Goal: Transaction & Acquisition: Purchase product/service

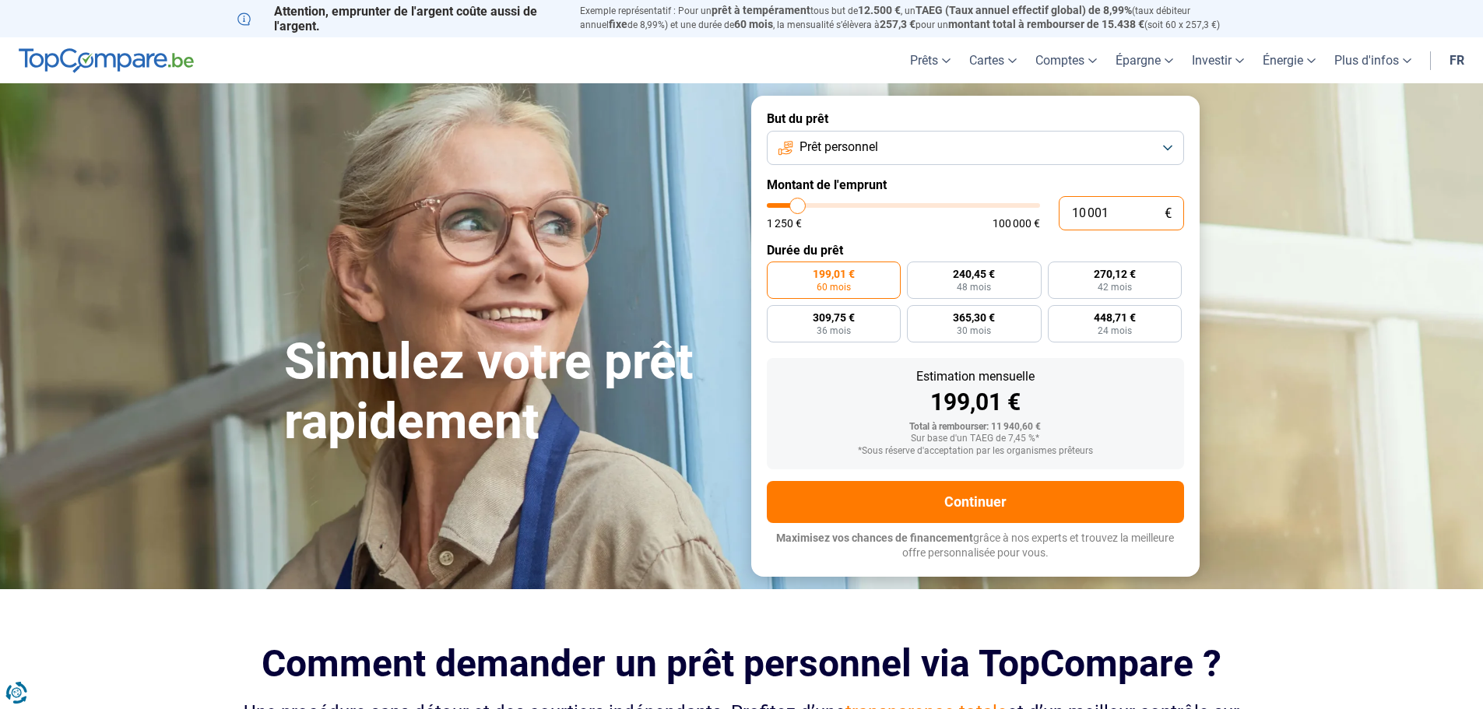
drag, startPoint x: 1118, startPoint y: 210, endPoint x: 1069, endPoint y: 221, distance: 50.2
click at [1069, 221] on input "10 001" at bounding box center [1120, 213] width 125 height 34
type input "1"
type input "1250"
type input "16"
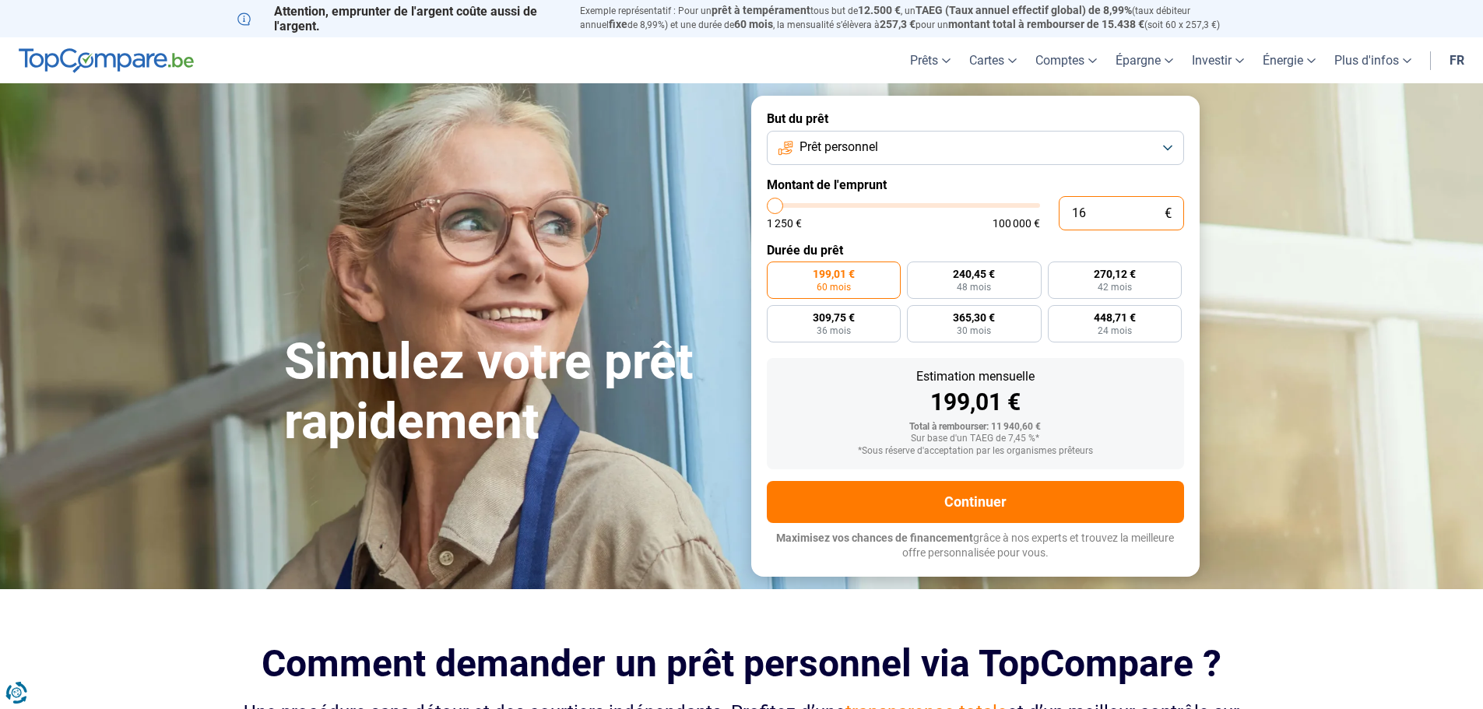
type input "1250"
type input "165"
type input "1250"
type input "1 650"
type input "1750"
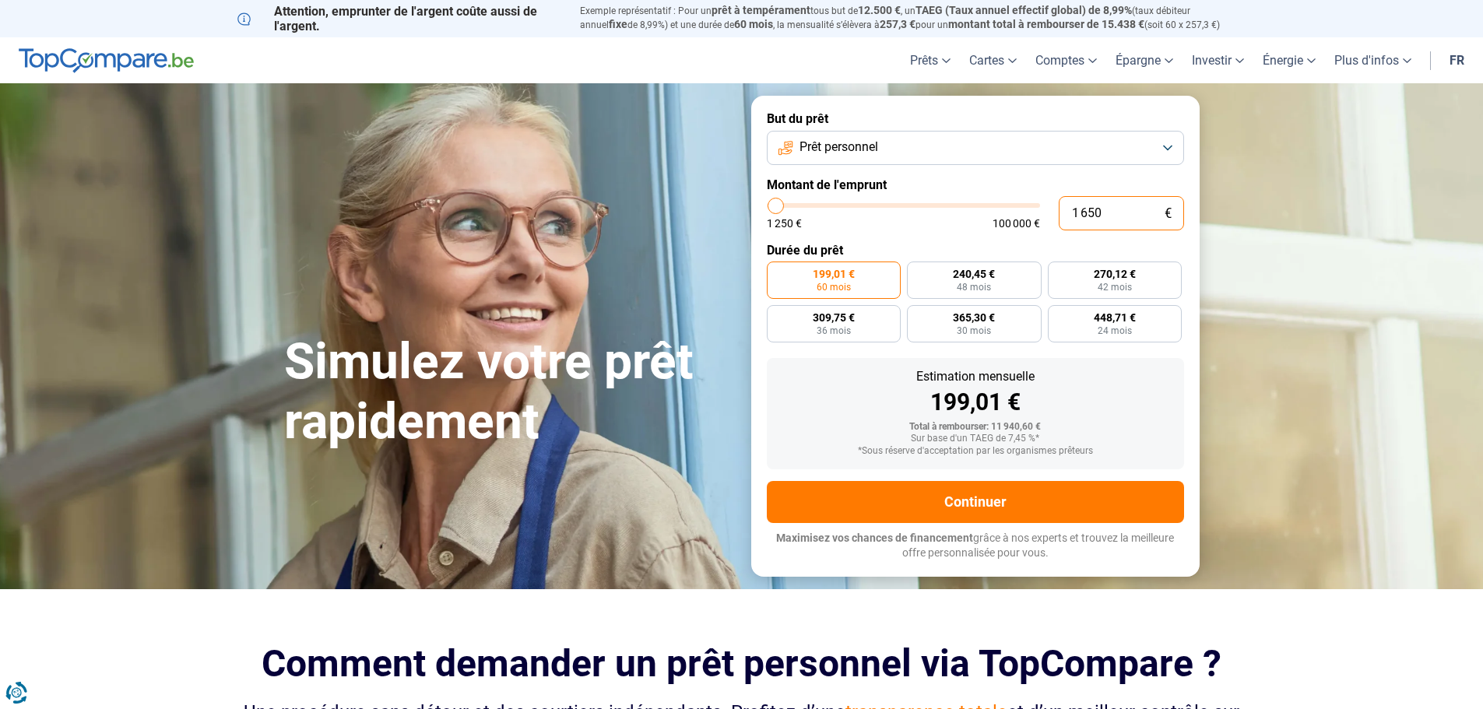
type input "16 500"
type input "16500"
radio input "false"
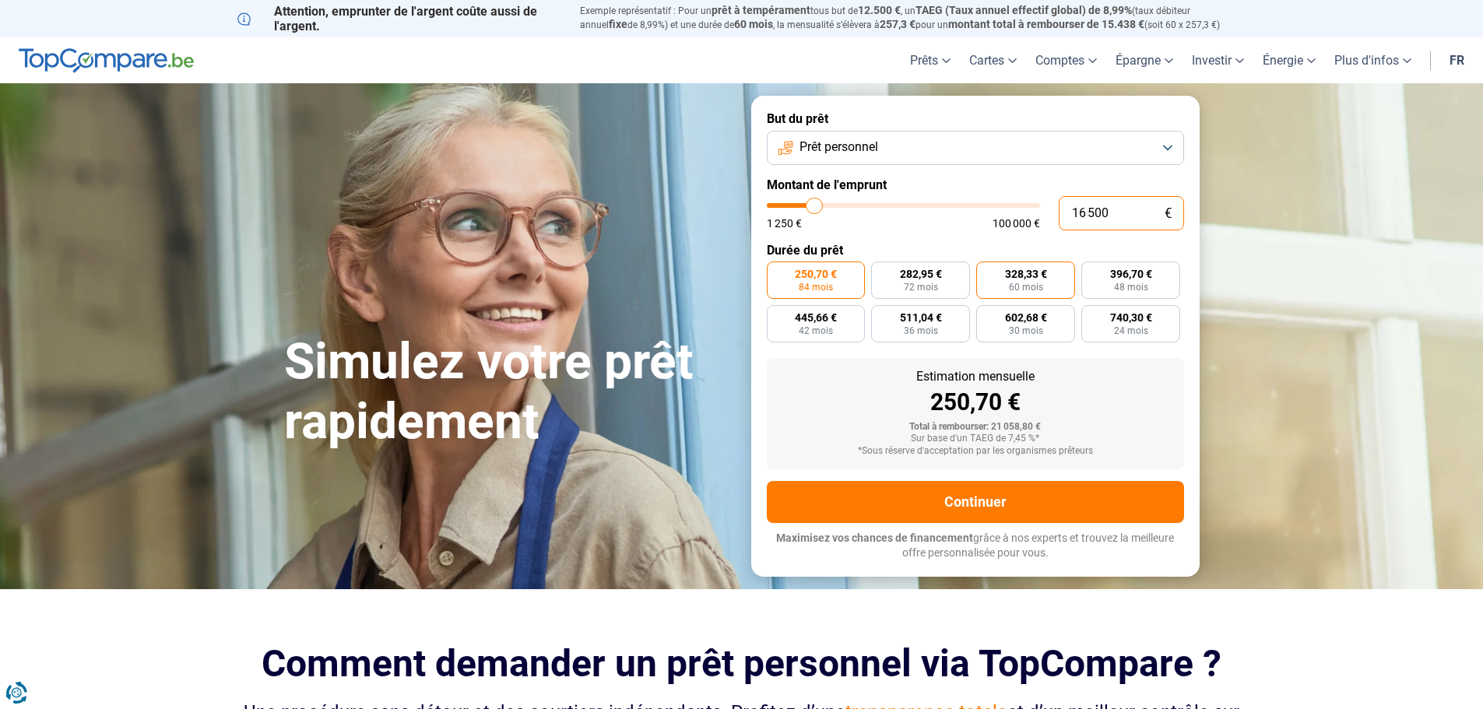
type input "16 500"
click at [1026, 279] on span "328,33 €" at bounding box center [1026, 273] width 42 height 11
click at [986, 272] on input "328,33 € 60 mois" at bounding box center [981, 266] width 10 height 10
radio input "true"
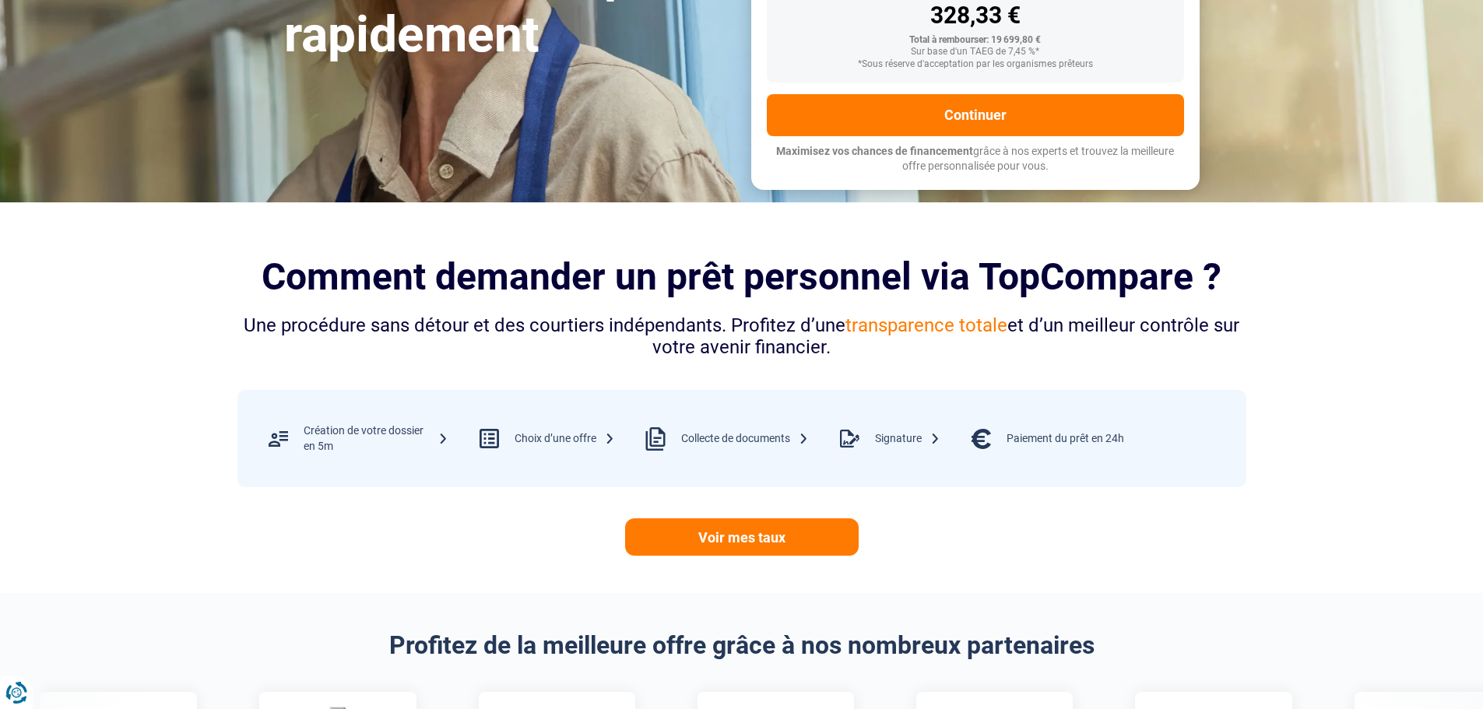
scroll to position [389, 0]
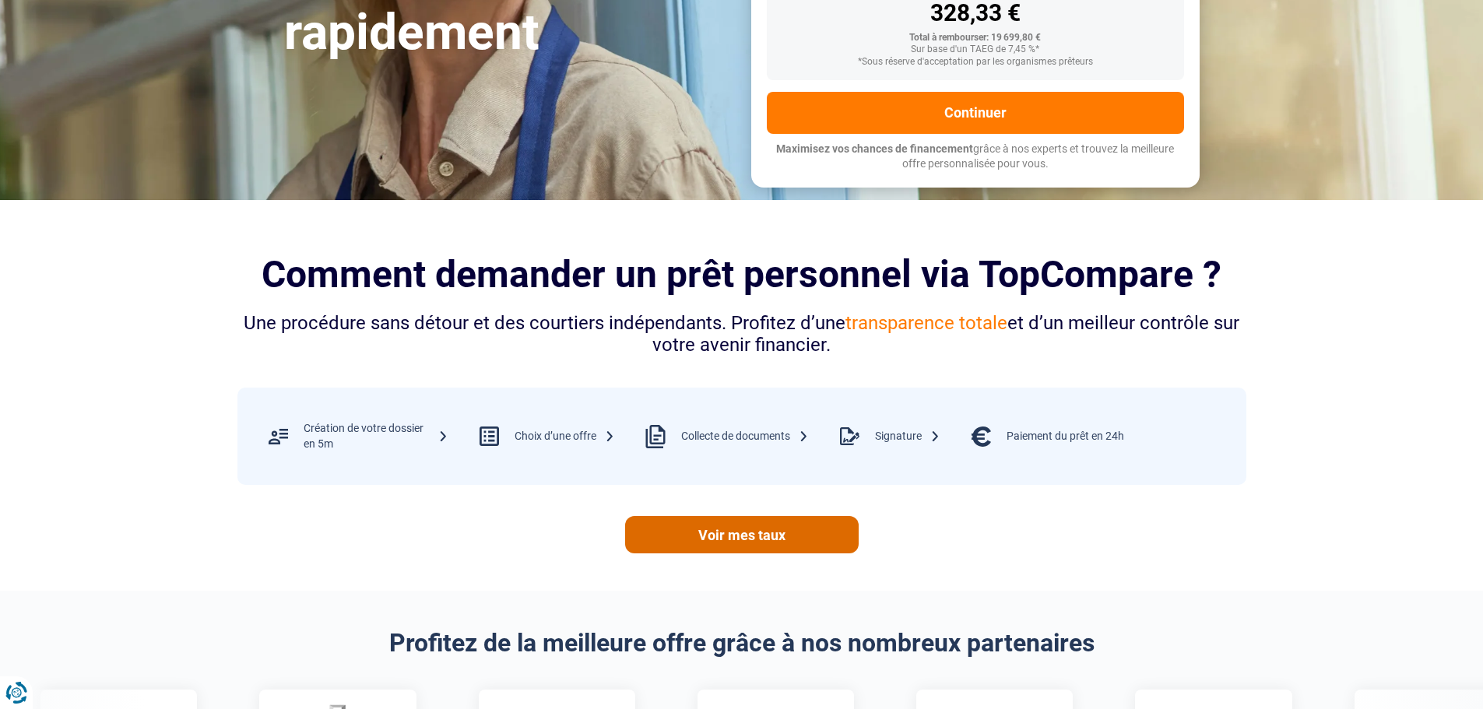
click at [739, 535] on link "Voir mes taux" at bounding box center [741, 534] width 233 height 37
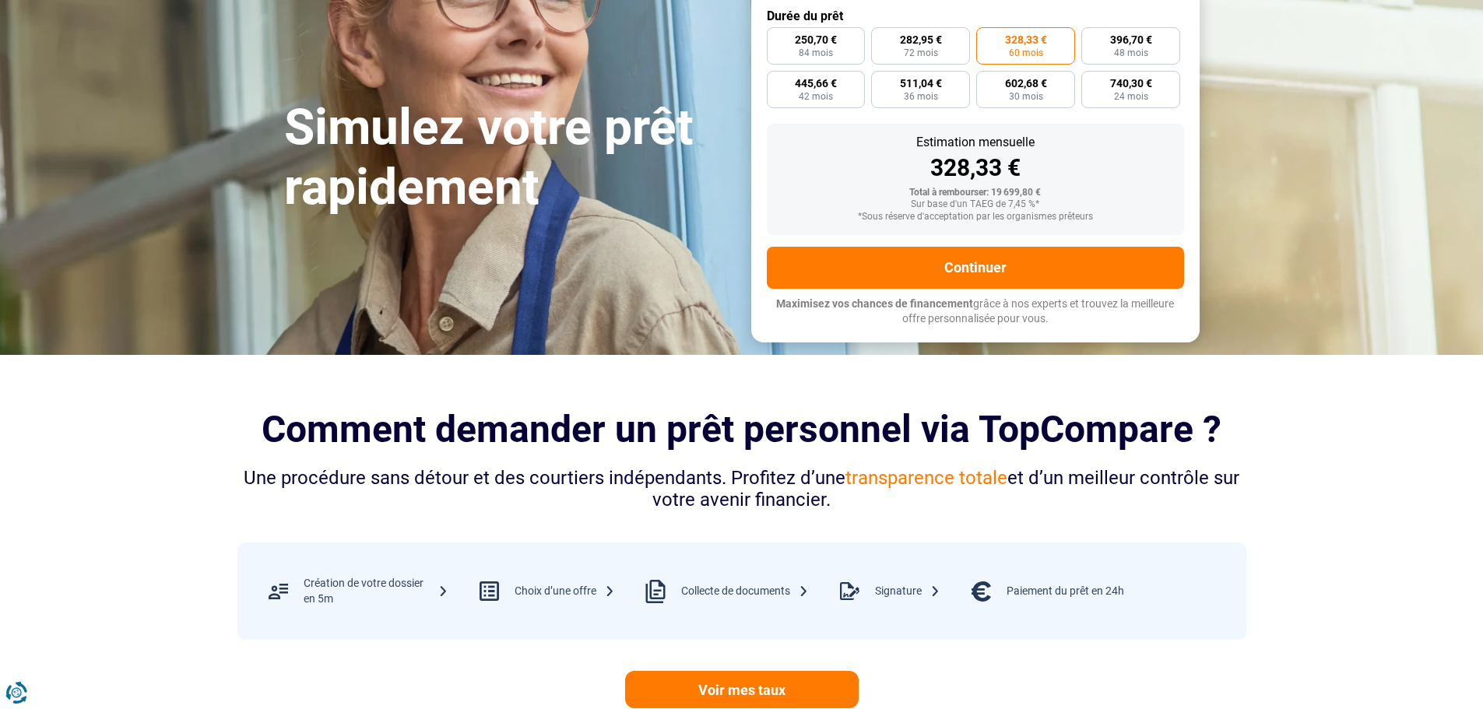
scroll to position [233, 0]
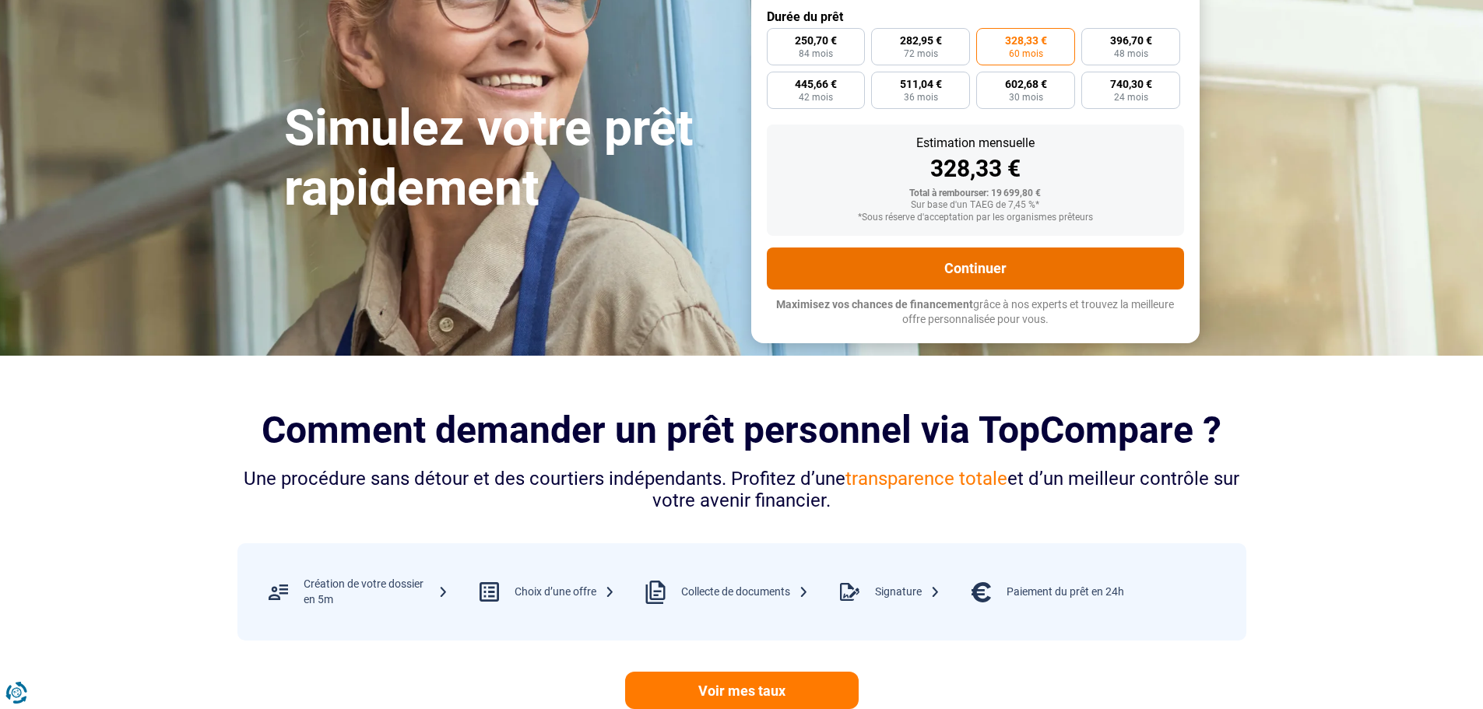
click at [966, 267] on button "Continuer" at bounding box center [975, 268] width 417 height 42
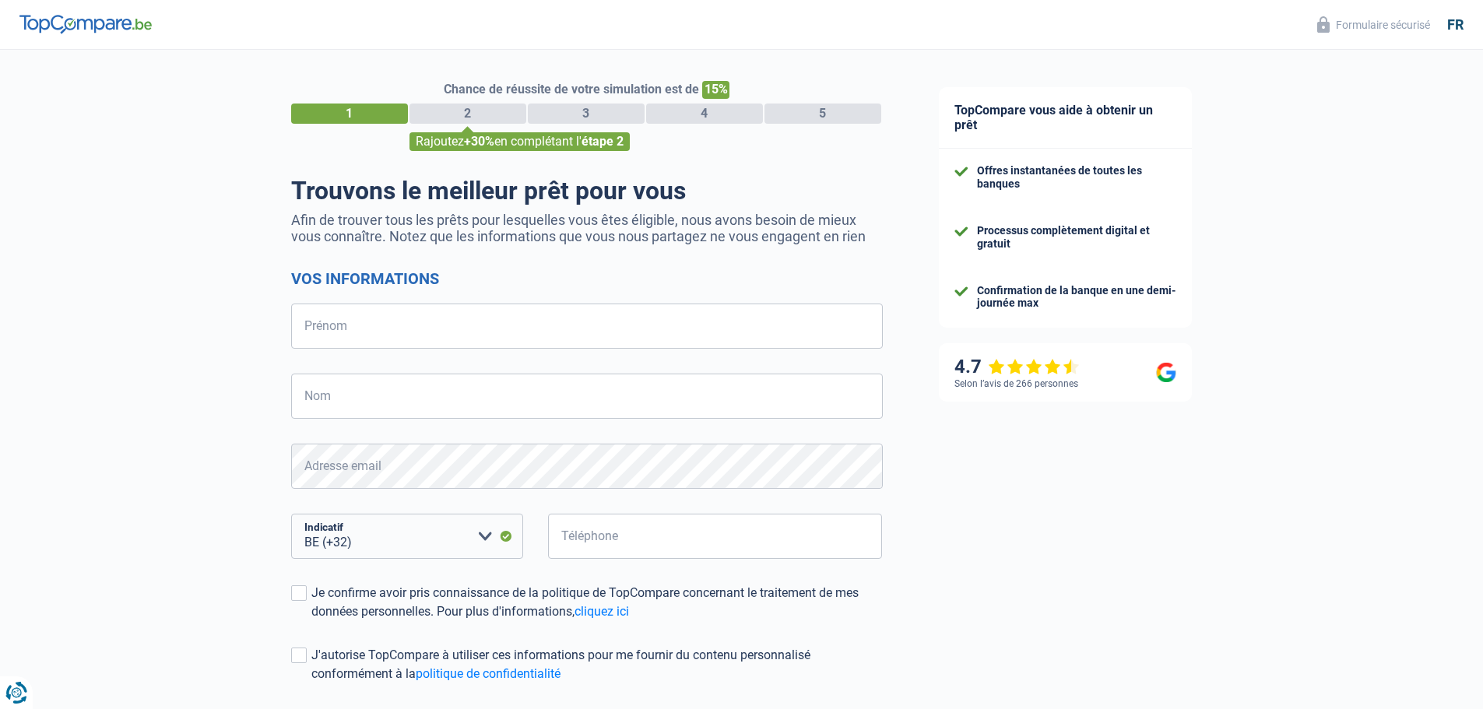
select select "32"
click at [353, 330] on input "Prénom" at bounding box center [586, 326] width 591 height 45
select select "32"
click at [461, 328] on input "Prénom" at bounding box center [586, 326] width 591 height 45
type input "[PERSON_NAME]"
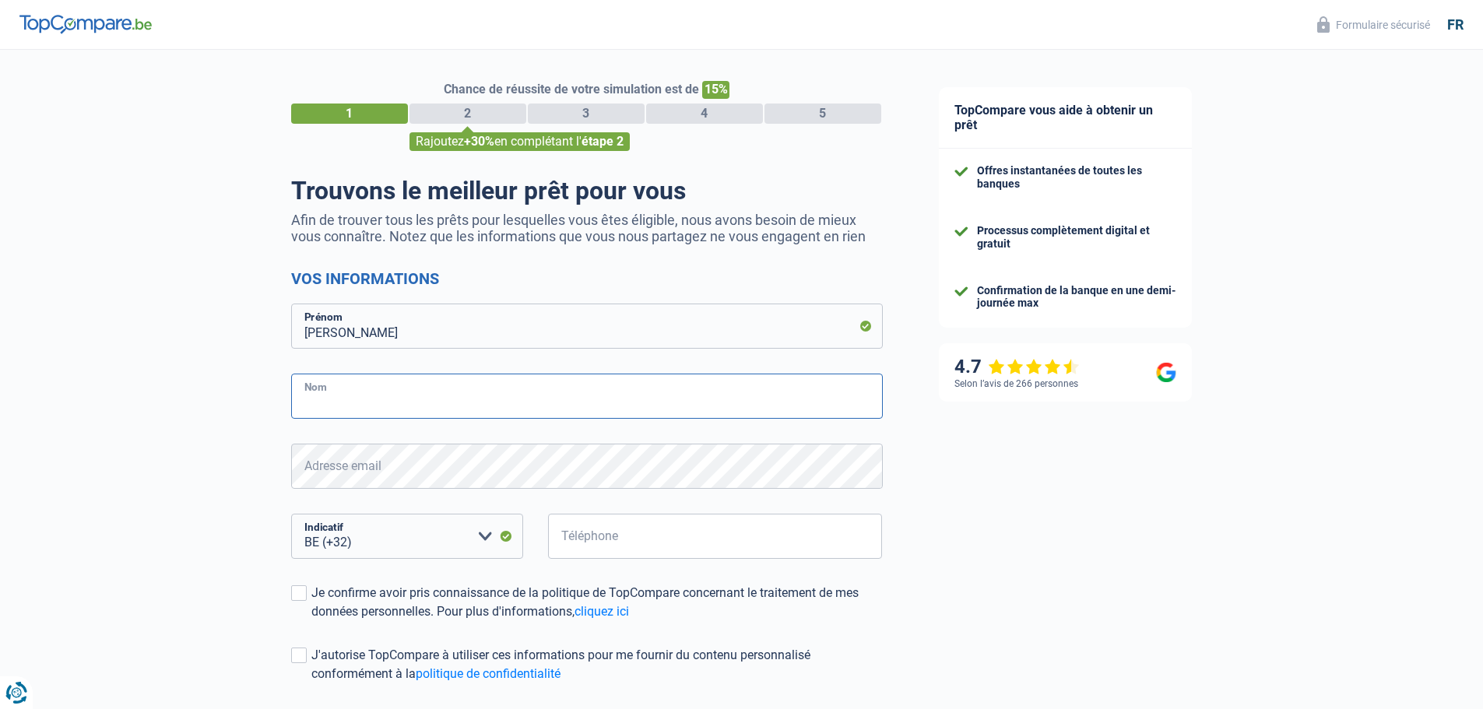
click at [343, 399] on input "Nom" at bounding box center [586, 396] width 591 height 45
type input "Helguera-Rios"
click at [397, 543] on select "BE (+32) LU (+352) Veuillez sélectionner une option" at bounding box center [407, 536] width 232 height 45
click at [401, 539] on select "BE (+32) LU (+352) Veuillez sélectionner une option" at bounding box center [407, 536] width 232 height 45
click at [584, 535] on input "Téléphone" at bounding box center [715, 536] width 335 height 45
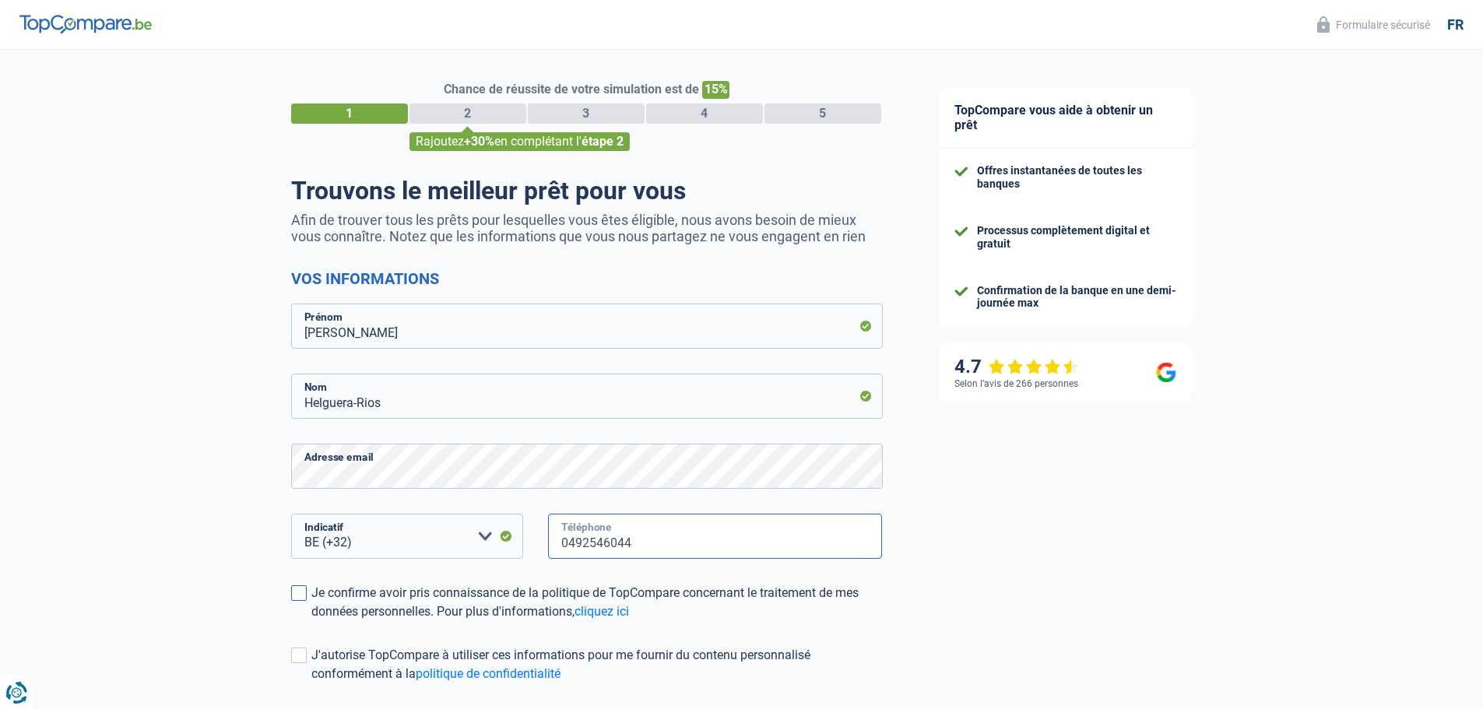
type input "0492546044"
click at [298, 596] on span at bounding box center [299, 593] width 16 height 16
click at [311, 621] on input "Je confirme avoir pris connaissance de la politique de TopCompare concernant le…" at bounding box center [311, 621] width 0 height 0
drag, startPoint x: 297, startPoint y: 660, endPoint x: 275, endPoint y: 646, distance: 26.6
click at [297, 661] on span at bounding box center [299, 655] width 16 height 16
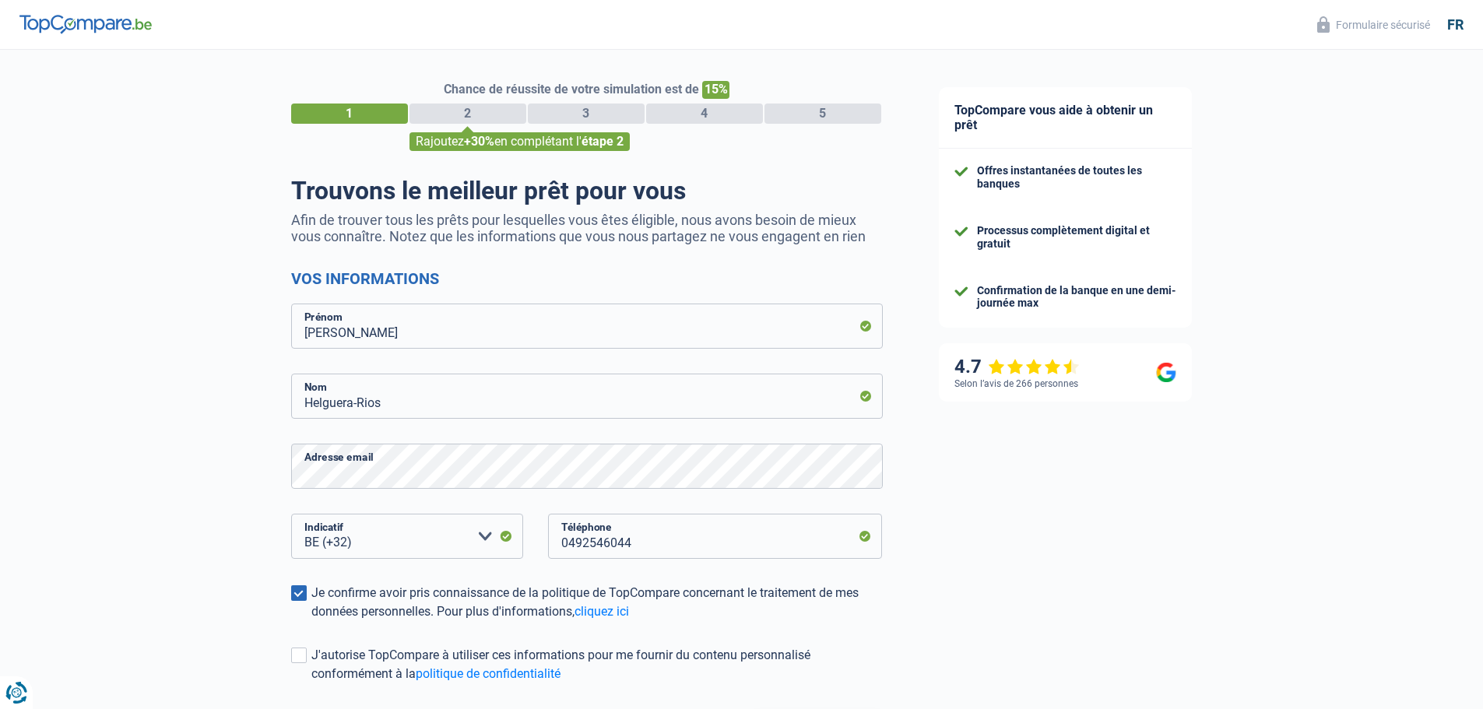
click at [311, 683] on input "J'autorise TopCompare à utiliser ces informations pour me fournir du contenu pe…" at bounding box center [311, 683] width 0 height 0
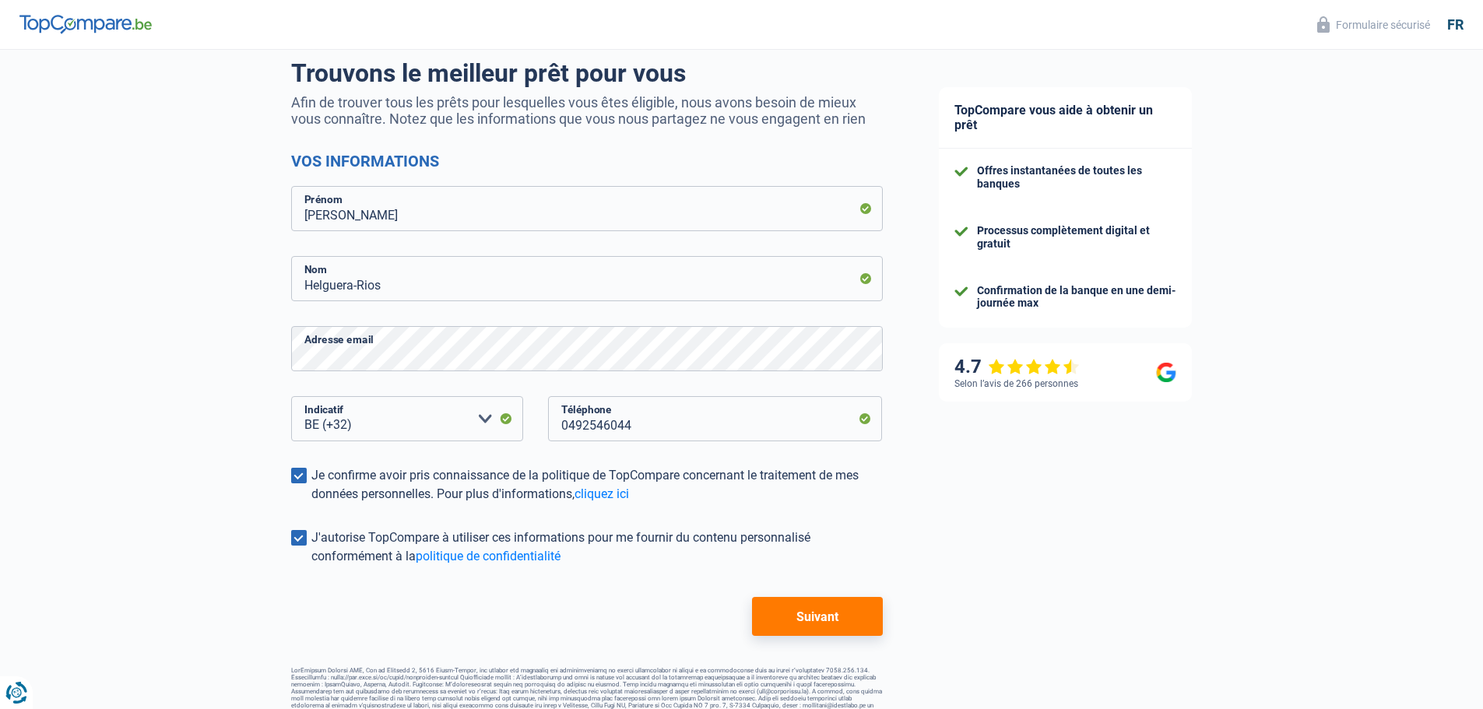
scroll to position [136, 0]
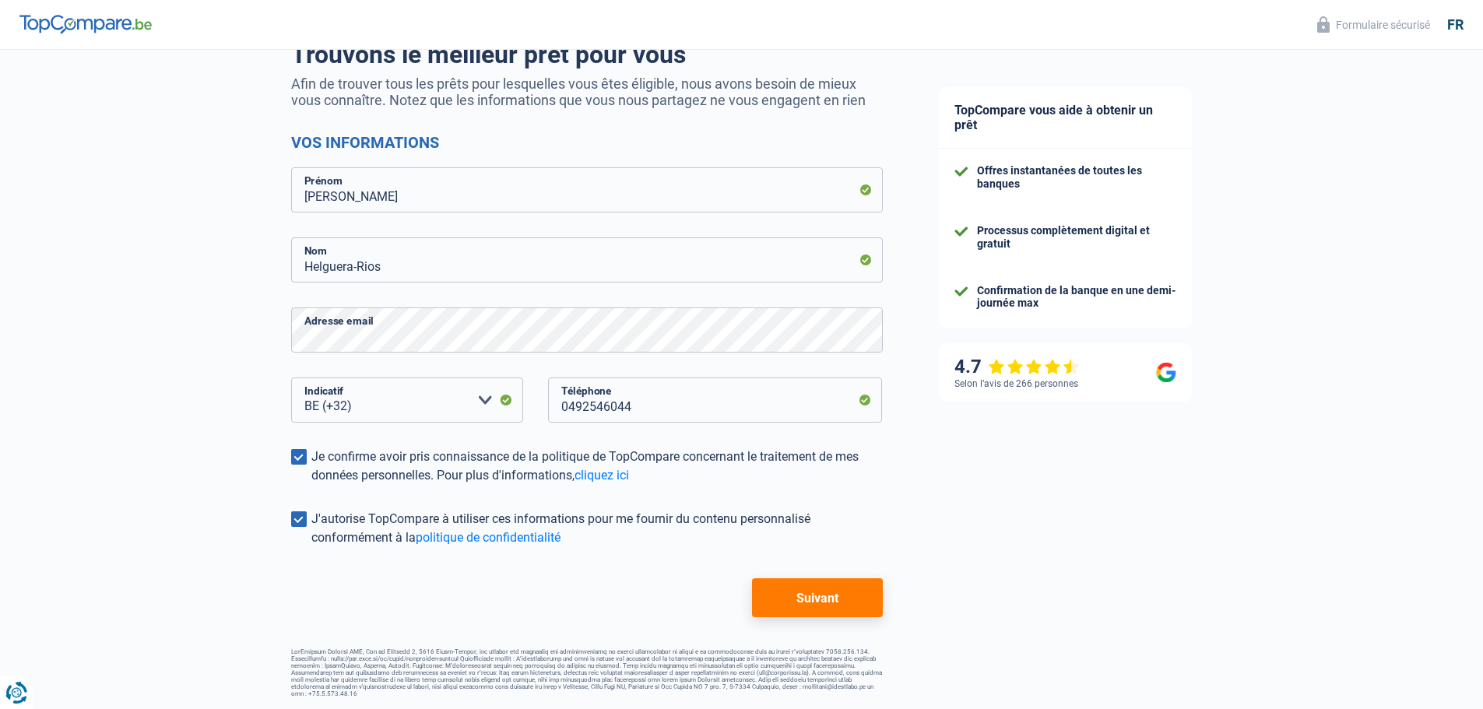
click at [843, 596] on button "Suivant" at bounding box center [817, 597] width 130 height 39
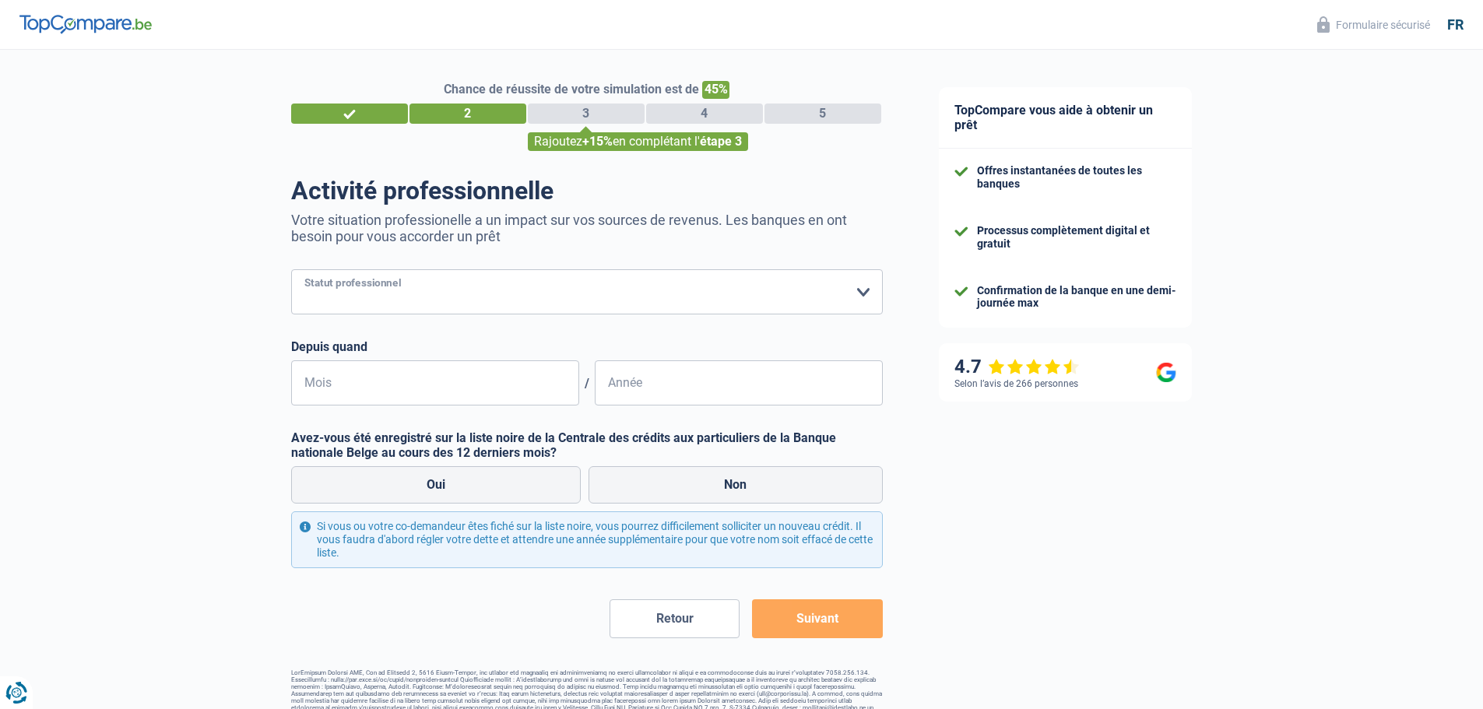
click at [865, 295] on select "Ouvrier Employé privé Employé public Invalide Indépendant Pensionné Chômeur Mut…" at bounding box center [586, 291] width 591 height 45
select select "privateEmployee"
click at [291, 271] on select "Ouvrier Employé privé Employé public Invalide Indépendant Pensionné Chômeur Mut…" at bounding box center [586, 291] width 591 height 45
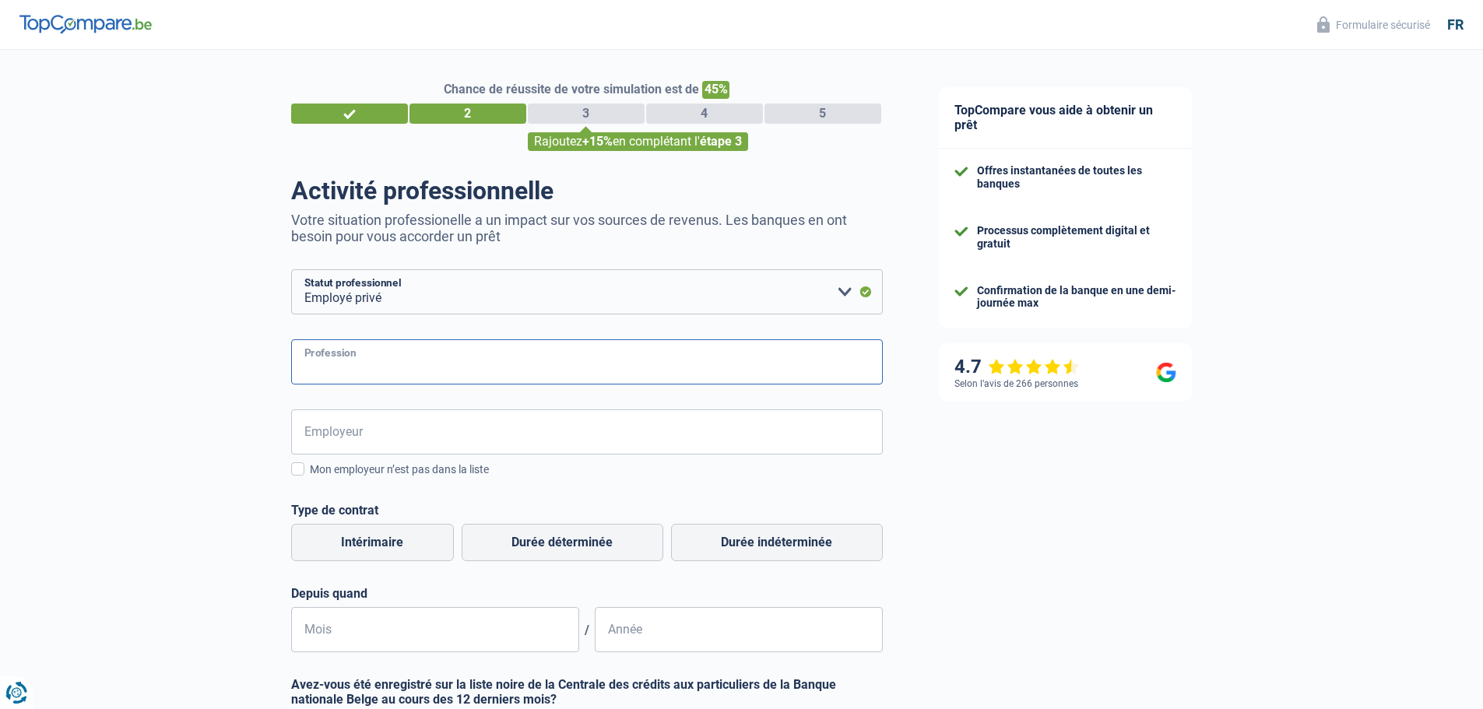
click at [381, 360] on input "Profession" at bounding box center [586, 361] width 591 height 45
type input "Gestionnaire des conventions"
click at [375, 433] on input "Employeur" at bounding box center [586, 431] width 591 height 45
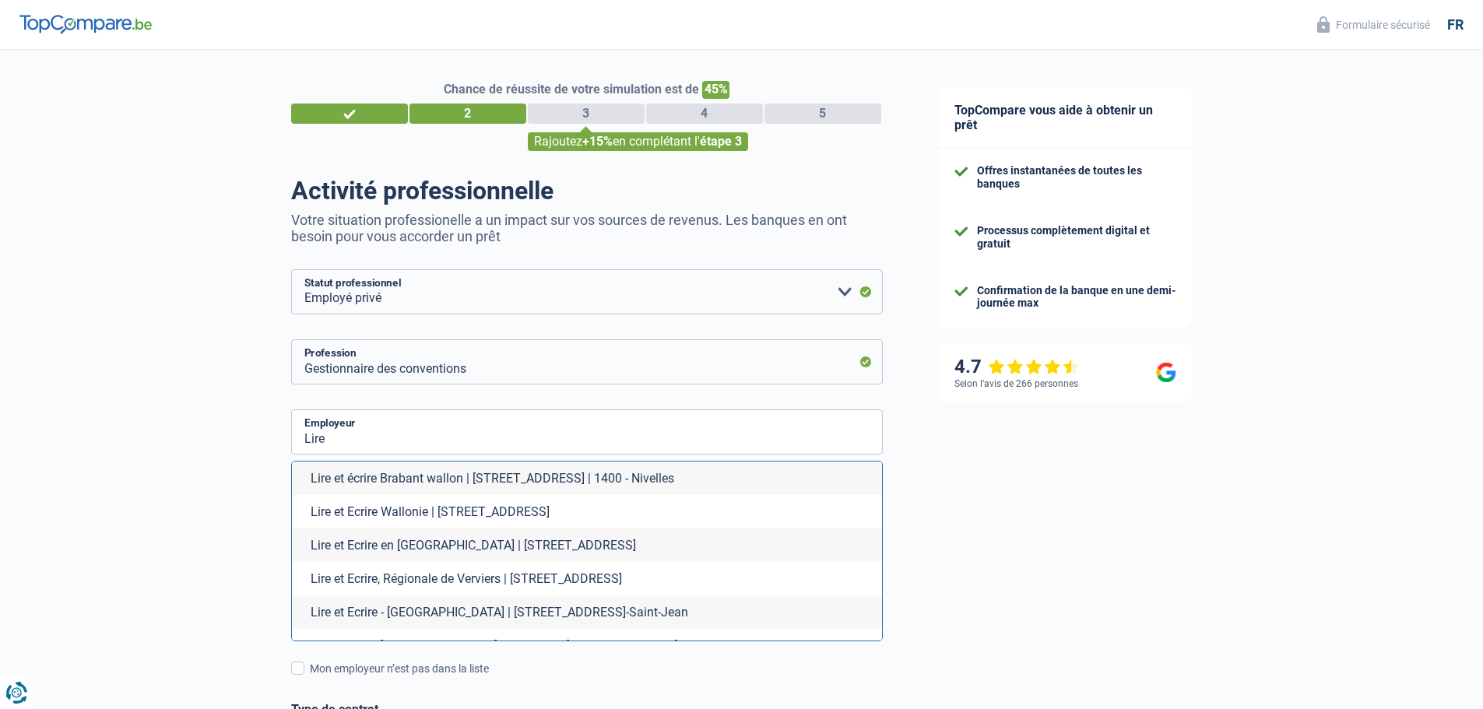
click at [377, 616] on li "Lire et Ecrire - [GEOGRAPHIC_DATA] | [STREET_ADDRESS]-Saint-Jean" at bounding box center [587, 611] width 590 height 33
type input "Lire et Ecrire - [GEOGRAPHIC_DATA] | [STREET_ADDRESS]-Saint-Jean"
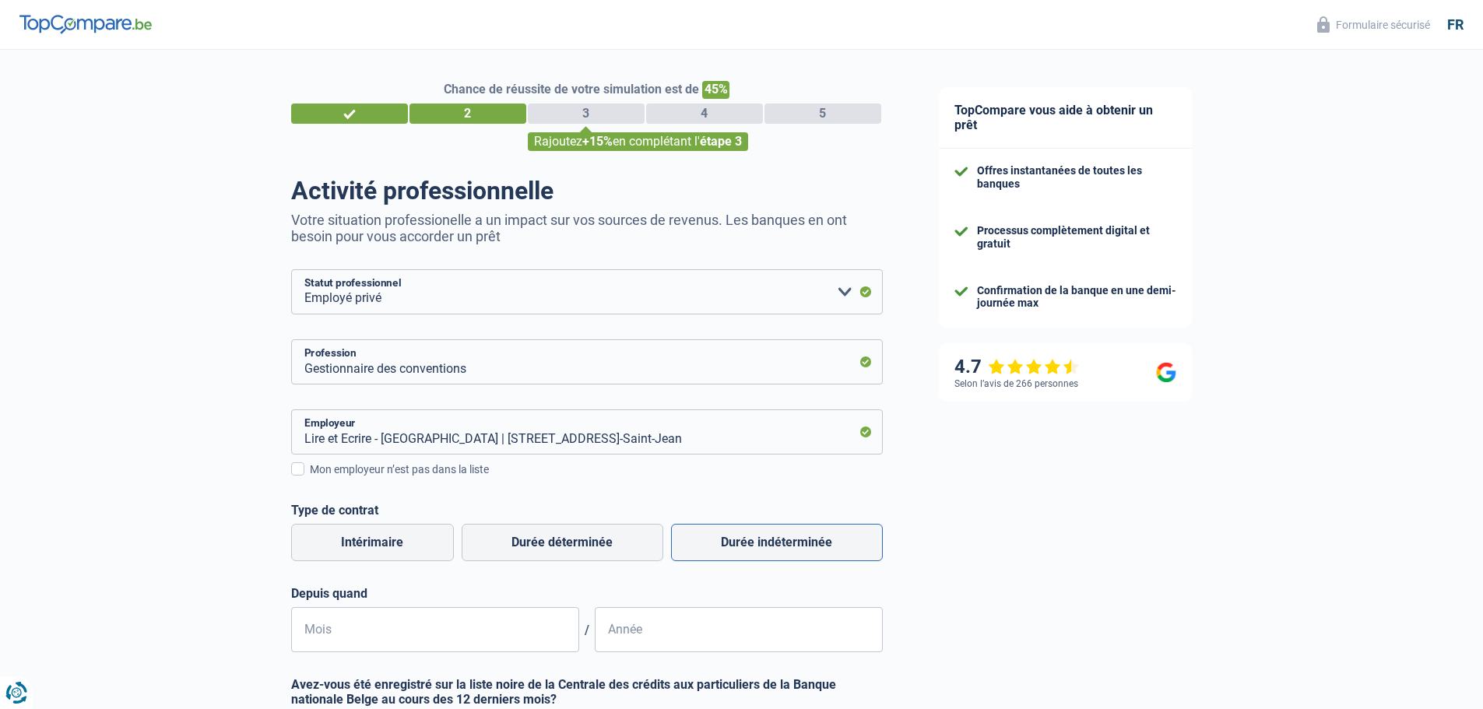
click at [758, 545] on label "Durée indéterminée" at bounding box center [777, 542] width 212 height 37
click at [758, 545] on input "Durée indéterminée" at bounding box center [777, 542] width 212 height 37
radio input "true"
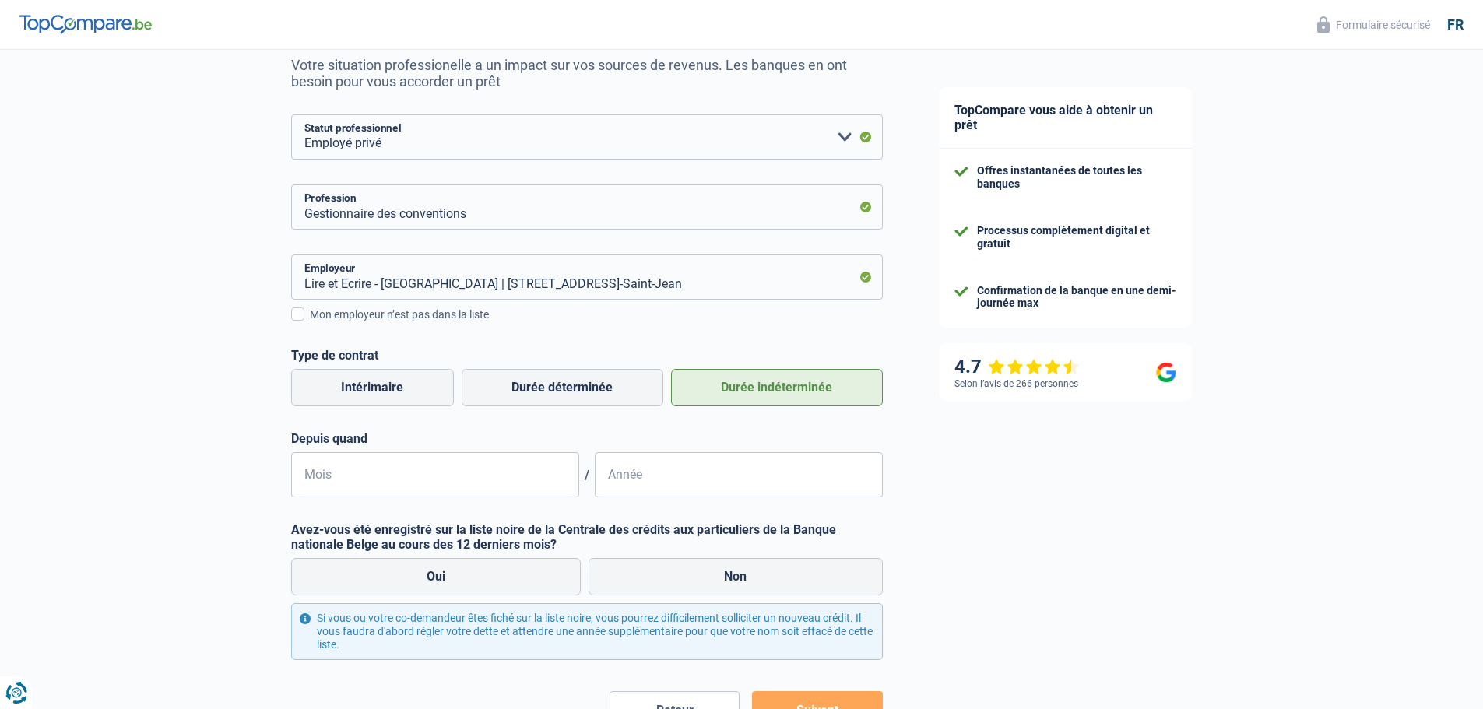
scroll to position [156, 0]
click at [349, 473] on input "Mois" at bounding box center [435, 473] width 288 height 45
type input "08"
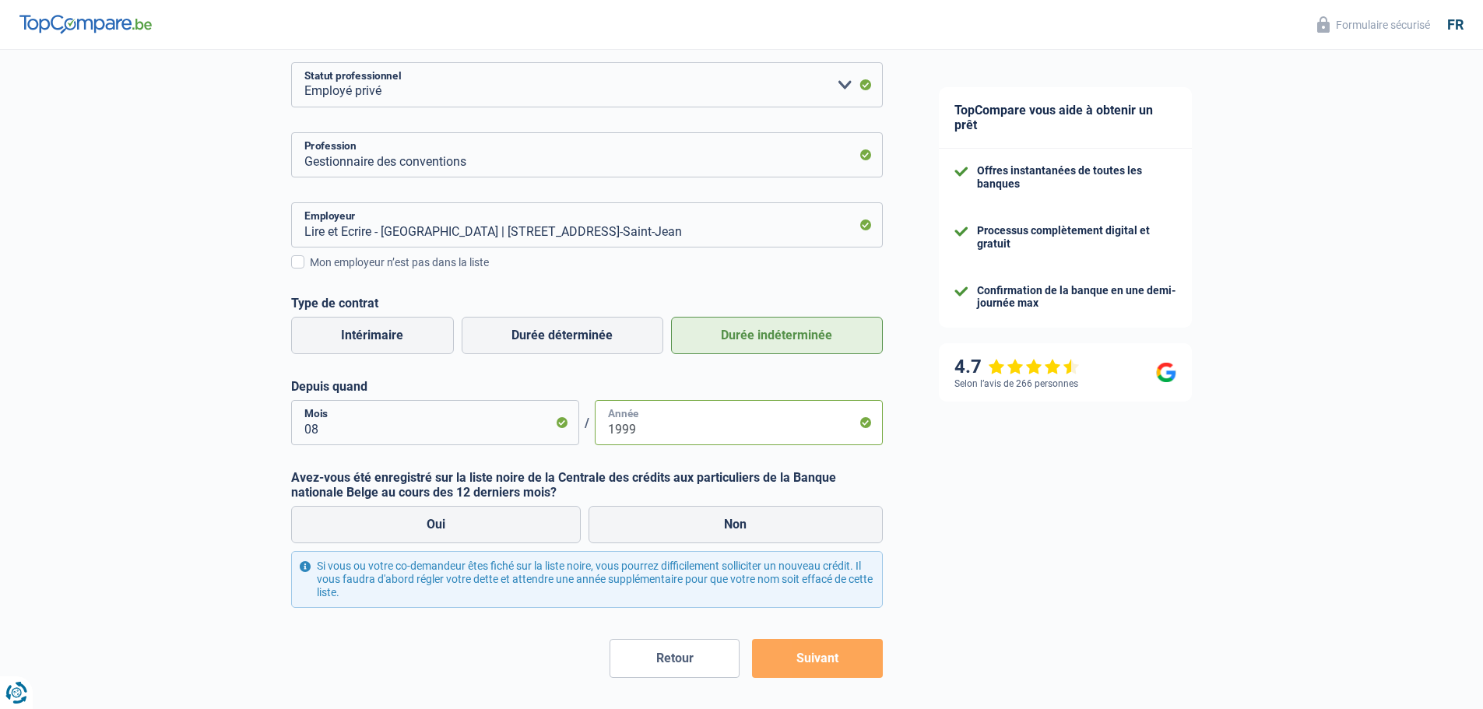
scroll to position [233, 0]
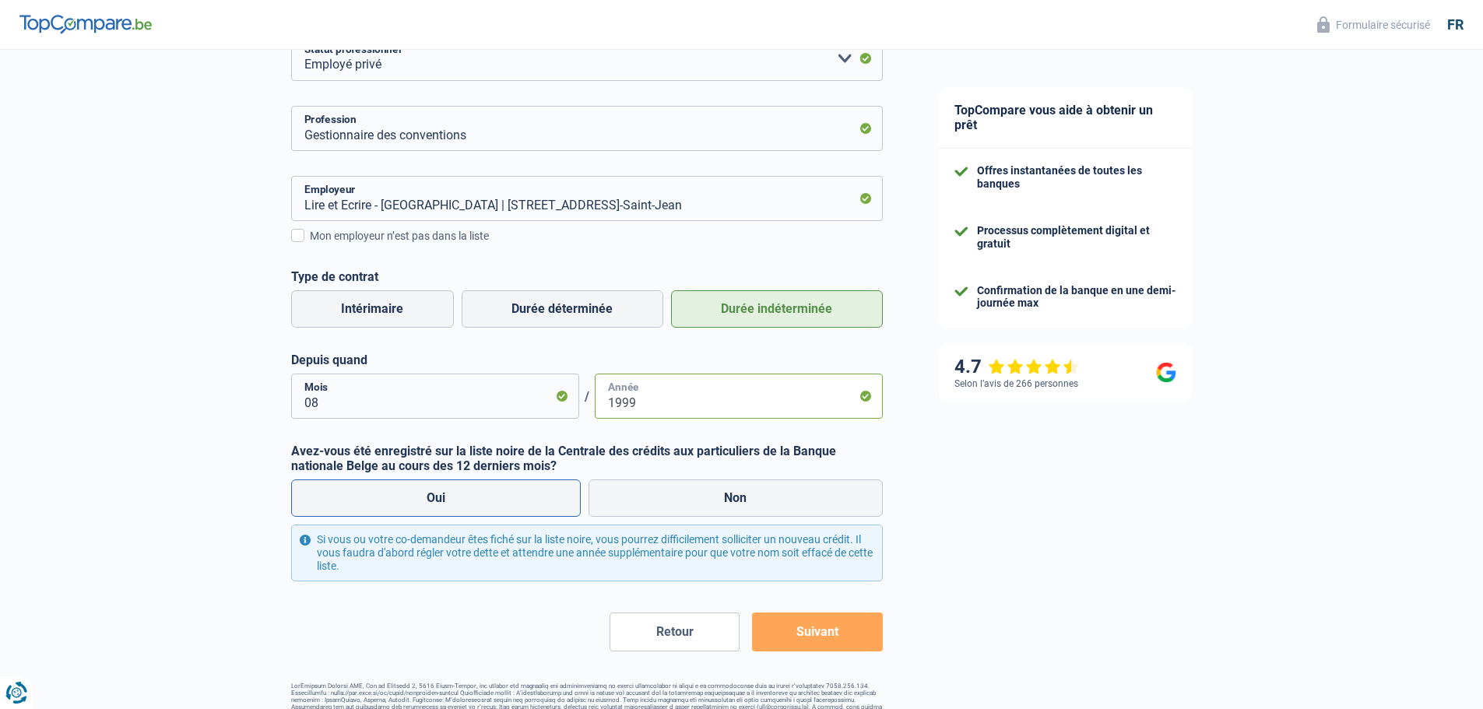
type input "1999"
click at [439, 504] on label "Oui" at bounding box center [436, 497] width 290 height 37
click at [439, 504] on input "Oui" at bounding box center [436, 497] width 290 height 37
radio input "true"
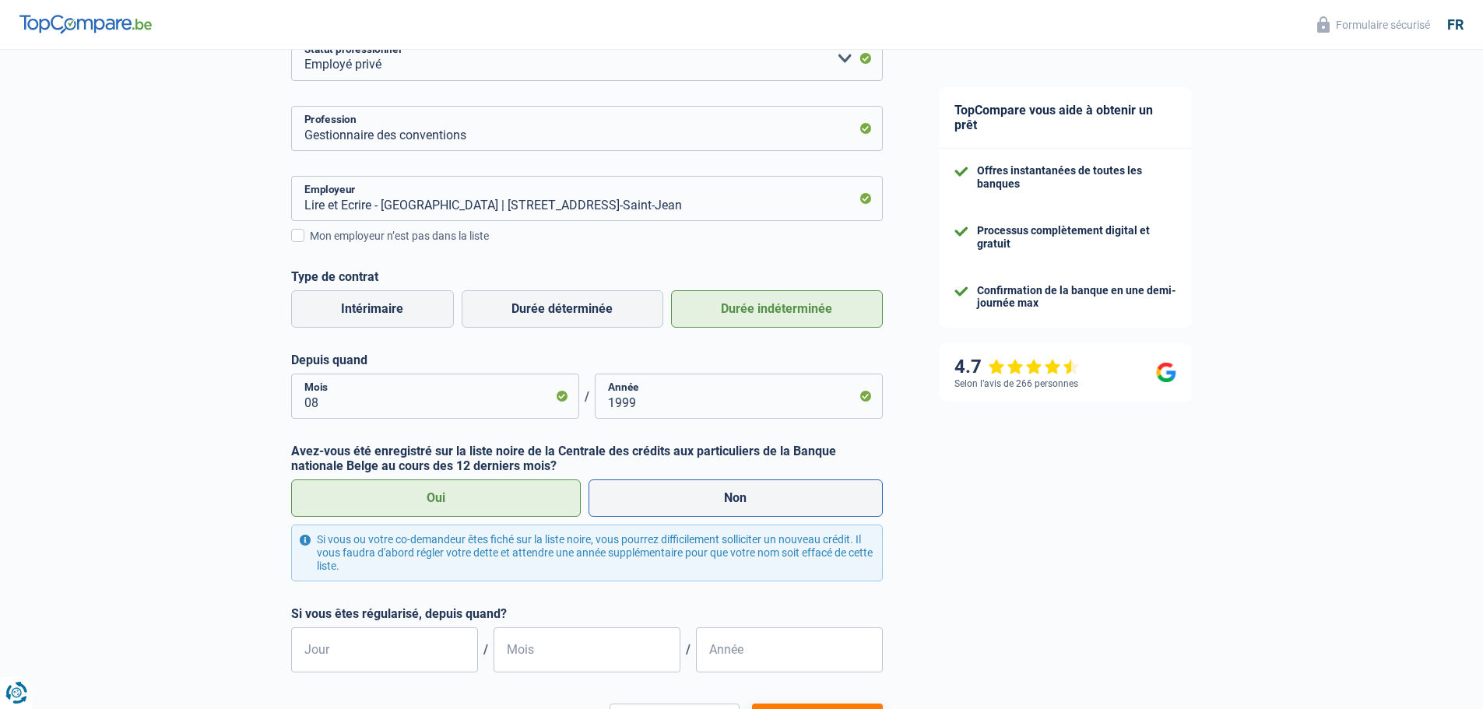
click at [741, 499] on label "Non" at bounding box center [735, 497] width 294 height 37
click at [741, 499] on input "Non" at bounding box center [735, 497] width 294 height 37
radio input "true"
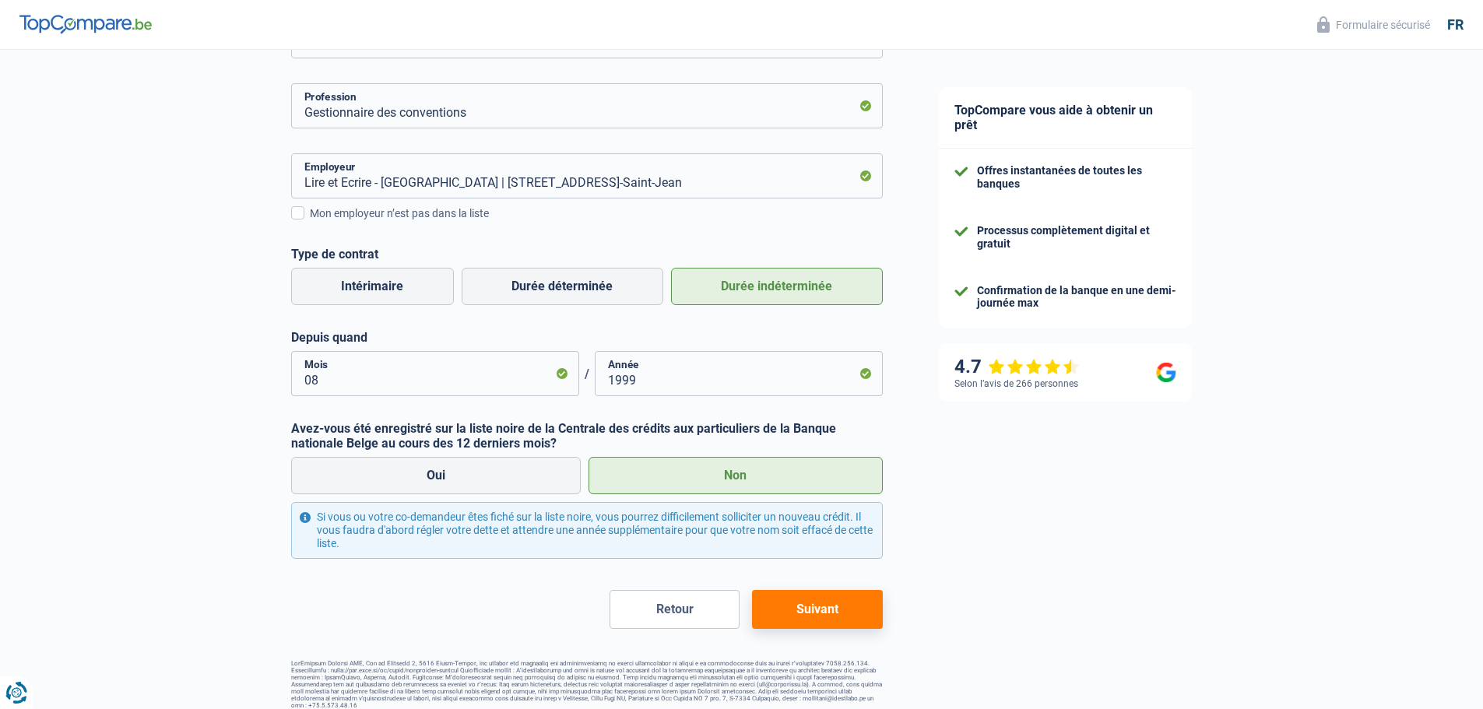
scroll to position [268, 0]
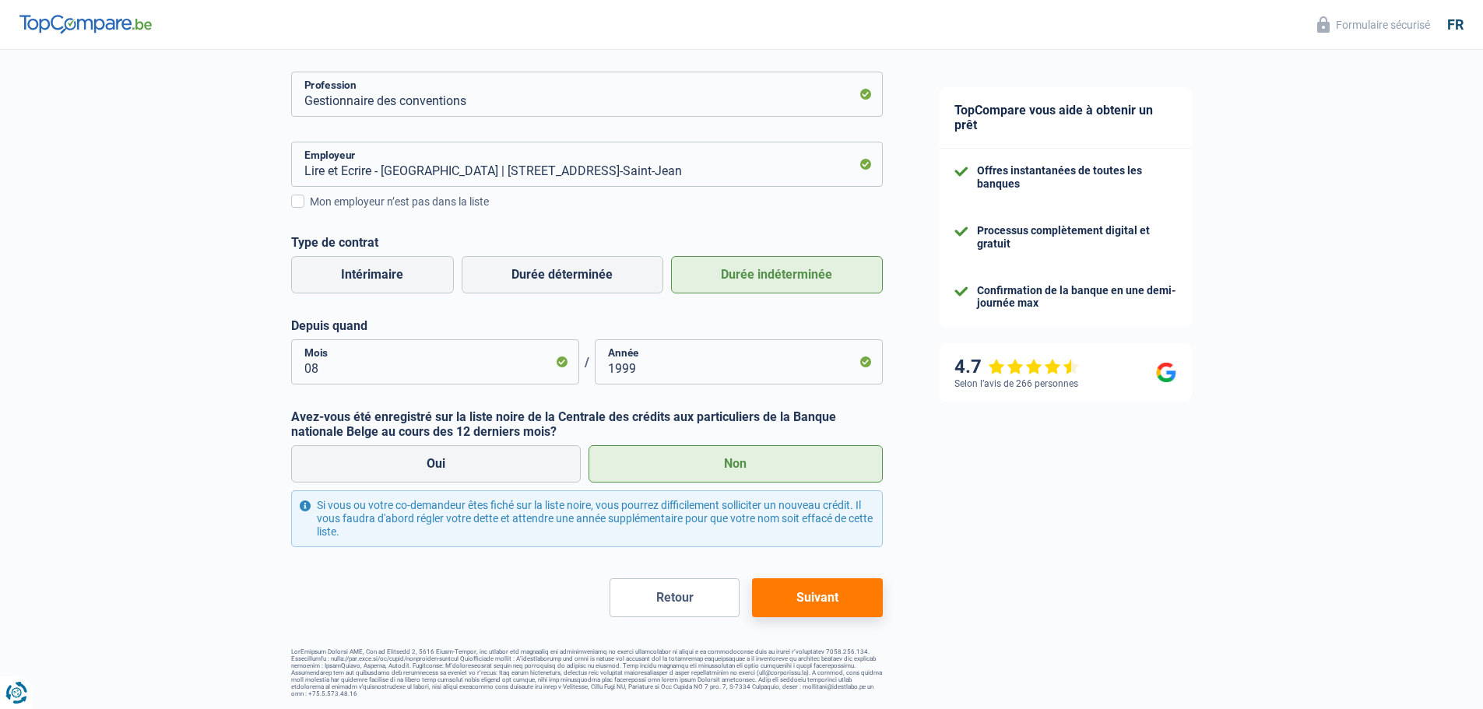
click at [837, 595] on button "Suivant" at bounding box center [817, 597] width 130 height 39
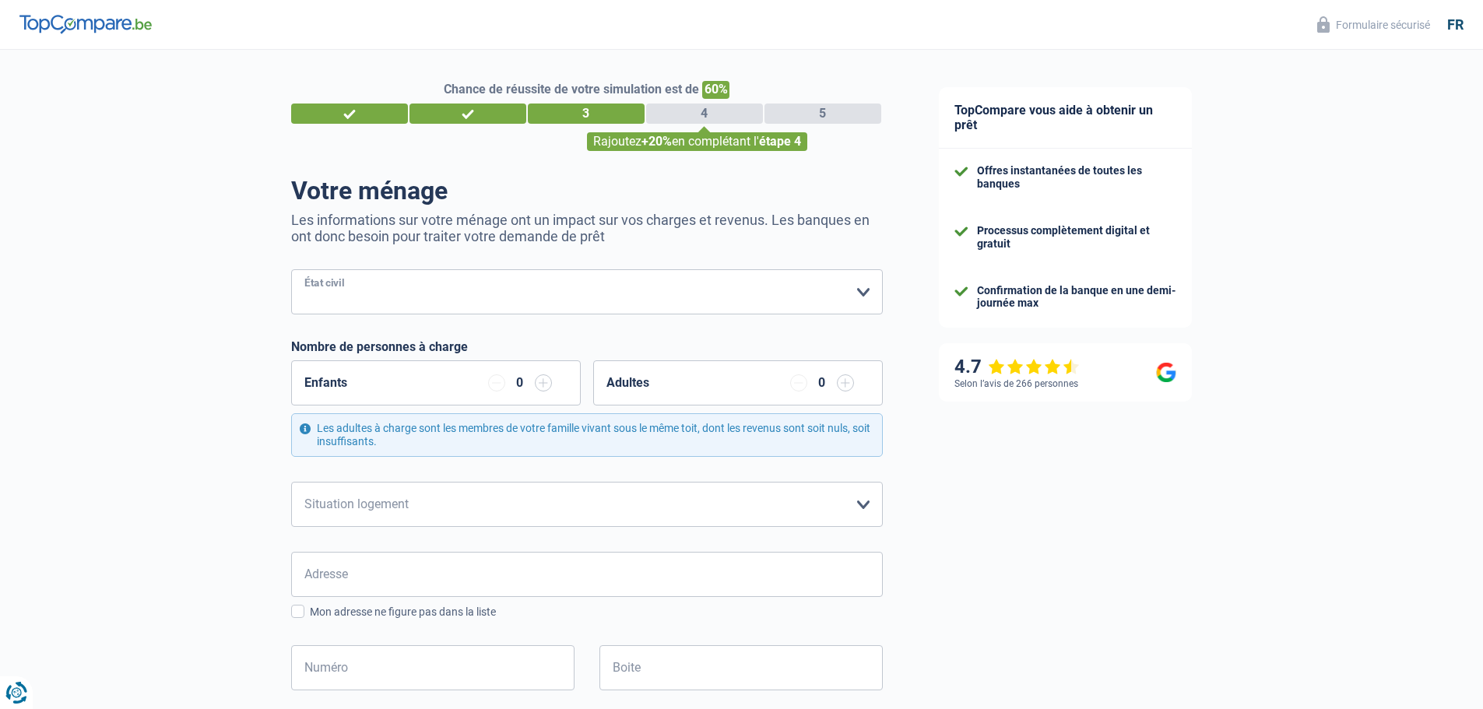
click at [865, 293] on select "[PERSON_NAME](e) Cohabitant(e) légal(e) Divorcé(e) Veuf(ve) Séparé (de fait) Ve…" at bounding box center [586, 291] width 591 height 45
select select "single"
click at [291, 271] on select "[PERSON_NAME](e) Cohabitant(e) légal(e) Divorcé(e) Veuf(ve) Séparé (de fait) Ve…" at bounding box center [586, 291] width 591 height 45
click at [865, 500] on select "Locataire Propriétaire avec prêt hypothécaire Propriétaire sans prêt hypothécai…" at bounding box center [586, 504] width 591 height 45
select select "rents"
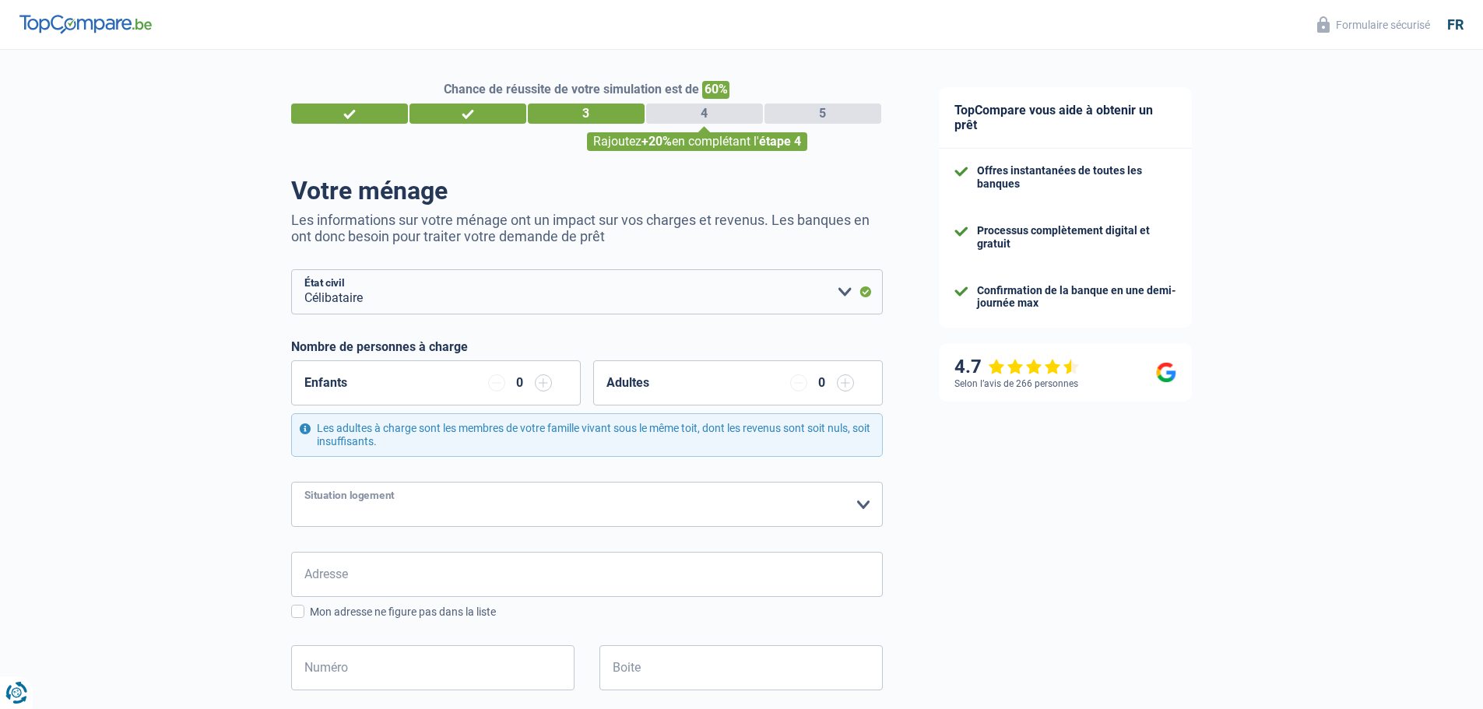
click at [291, 482] on select "Locataire Propriétaire avec prêt hypothécaire Propriétaire sans prêt hypothécai…" at bounding box center [586, 504] width 591 height 45
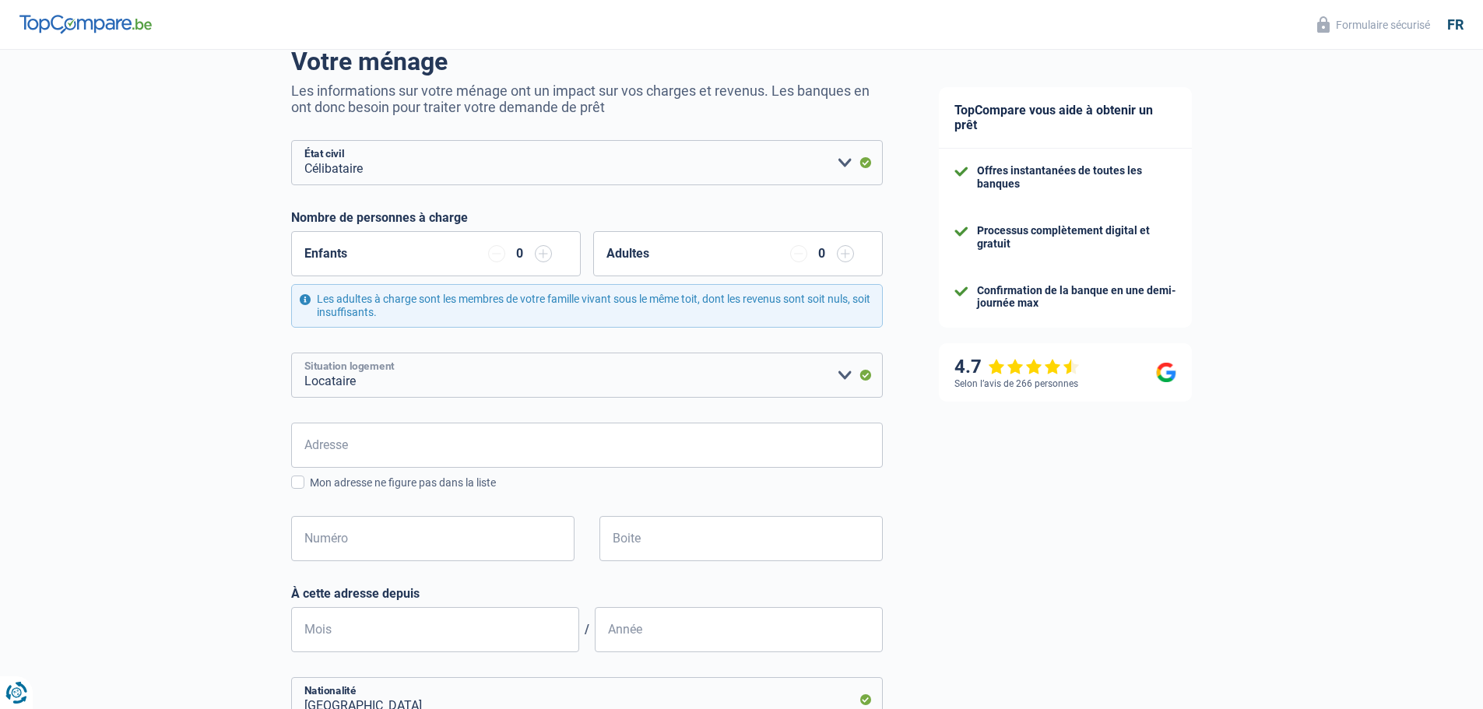
scroll to position [156, 0]
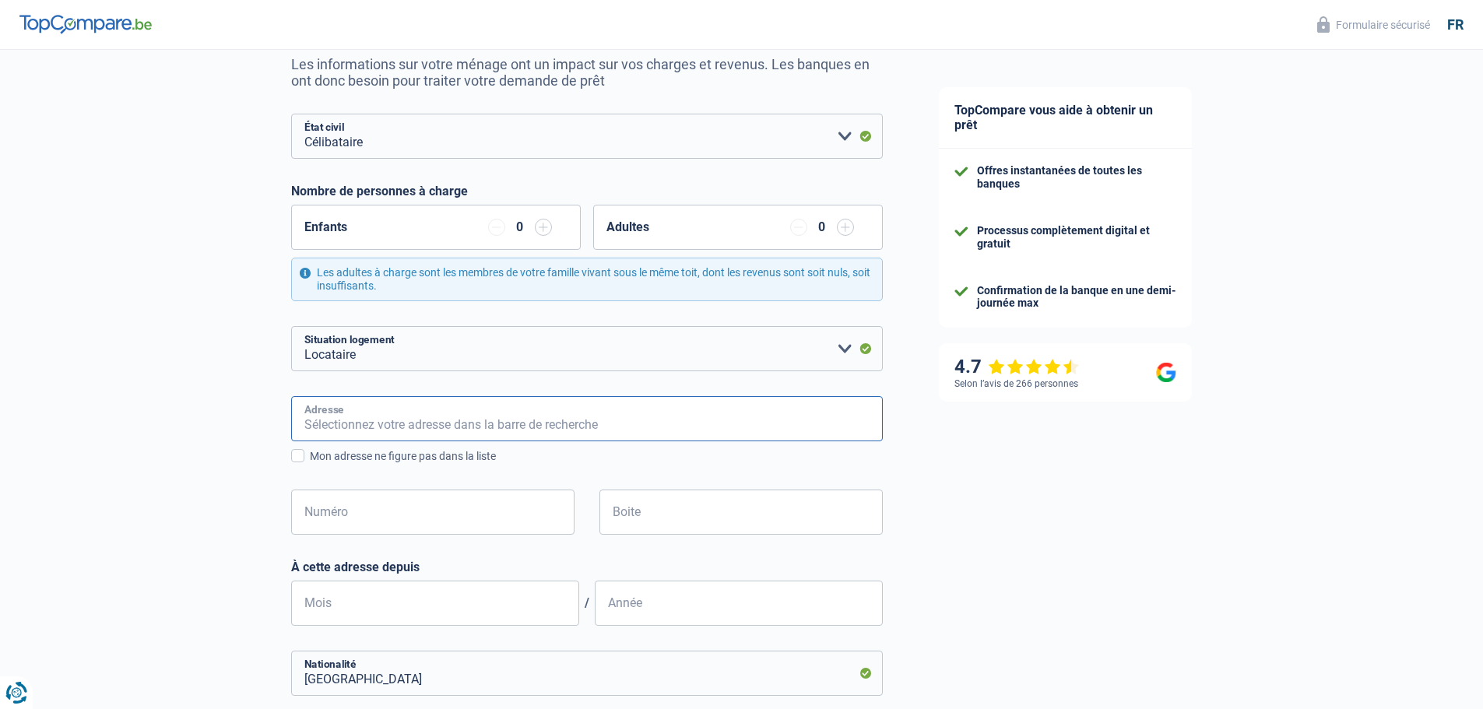
click at [325, 416] on input "Adresse" at bounding box center [586, 418] width 591 height 45
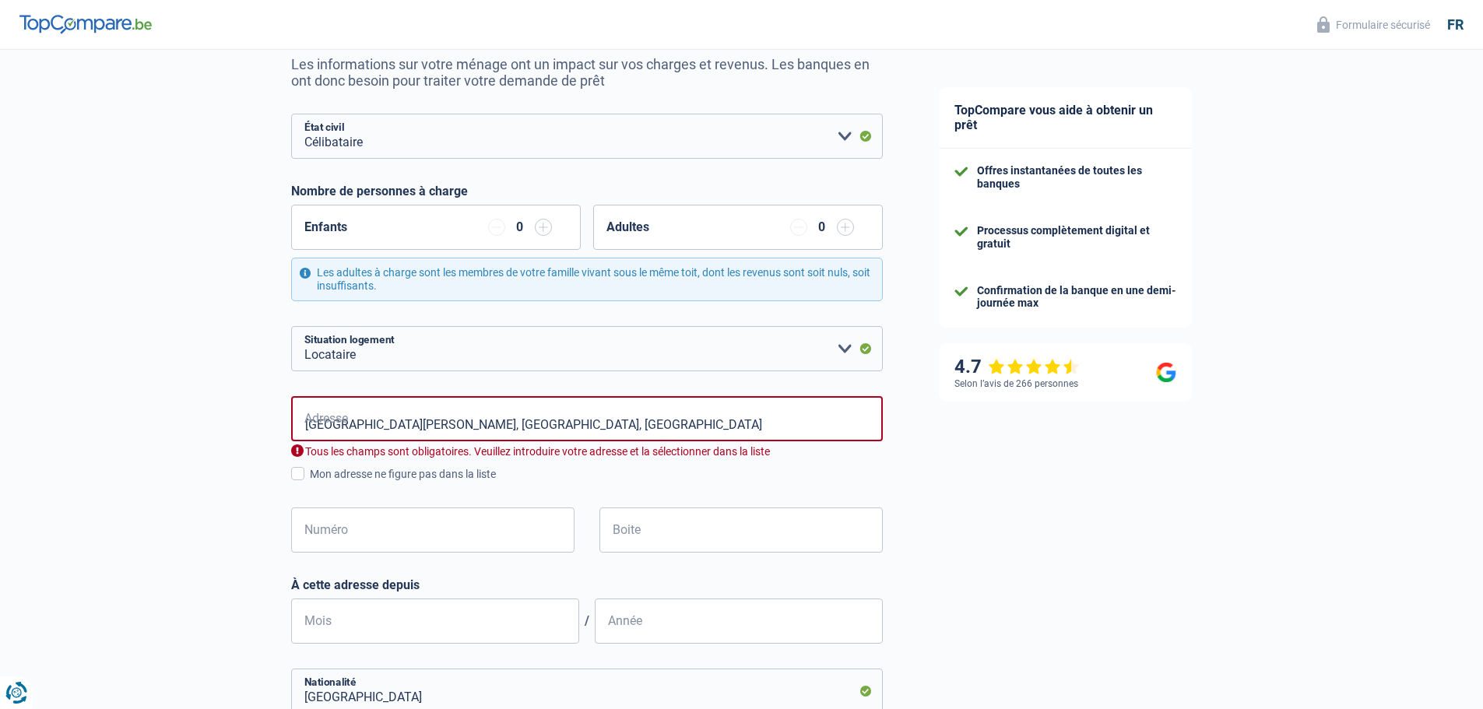
type input "[GEOGRAPHIC_DATA][PERSON_NAME], 1082, [GEOGRAPHIC_DATA], BE"
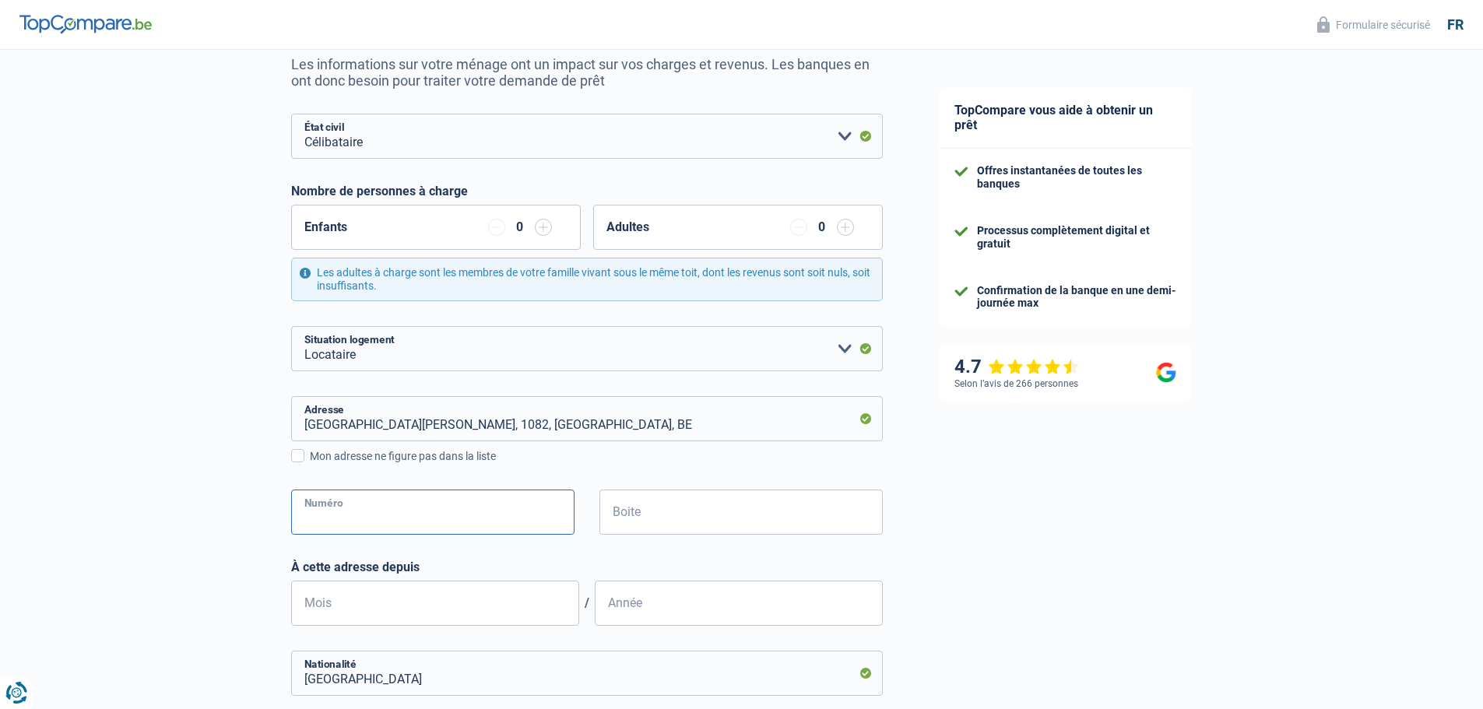
click at [358, 518] on input "Numéro" at bounding box center [432, 512] width 283 height 45
type input "1064"
click at [459, 617] on input "Mois" at bounding box center [435, 603] width 288 height 45
type input "02"
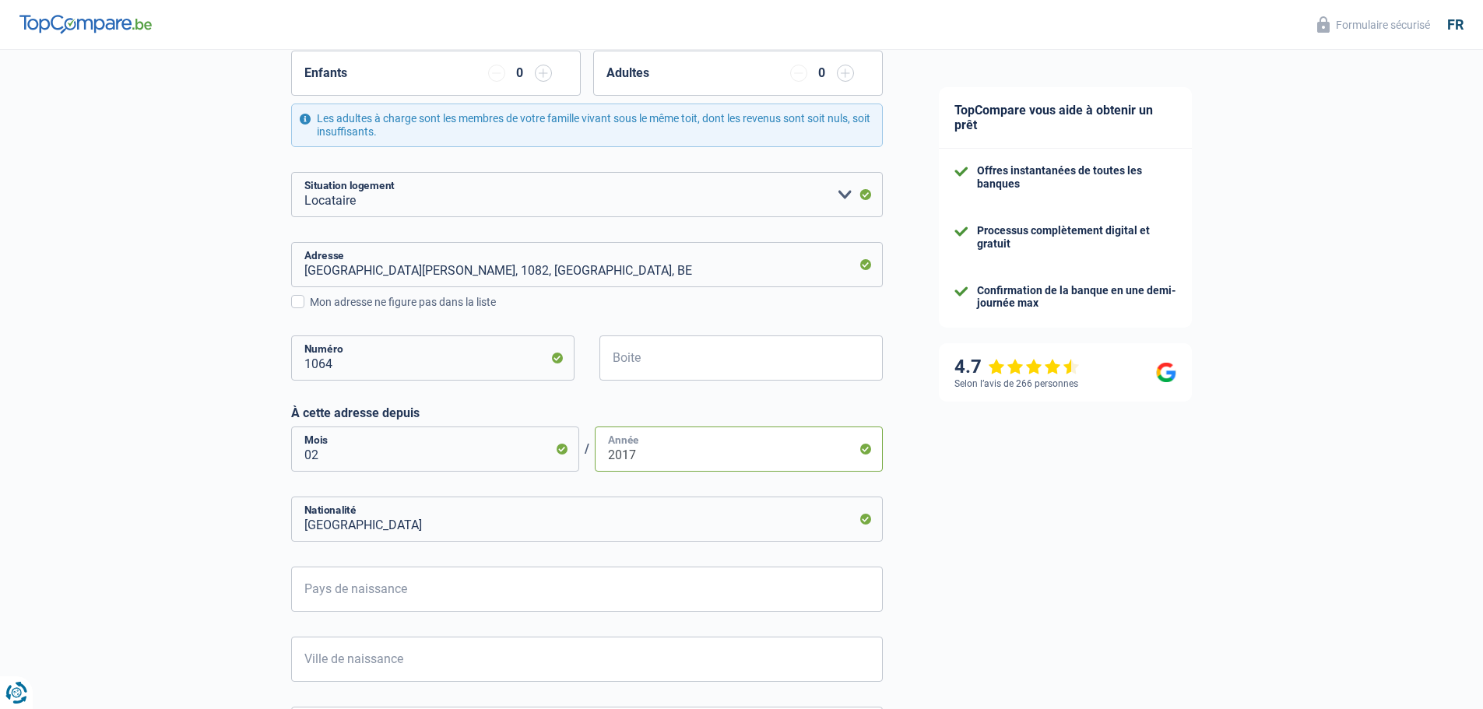
scroll to position [311, 0]
type input "2017"
click at [557, 528] on input "[GEOGRAPHIC_DATA]" at bounding box center [586, 517] width 591 height 45
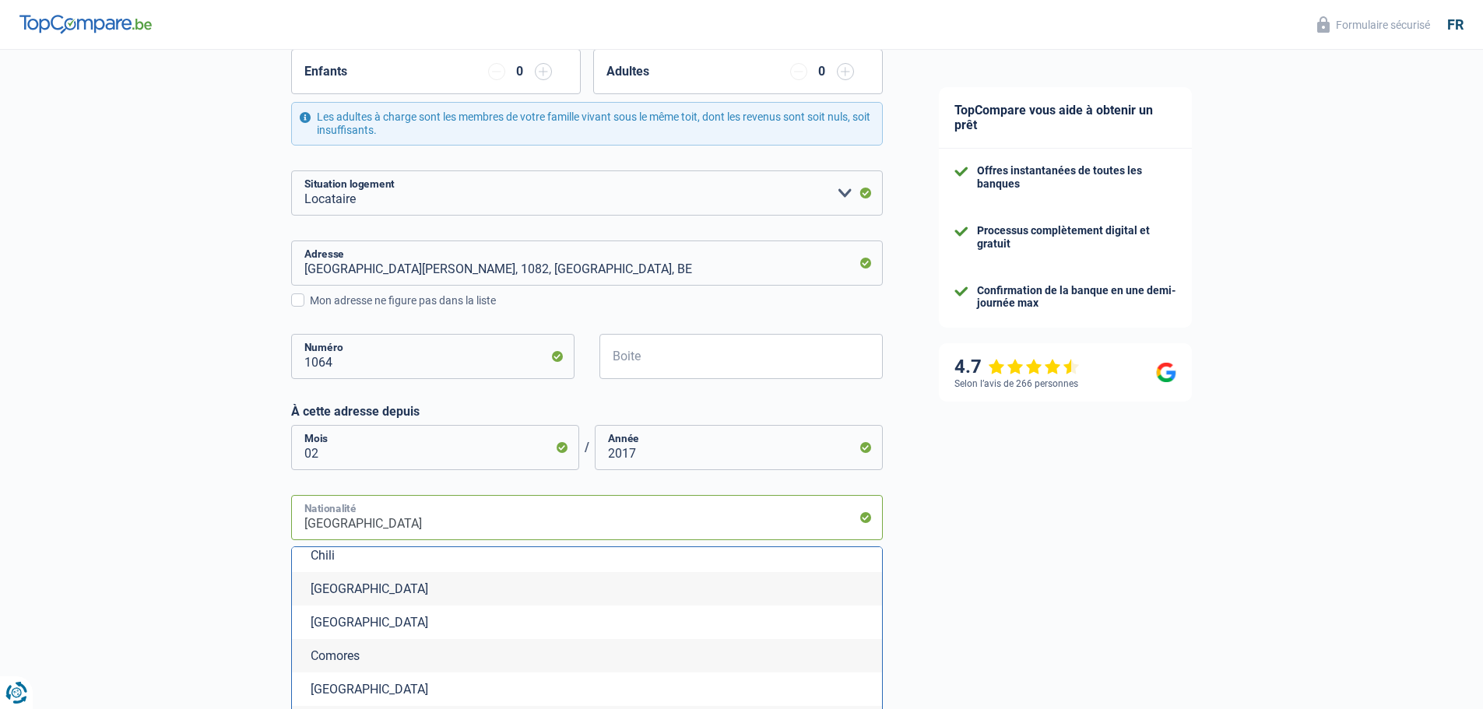
scroll to position [1323, 0]
click at [474, 525] on input "[GEOGRAPHIC_DATA]" at bounding box center [586, 517] width 591 height 45
type input "Belgiquee"
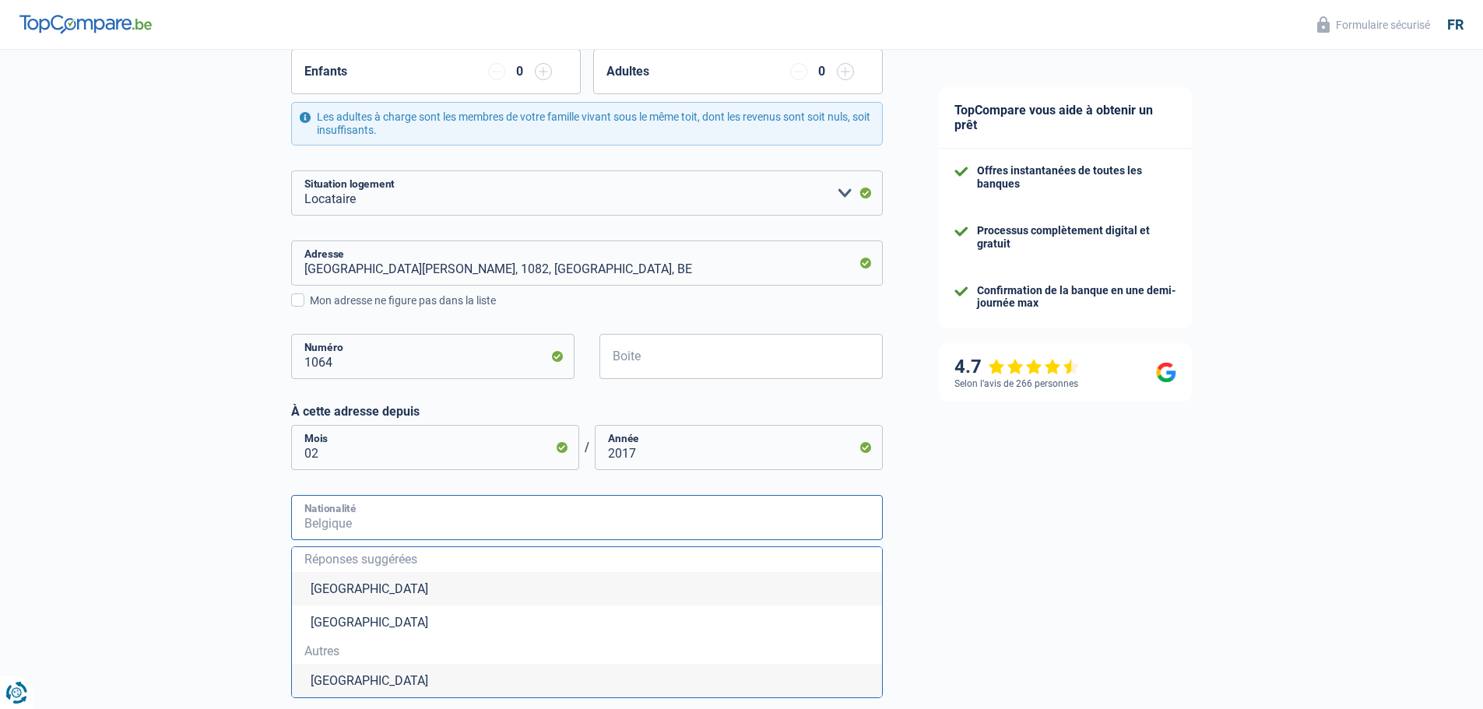
scroll to position [0, 0]
click at [324, 684] on li "[GEOGRAPHIC_DATA]" at bounding box center [587, 680] width 590 height 33
type input "[GEOGRAPHIC_DATA]"
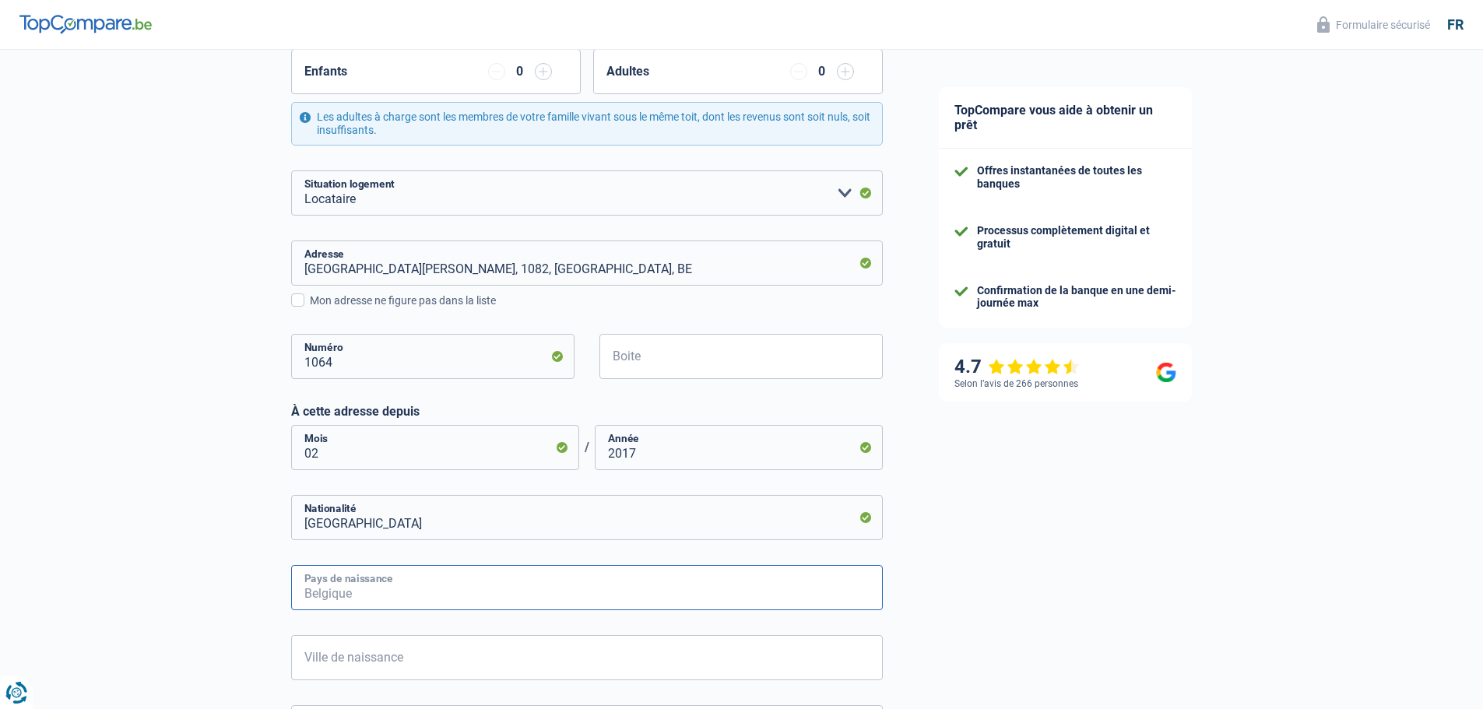
click at [338, 584] on input "Pays de naissance" at bounding box center [586, 587] width 591 height 45
click at [356, 664] on li "[GEOGRAPHIC_DATA]" at bounding box center [587, 658] width 590 height 33
type input "[GEOGRAPHIC_DATA]"
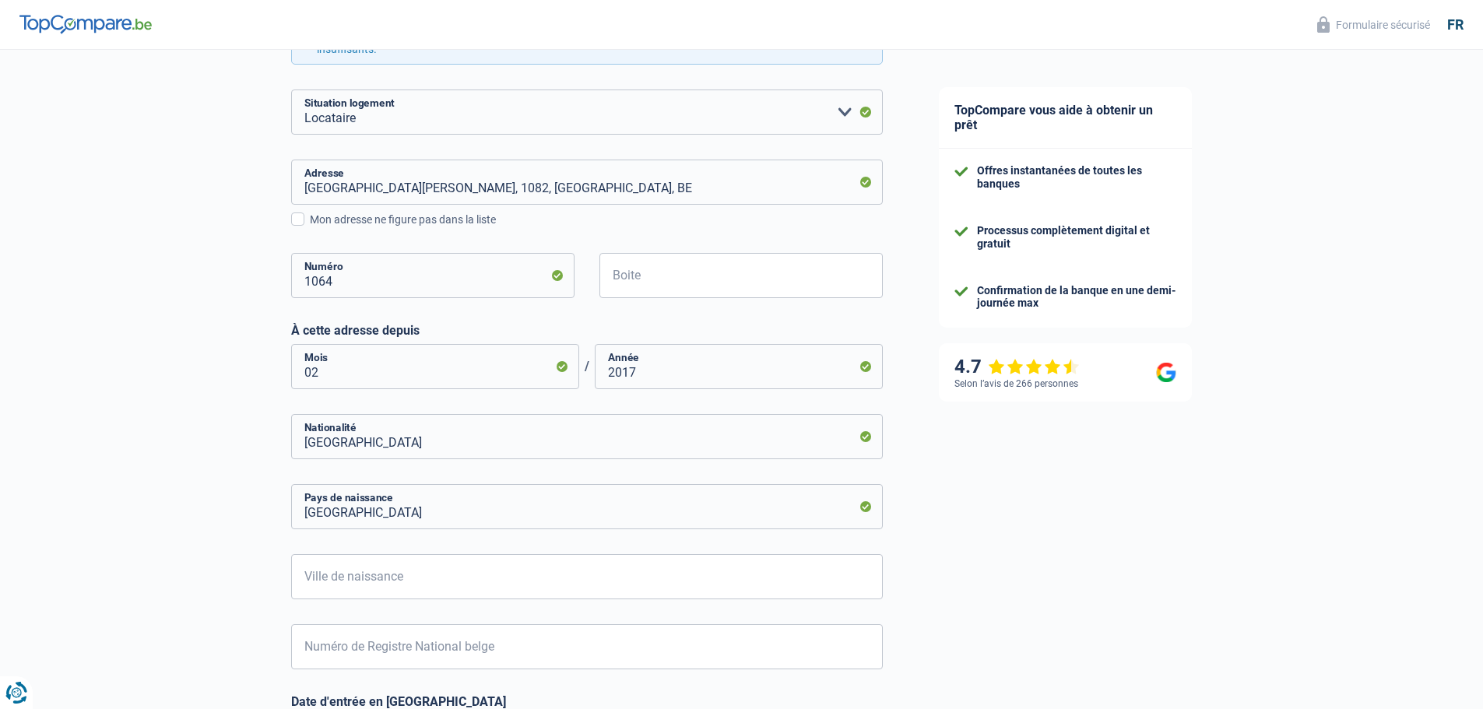
scroll to position [467, 0]
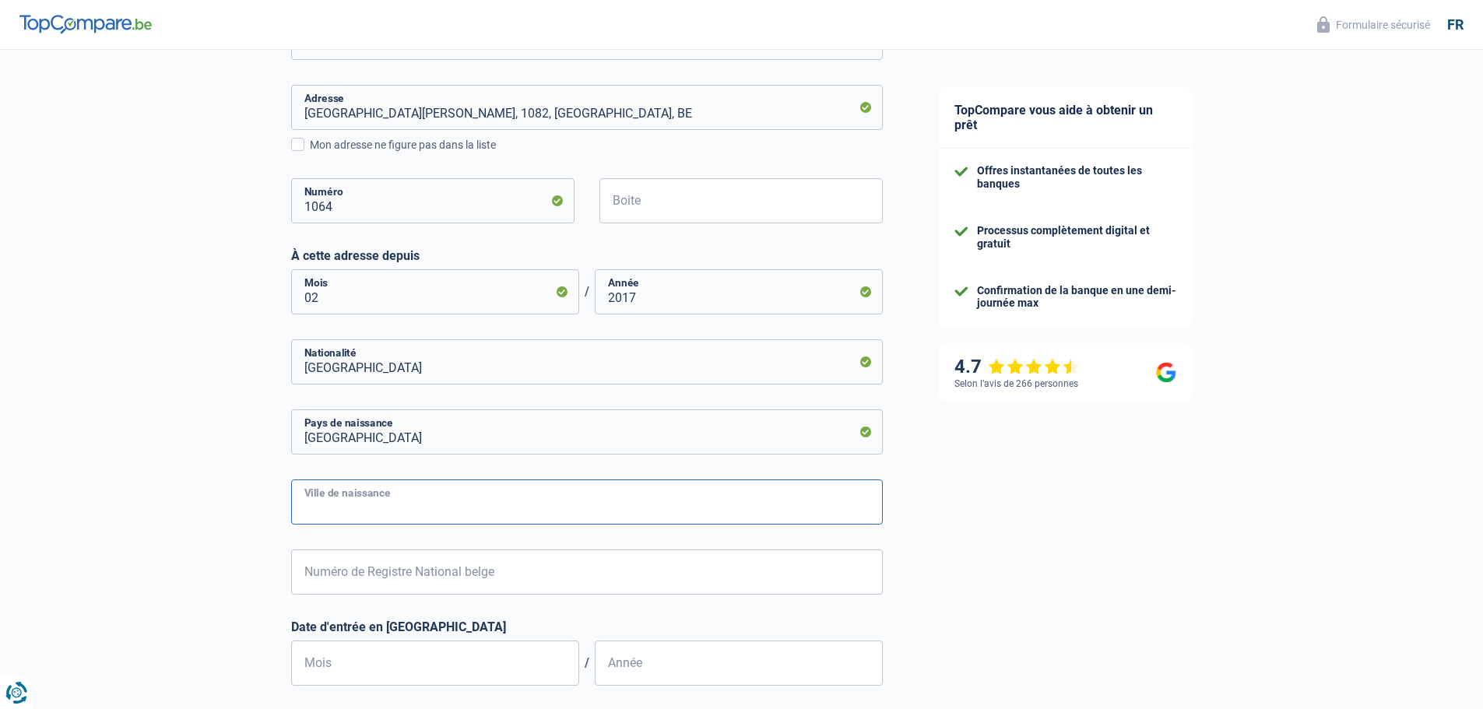
click at [362, 514] on input "Ville de naissance" at bounding box center [586, 501] width 591 height 45
type input "[GEOGRAPHIC_DATA]"
click at [377, 566] on input "Numéro de Registre National belge" at bounding box center [586, 571] width 591 height 45
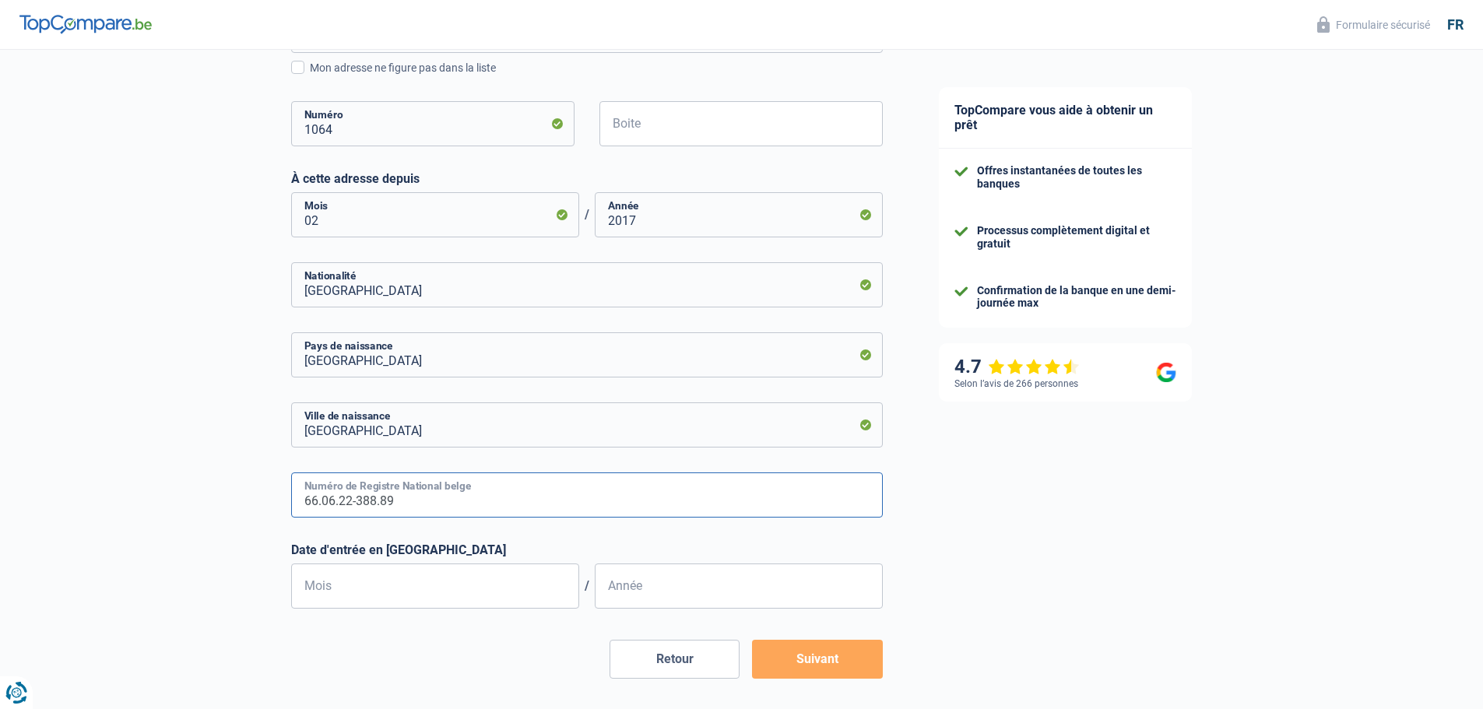
scroll to position [545, 0]
type input "66.06.22-388.89"
click at [354, 571] on input "Mois" at bounding box center [435, 585] width 288 height 45
type input "06"
click at [635, 595] on input "Année" at bounding box center [739, 585] width 288 height 45
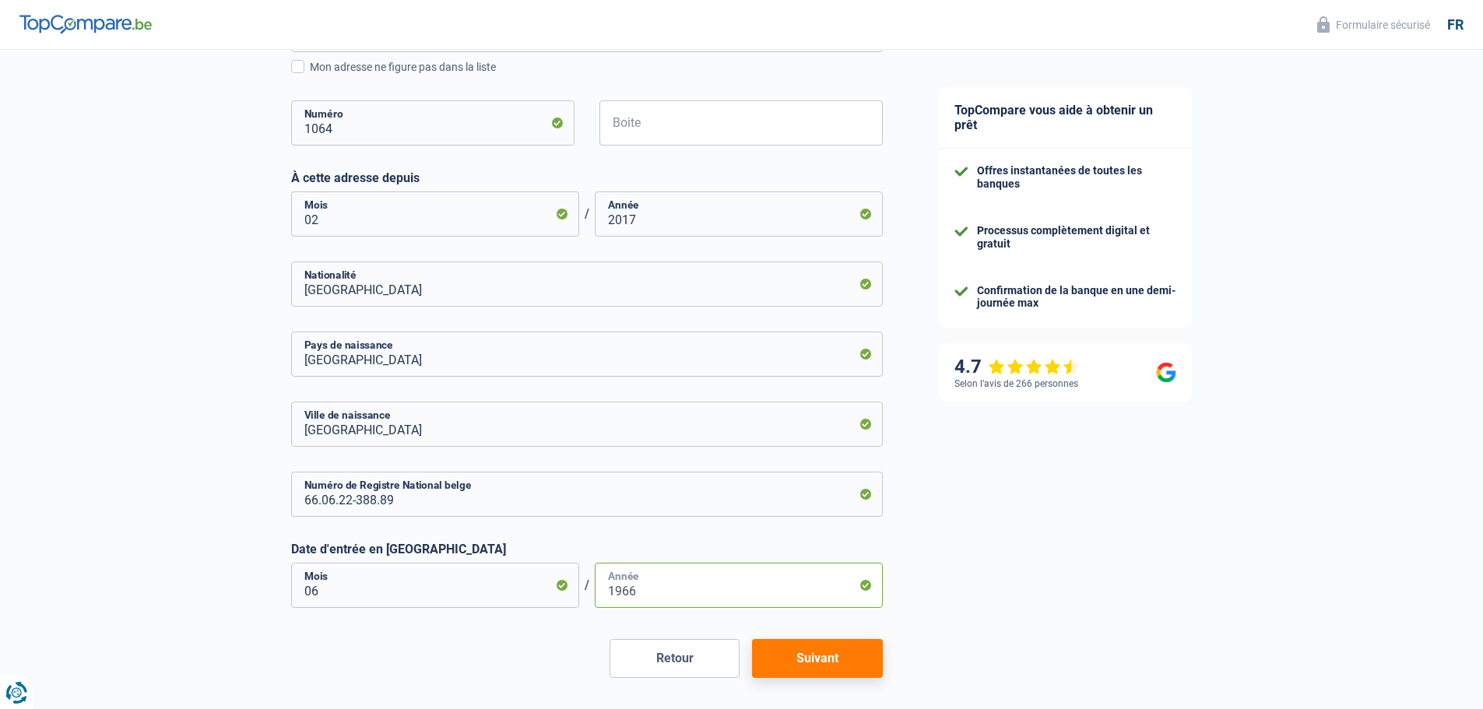
type input "1966"
click at [832, 671] on button "Suivant" at bounding box center [817, 658] width 130 height 39
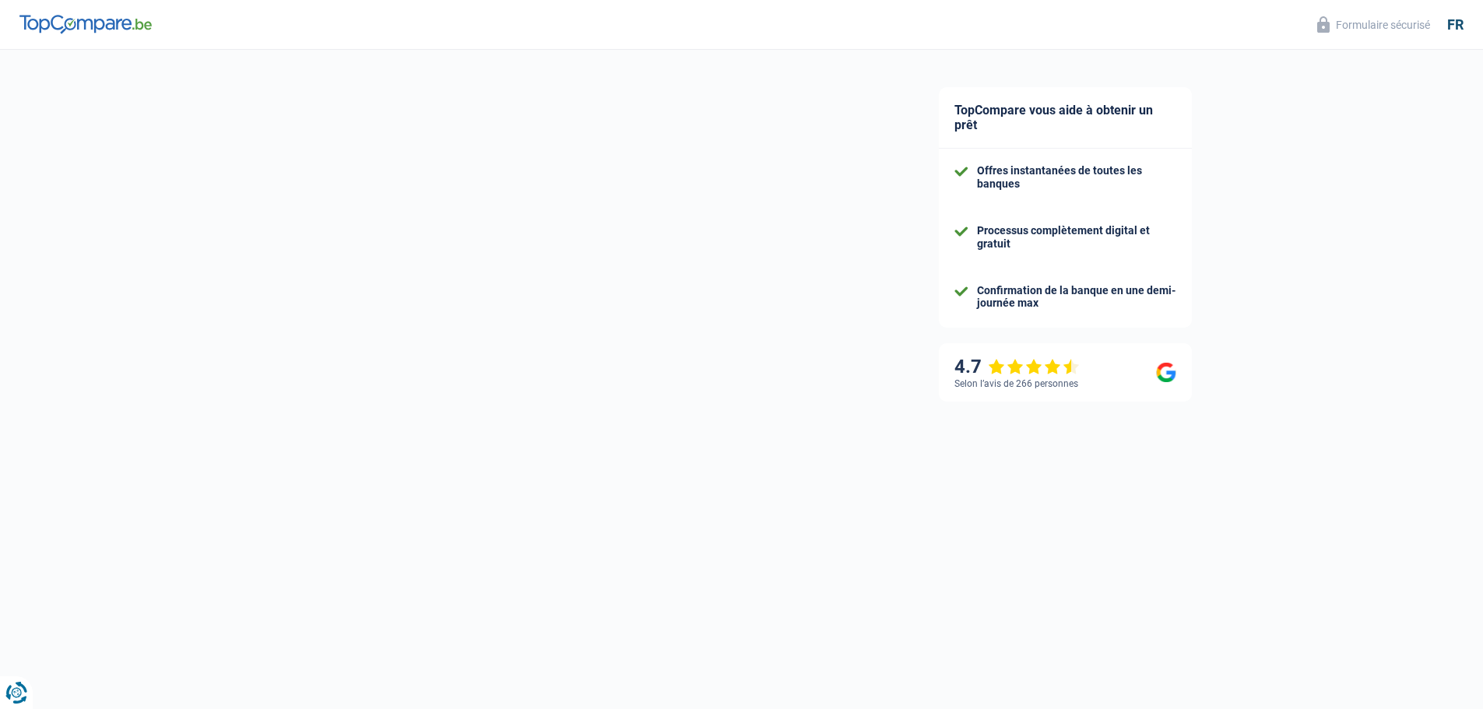
select select "netSalary"
select select "mealVouchers"
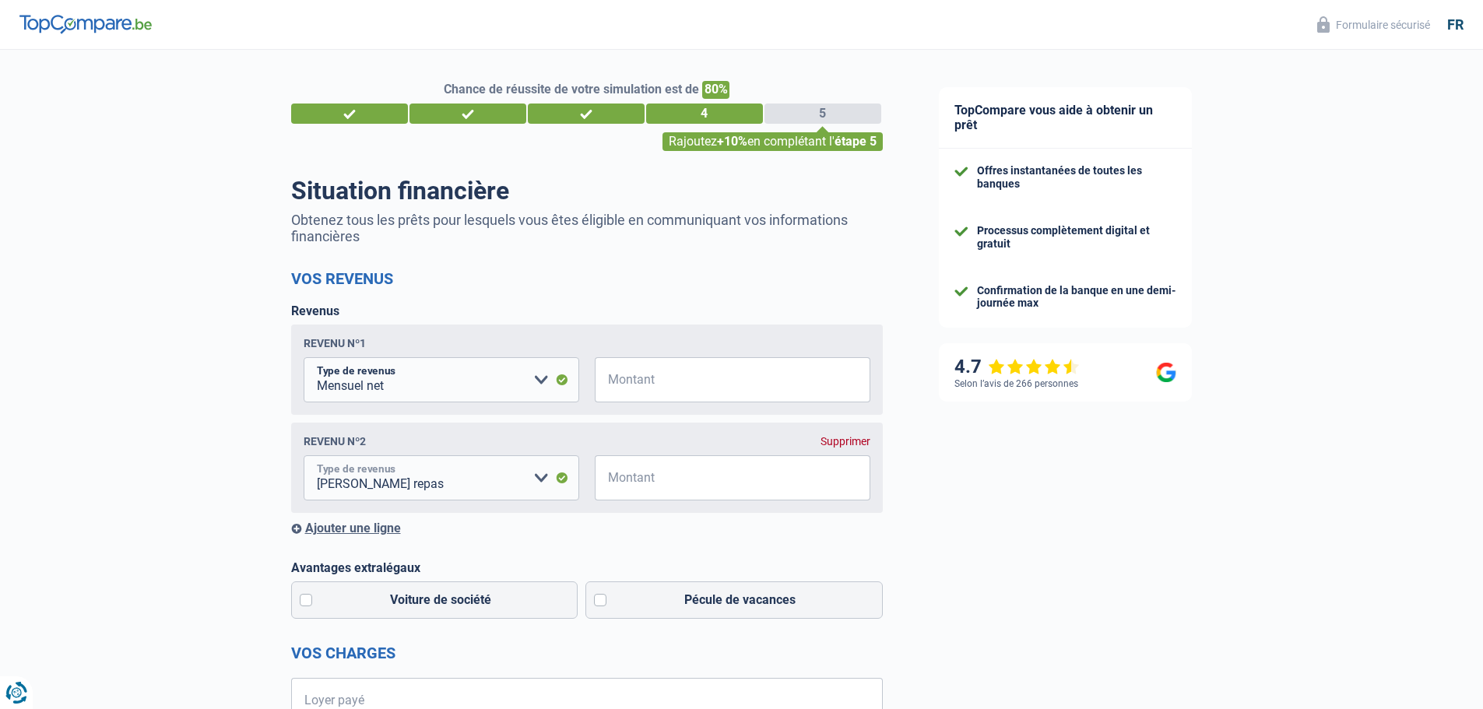
click at [561, 479] on select "Allocation d'handicap Allocations chômage Allocations familiales Chèques repas …" at bounding box center [441, 477] width 275 height 45
click at [560, 481] on select "Allocation d'handicap Allocations chômage Allocations familiales Chèques repas …" at bounding box center [441, 477] width 275 height 45
click at [659, 377] on input "Montant" at bounding box center [742, 379] width 256 height 45
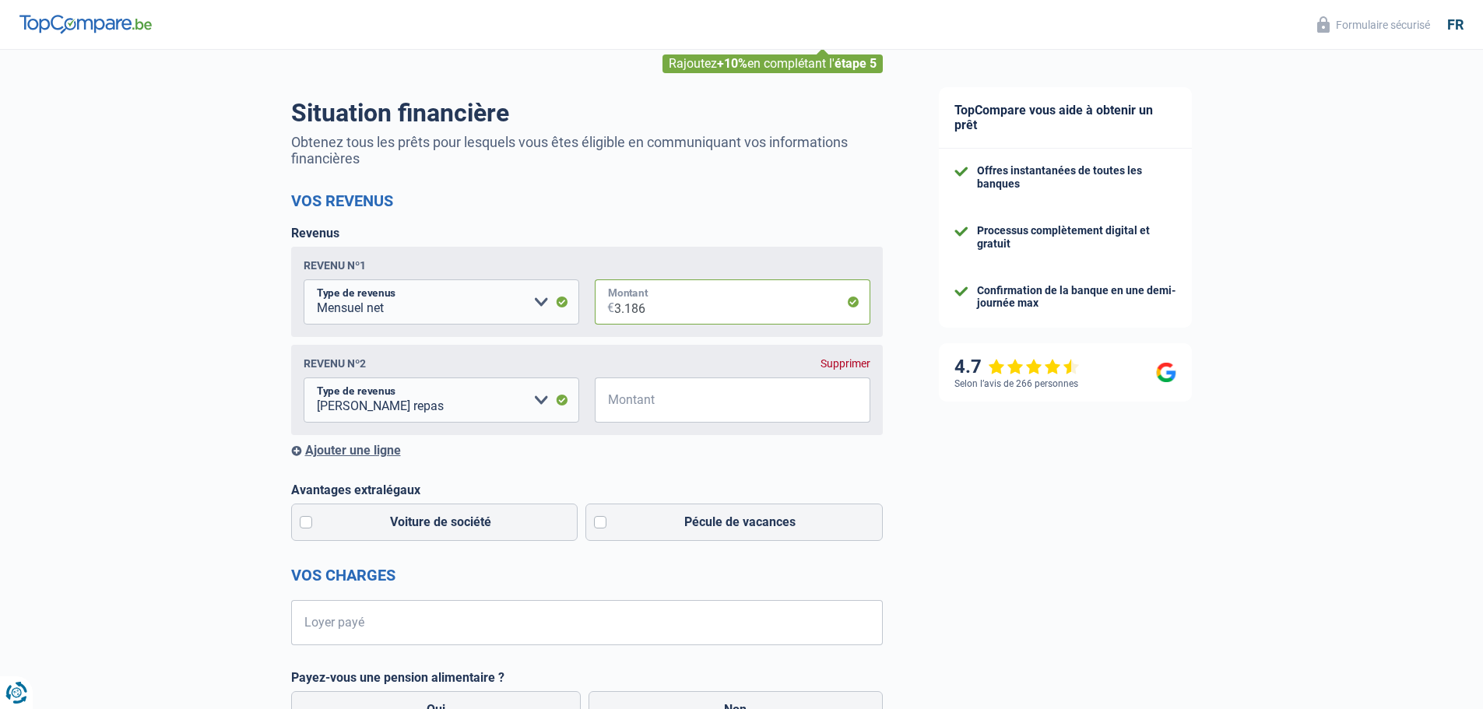
type input "3.186"
click at [840, 363] on div "Supprimer" at bounding box center [845, 363] width 50 height 12
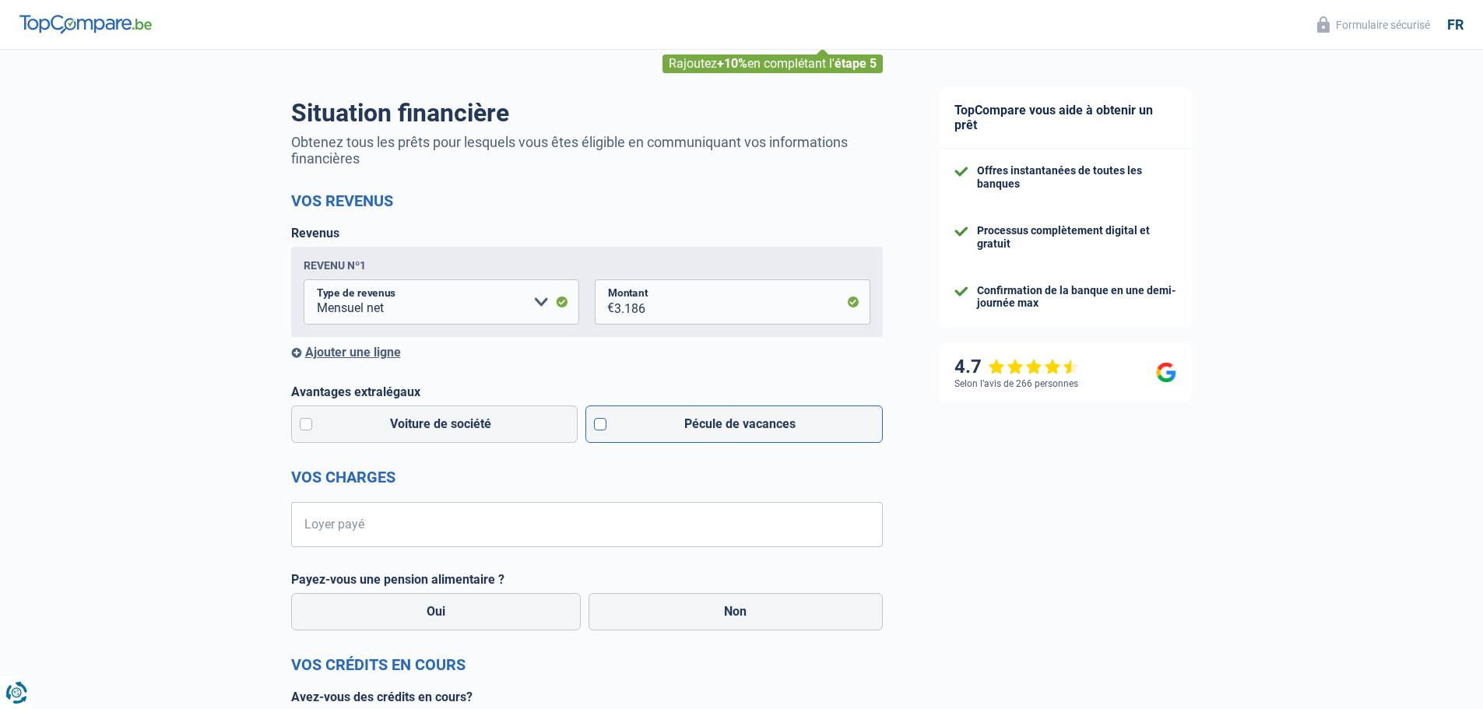
click at [603, 425] on label "Pécule de vacances" at bounding box center [733, 423] width 297 height 37
click at [603, 425] on input "Pécule de vacances" at bounding box center [733, 423] width 297 height 37
checkbox input "true"
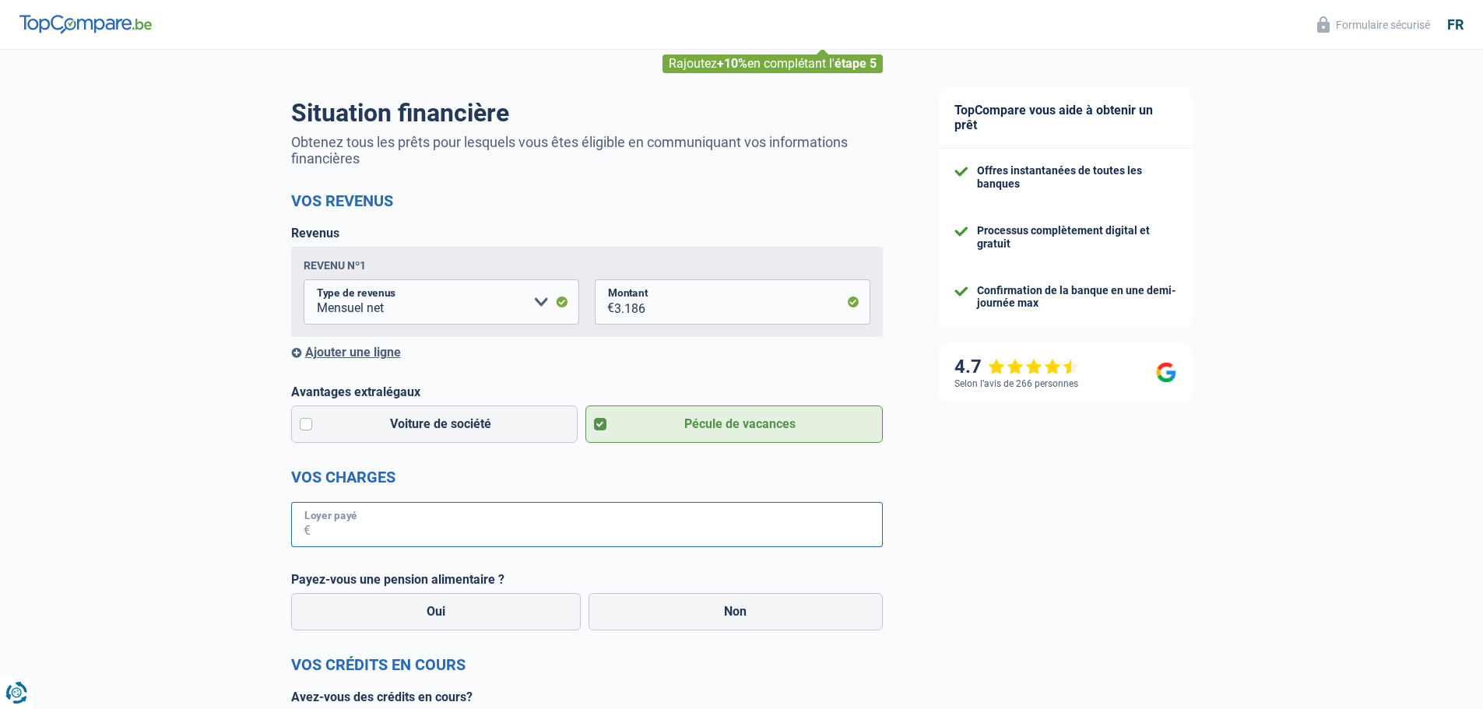
click at [412, 528] on input "Loyer payé" at bounding box center [597, 524] width 572 height 45
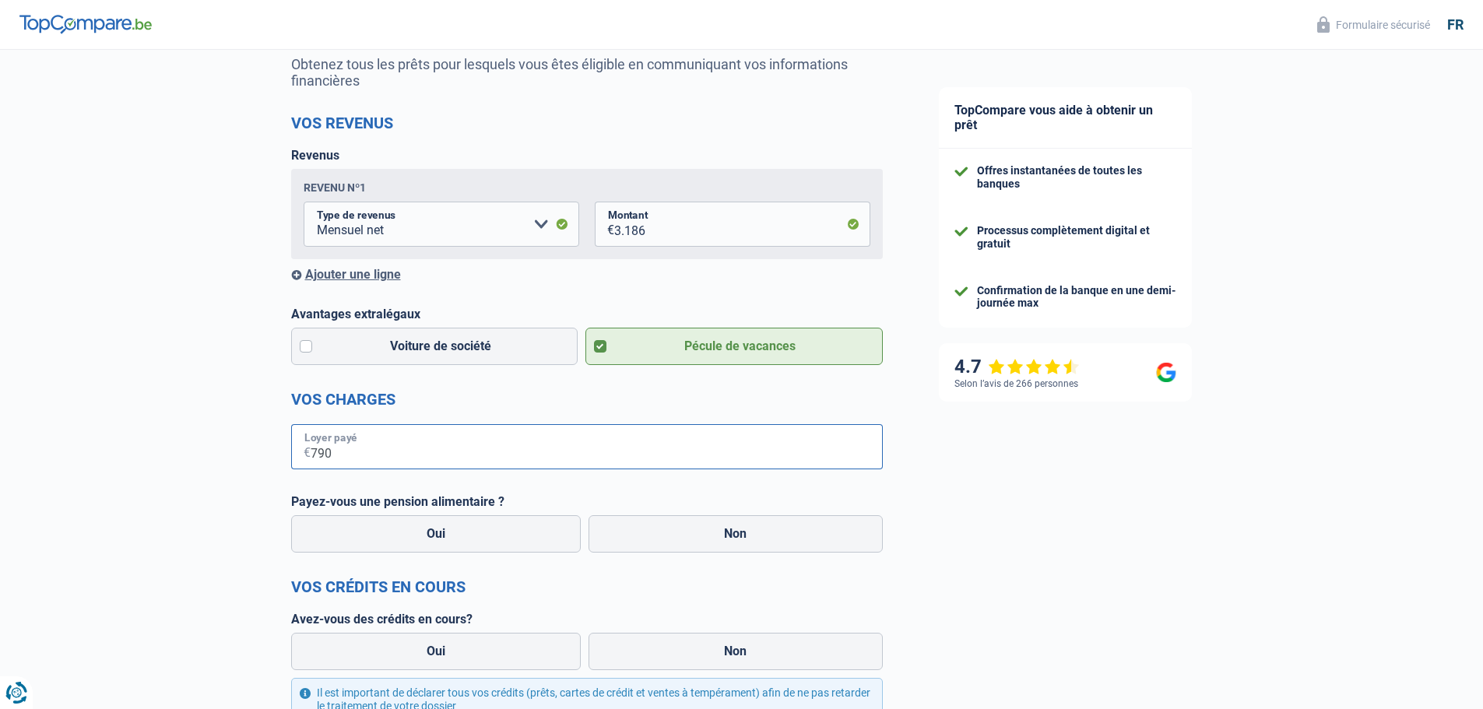
scroll to position [233, 0]
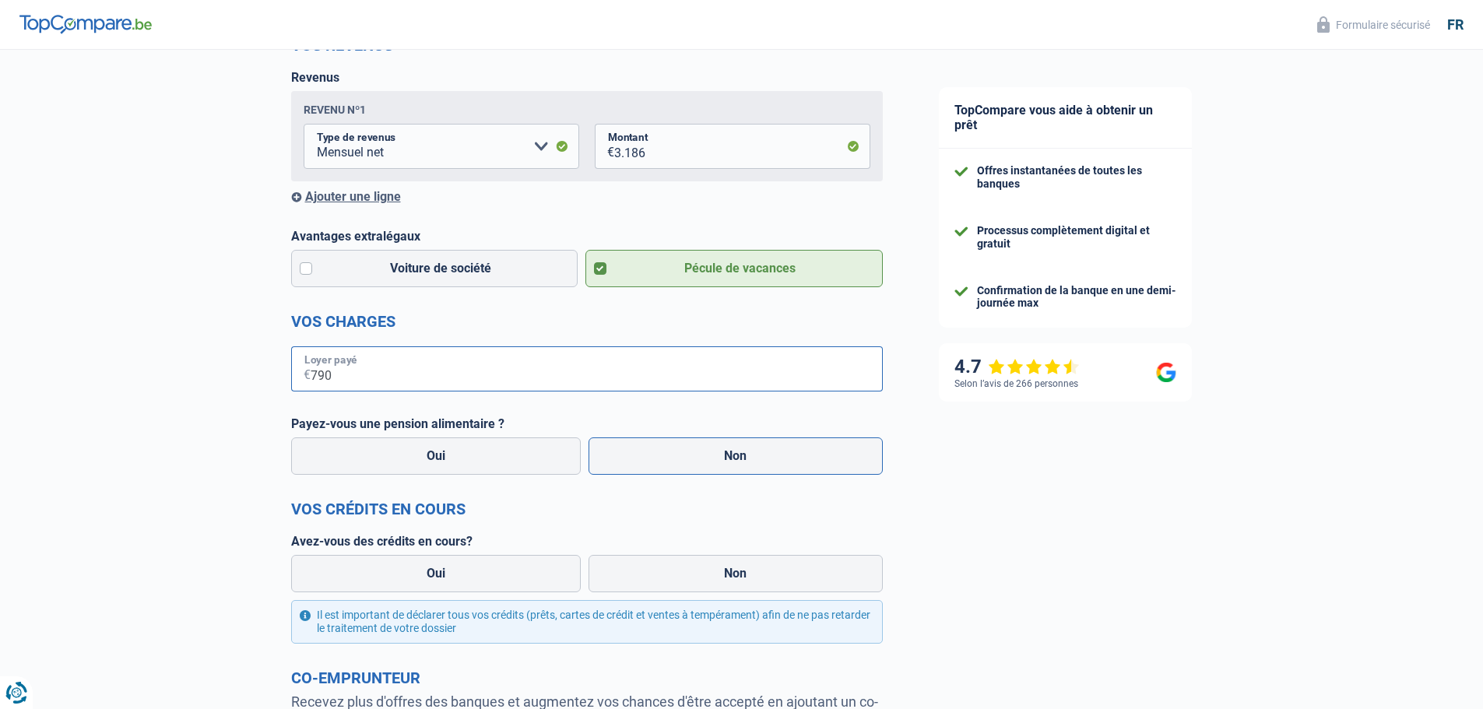
type input "790"
click at [736, 456] on label "Non" at bounding box center [735, 455] width 294 height 37
click at [736, 456] on input "Non" at bounding box center [735, 455] width 294 height 37
radio input "true"
click at [730, 572] on label "Non" at bounding box center [735, 573] width 294 height 37
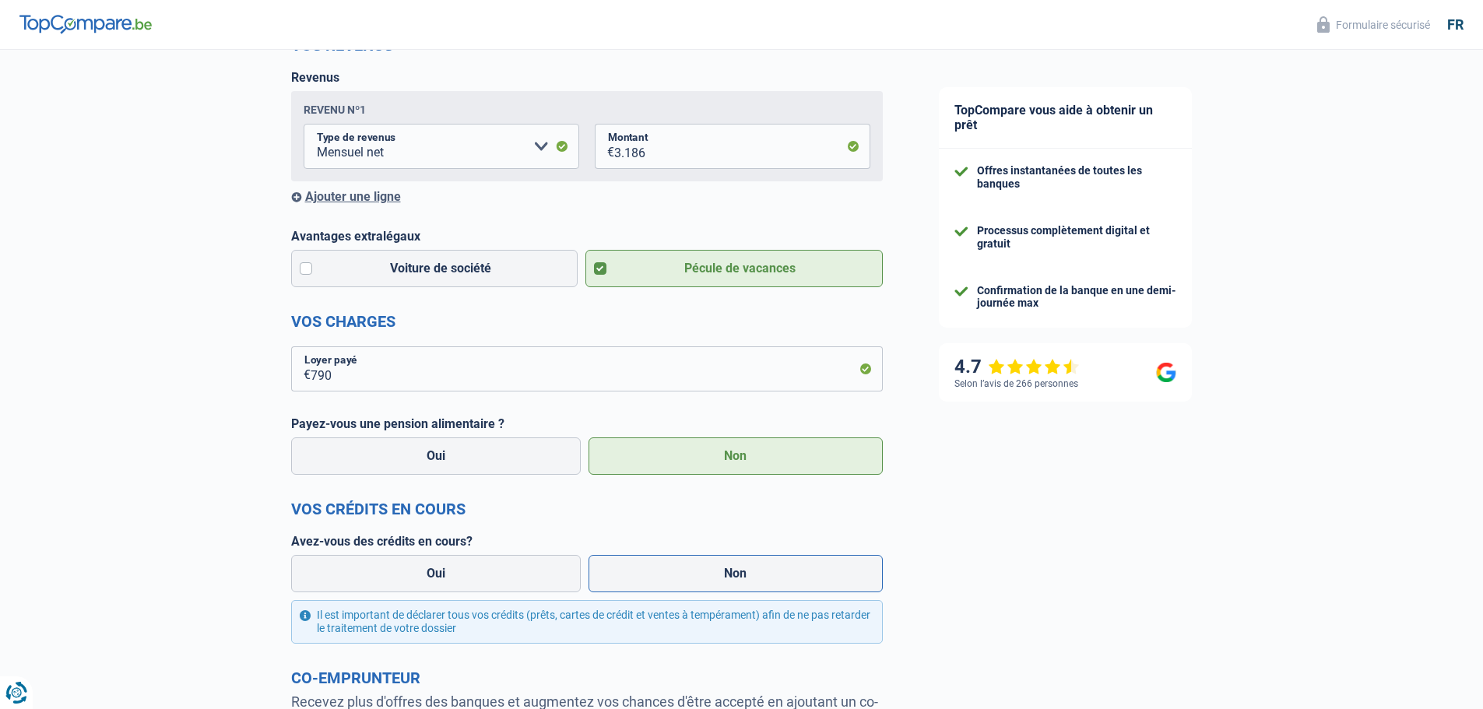
click at [730, 572] on input "Non" at bounding box center [735, 573] width 294 height 37
radio input "true"
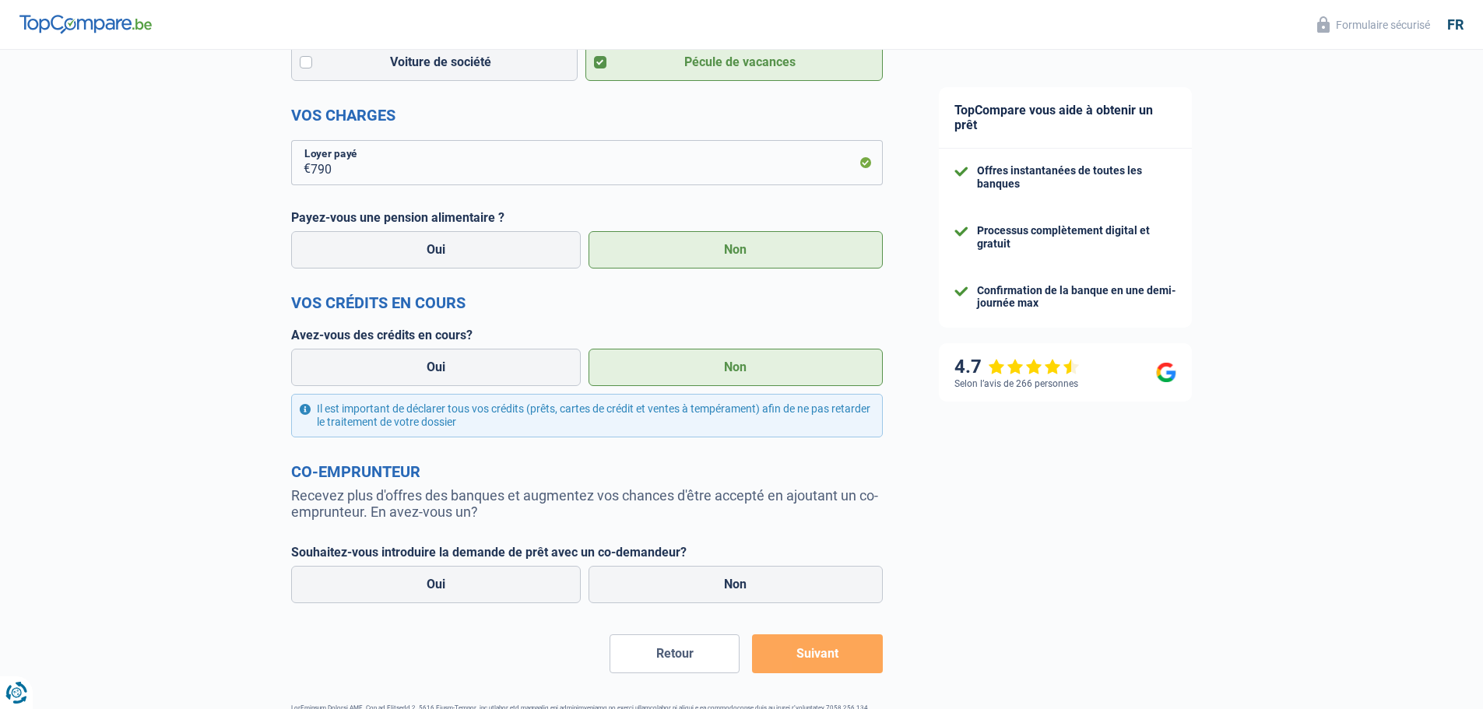
scroll to position [467, 0]
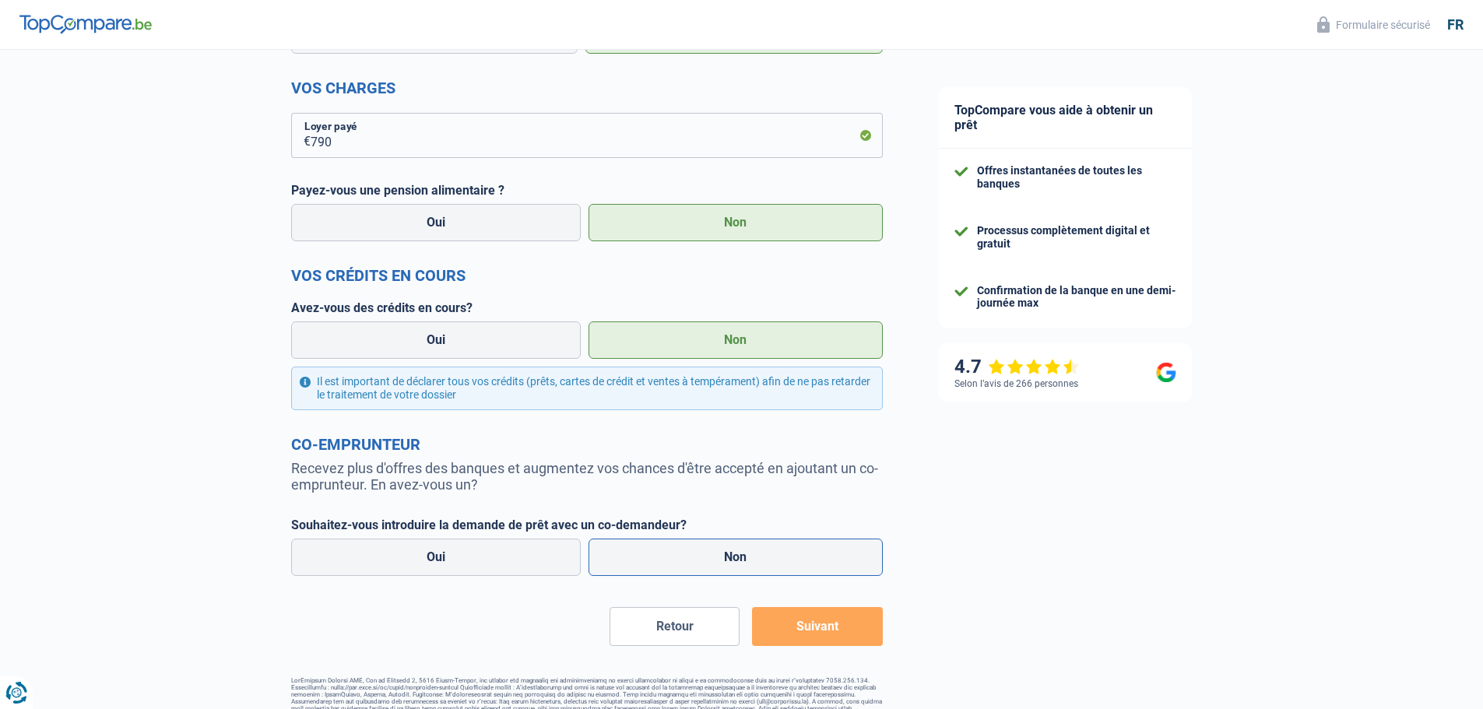
click at [746, 563] on label "Non" at bounding box center [735, 557] width 294 height 37
click at [746, 563] on input "Non" at bounding box center [735, 557] width 294 height 37
radio input "true"
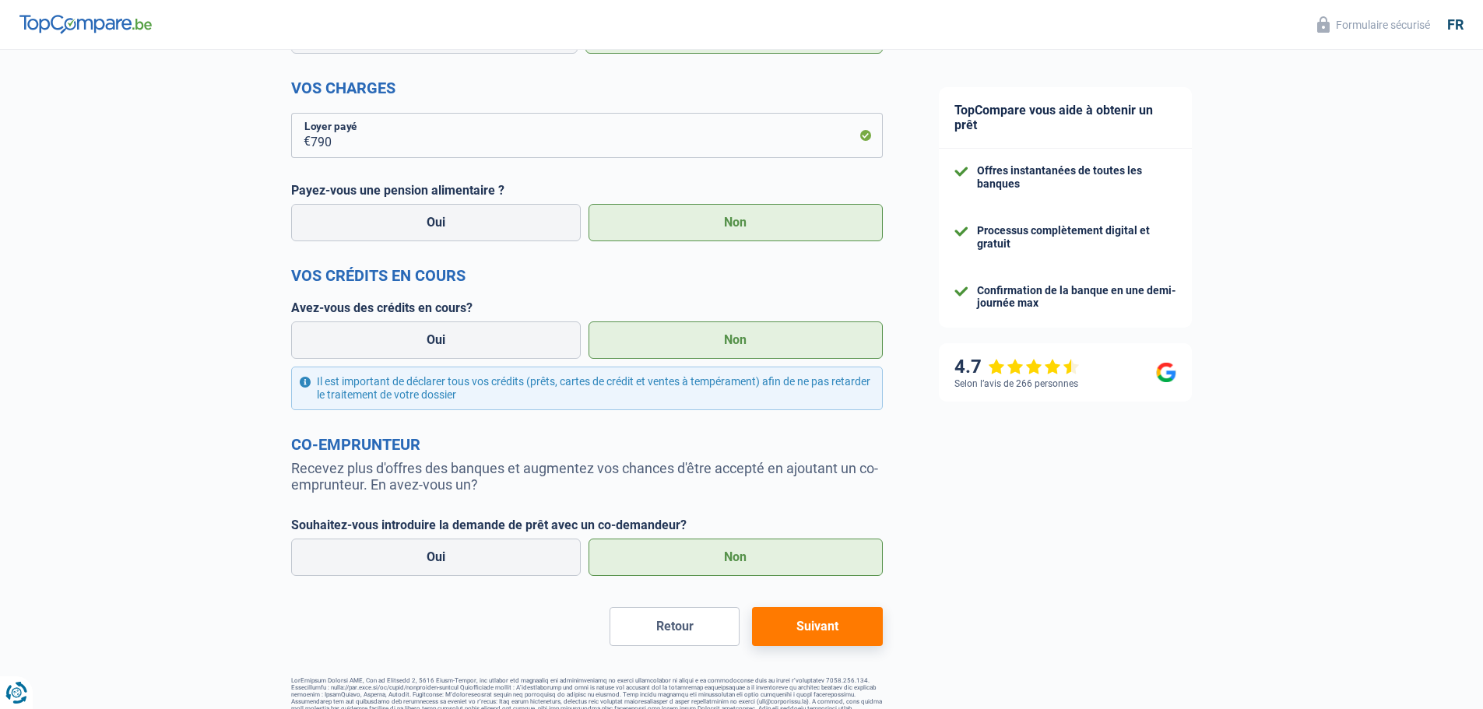
click at [826, 632] on button "Suivant" at bounding box center [817, 626] width 130 height 39
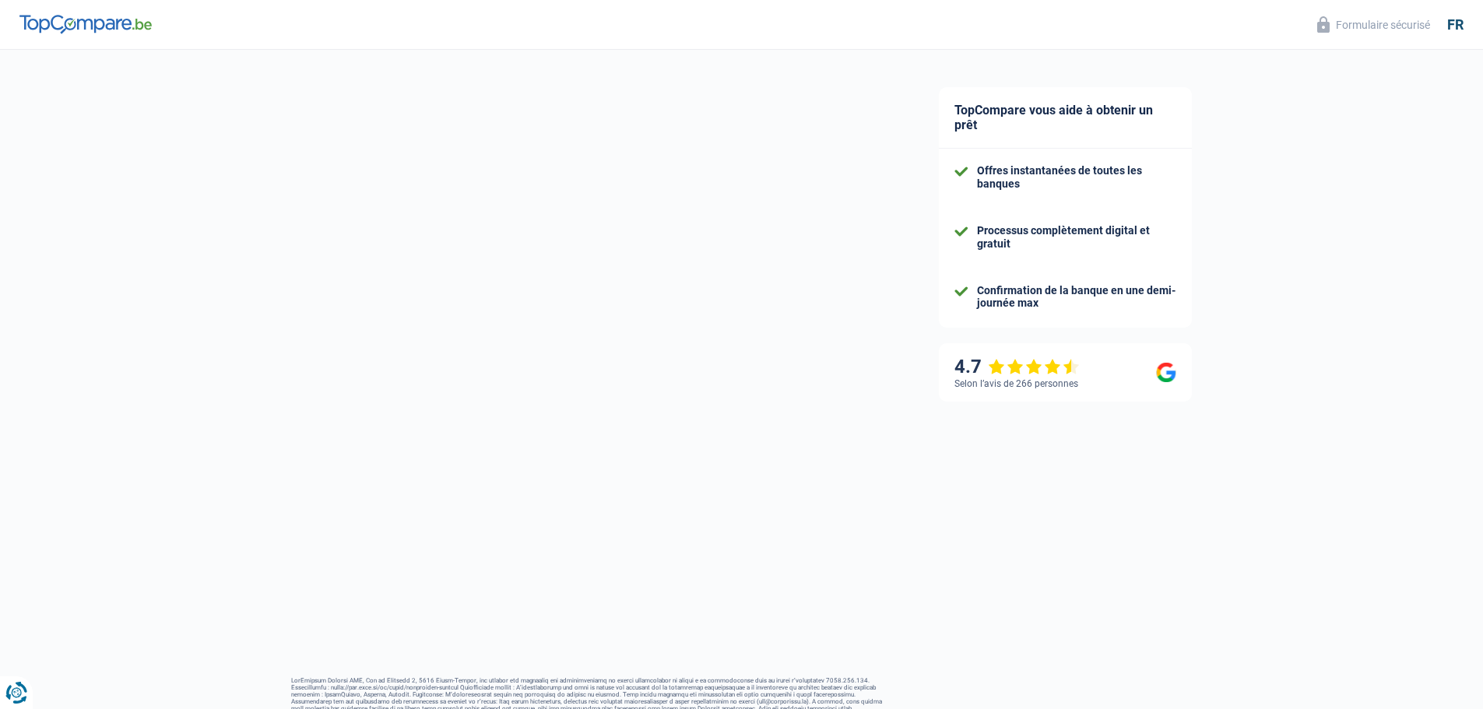
scroll to position [5, 0]
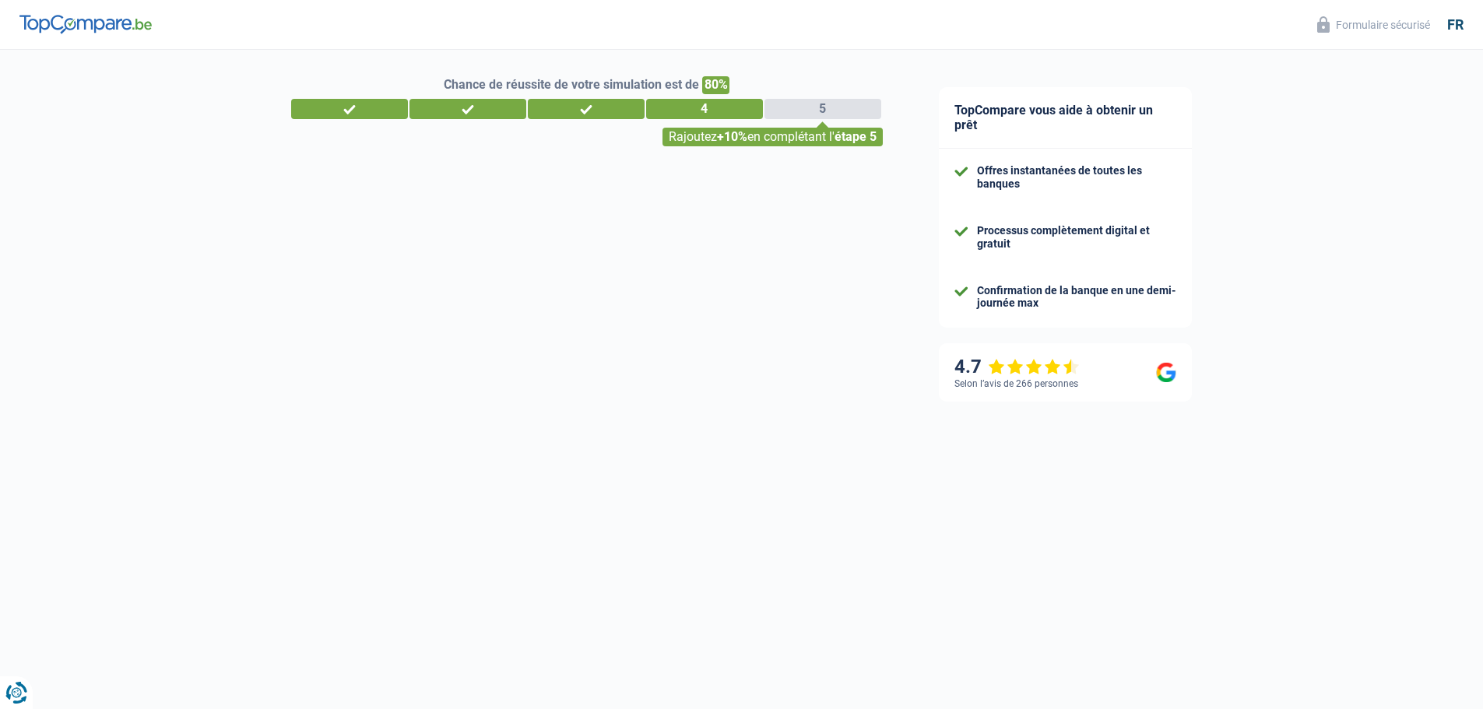
select select "84"
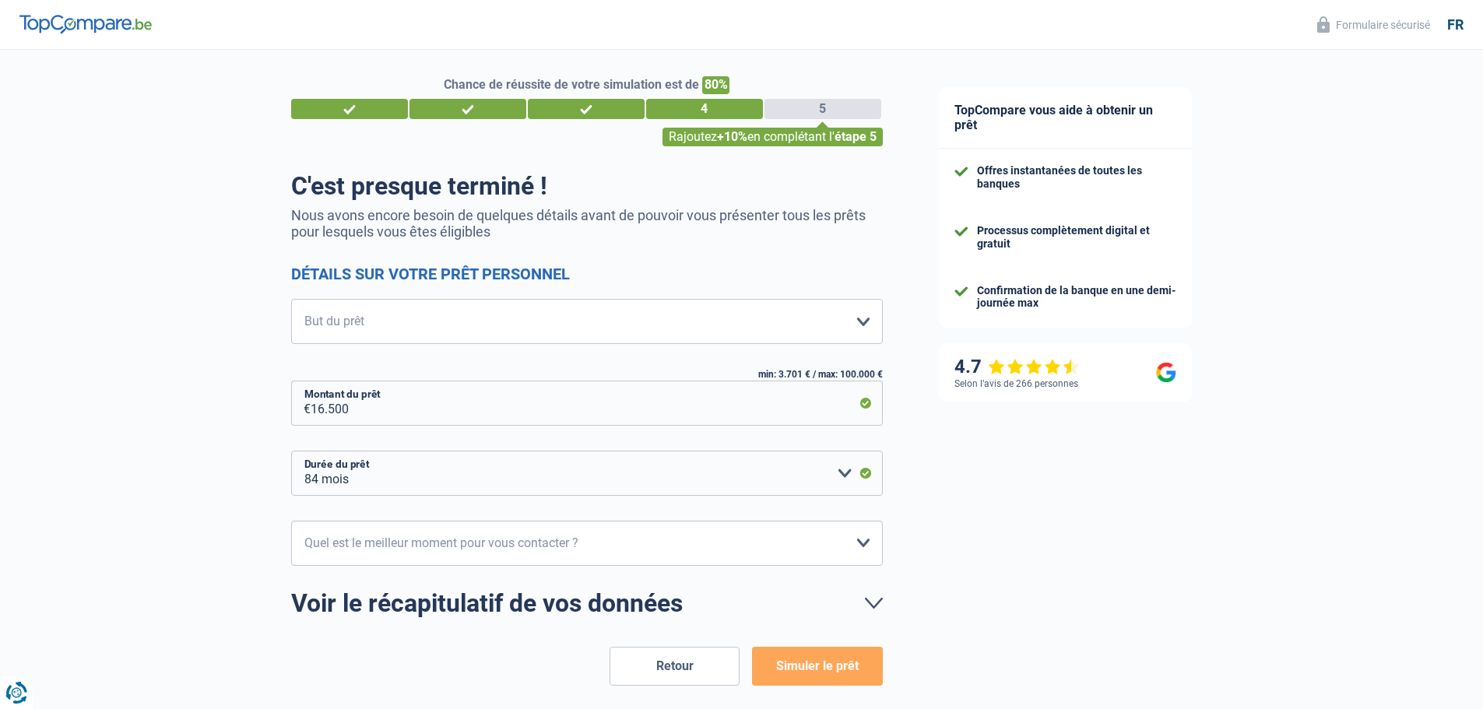
scroll to position [0, 0]
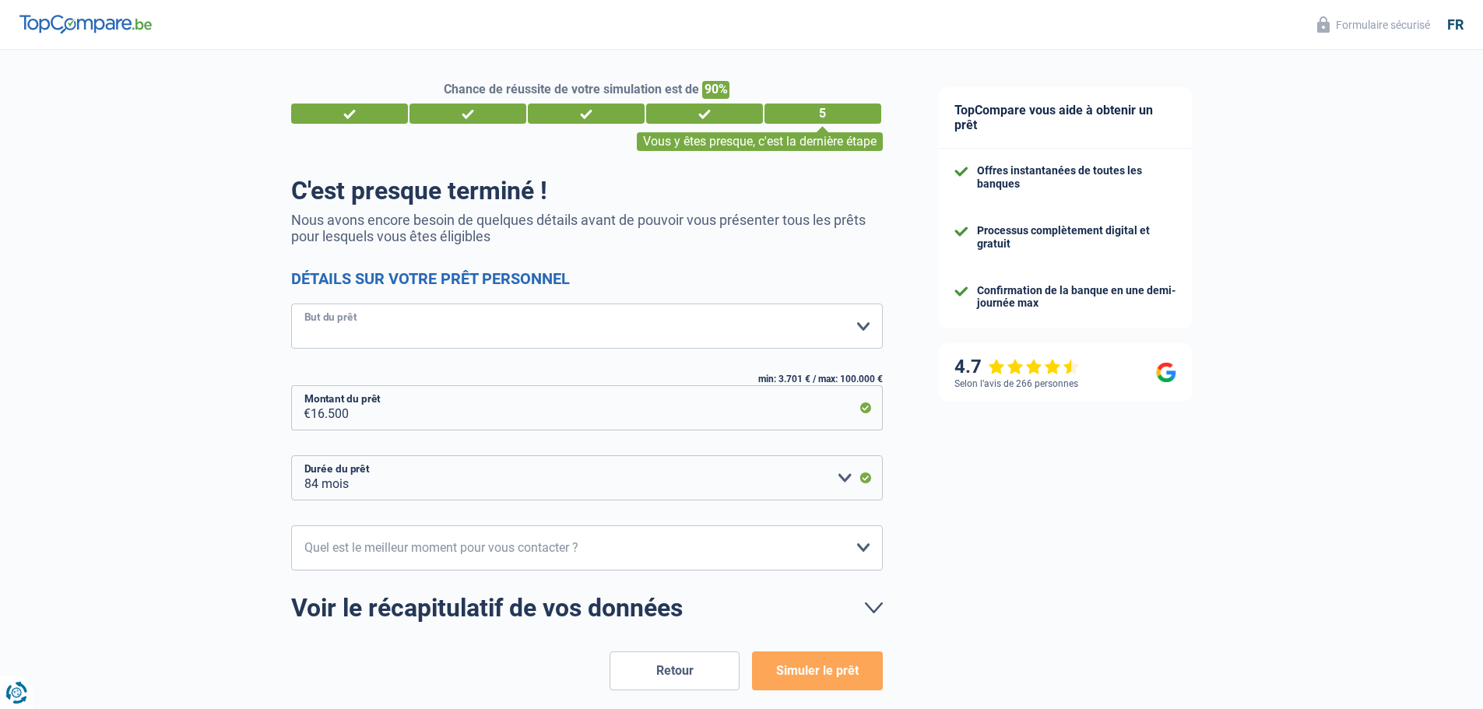
click at [868, 333] on select "Confort maison: meubles, textile, peinture, électroménager, outillage non-profe…" at bounding box center [586, 326] width 591 height 45
select select "other"
click at [291, 305] on select "Confort maison: meubles, textile, peinture, électroménager, outillage non-profe…" at bounding box center [586, 326] width 591 height 45
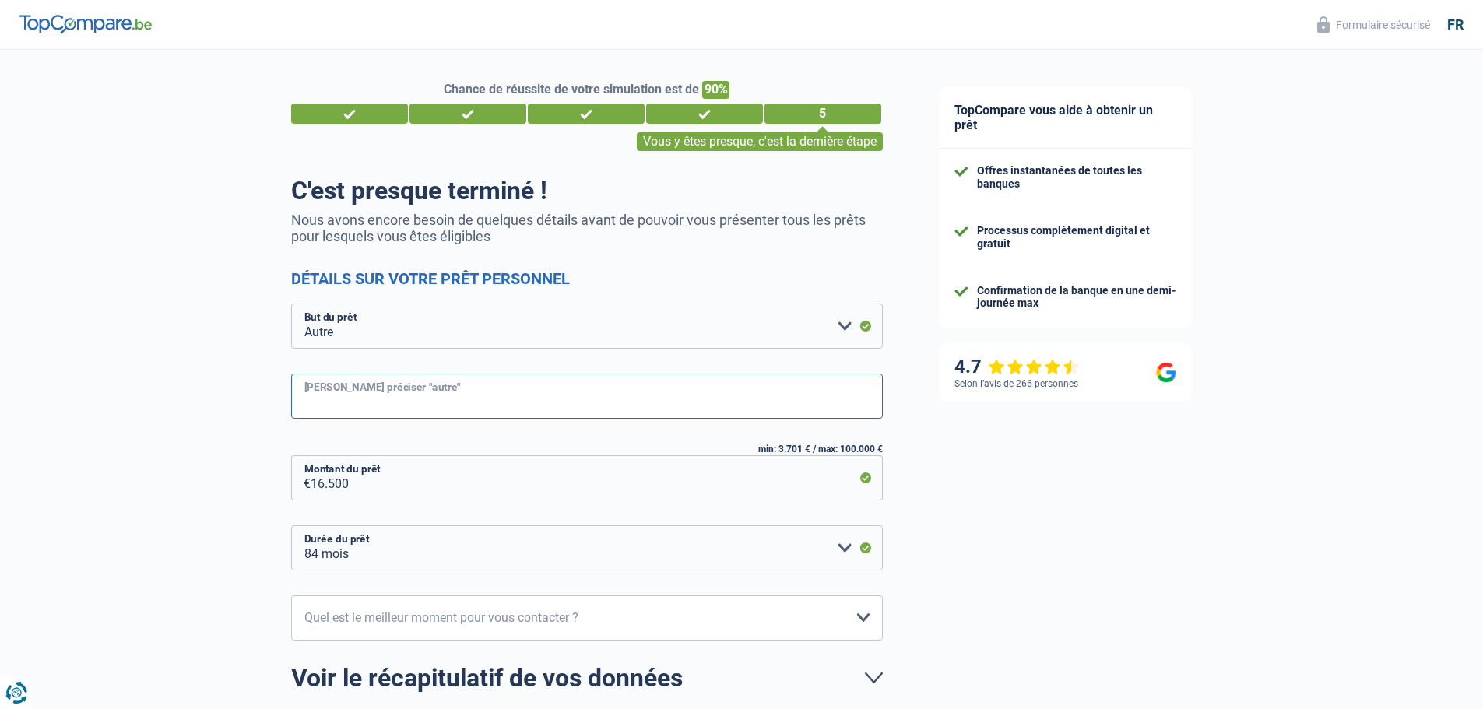
click at [511, 402] on input "[PERSON_NAME] préciser "autre"" at bounding box center [586, 396] width 591 height 45
type input "D"
click at [841, 329] on select "Confort maison: meubles, textile, peinture, électroménager, outillage non-profe…" at bounding box center [586, 326] width 591 height 45
select select "household"
click at [291, 305] on select "Confort maison: meubles, textile, peinture, électroménager, outillage non-profe…" at bounding box center [586, 326] width 591 height 45
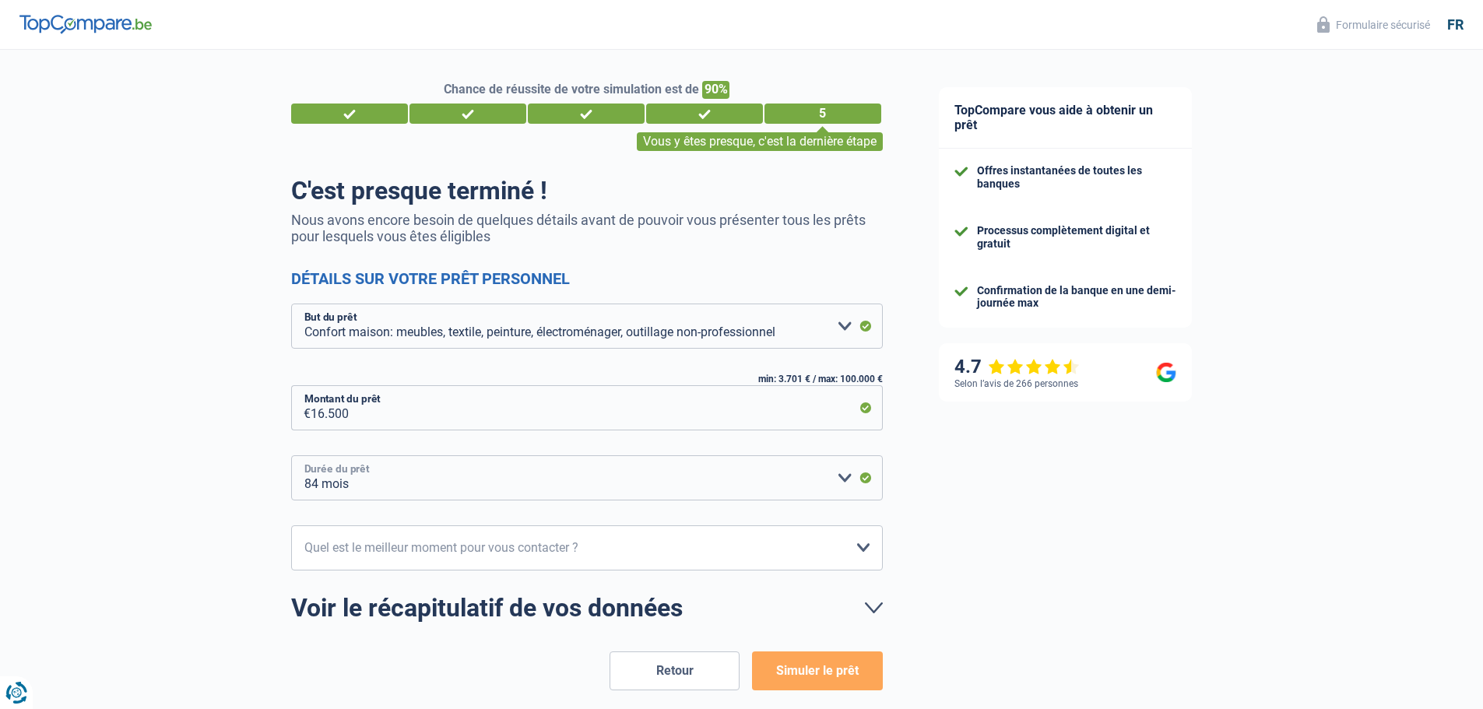
click at [847, 479] on select "12 mois 18 mois 24 mois 30 mois 36 mois 42 mois 48 mois 60 mois 72 mois 84 mois…" at bounding box center [586, 477] width 591 height 45
select select "60"
click at [291, 456] on select "12 mois 18 mois 24 mois 30 mois 36 mois 42 mois 48 mois 60 mois 72 mois 84 mois…" at bounding box center [586, 477] width 591 height 45
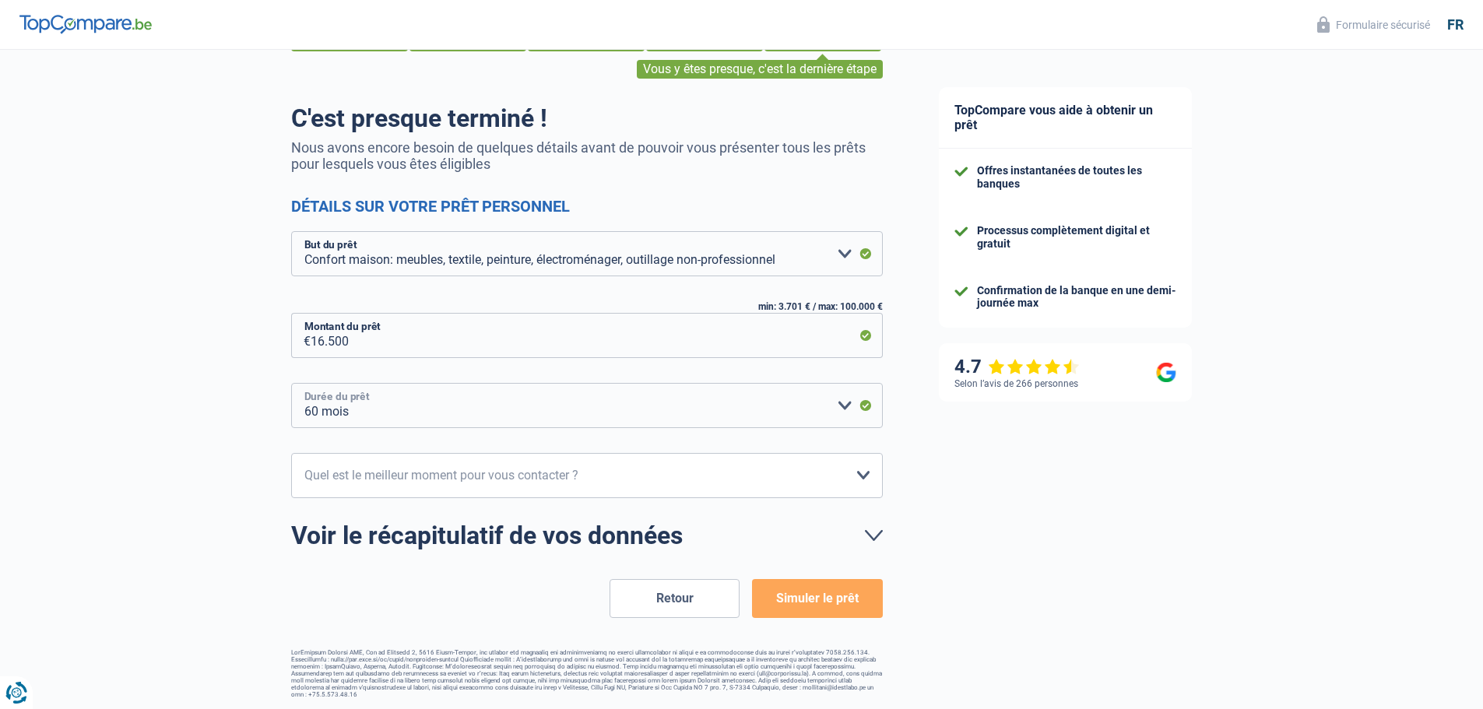
scroll to position [73, 0]
click at [870, 475] on select "10h-12h 12h-14h 14h-16h 16h-18h Veuillez sélectionner une option" at bounding box center [586, 474] width 591 height 45
select select "16-18"
click at [291, 453] on select "10h-12h 12h-14h 14h-16h 16h-18h Veuillez sélectionner une option" at bounding box center [586, 474] width 591 height 45
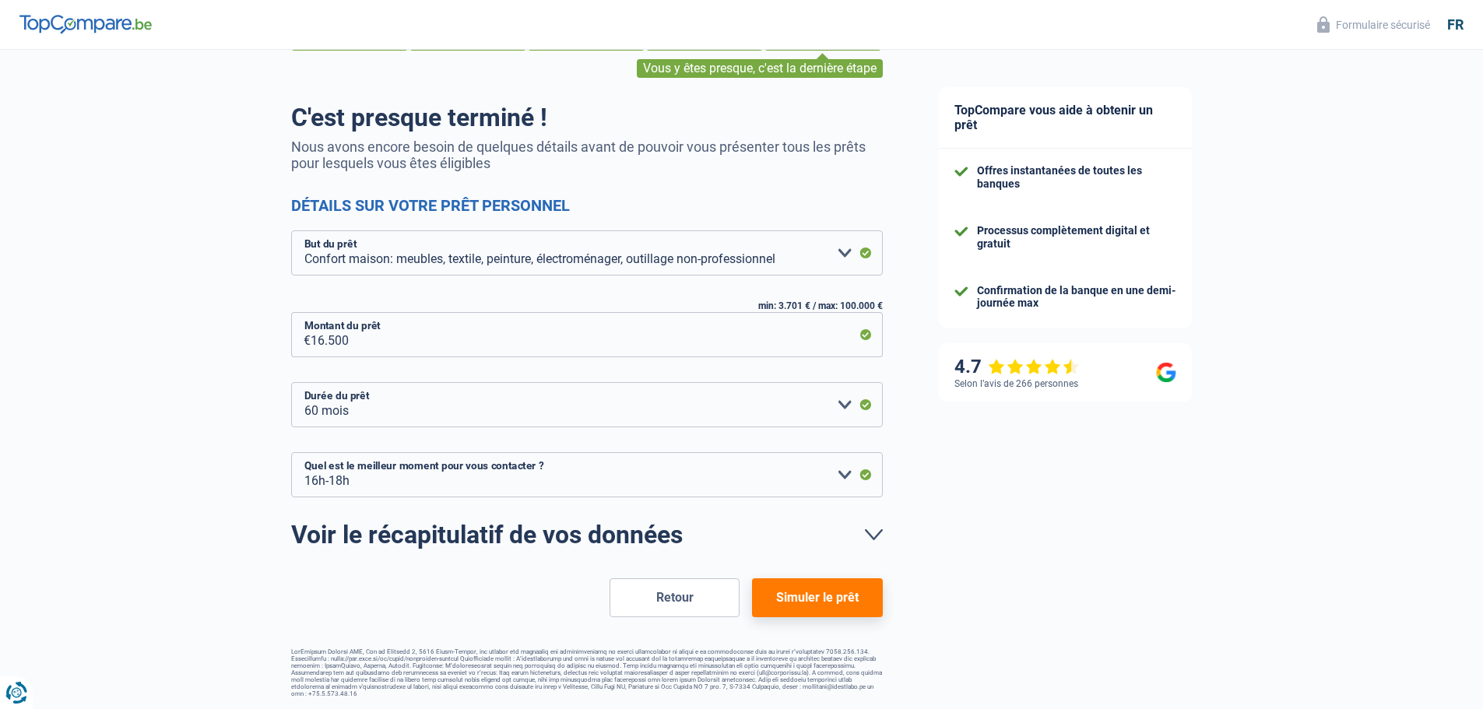
click at [830, 598] on button "Simuler le prêt" at bounding box center [817, 597] width 130 height 39
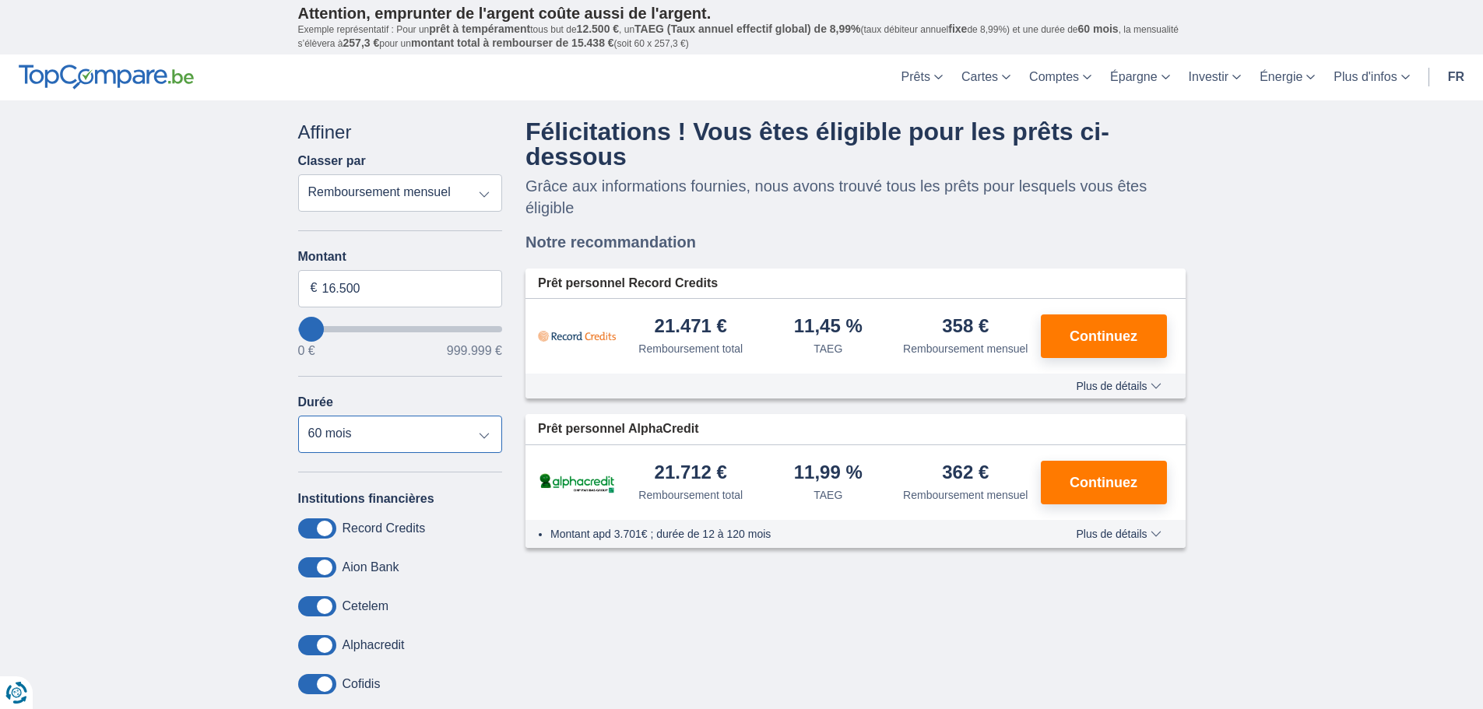
click at [489, 433] on select "12 mois 18 mois 24 mois 30 mois 36 mois 42 mois 48 mois 60 mois 72 mois 84 mois" at bounding box center [400, 434] width 205 height 37
click at [298, 416] on select "12 mois 18 mois 24 mois 30 mois 36 mois 42 mois 48 mois 60 mois 72 mois 84 mois" at bounding box center [400, 434] width 205 height 37
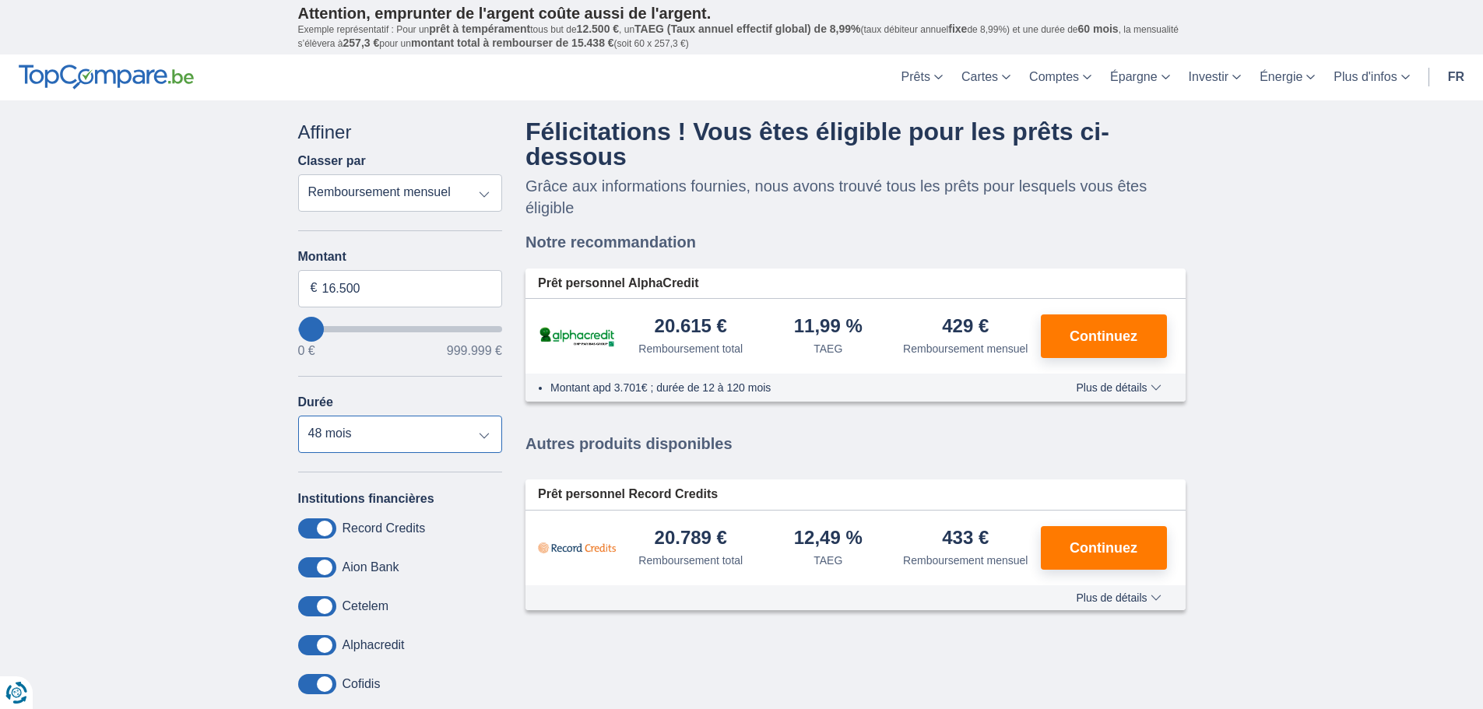
click at [486, 433] on select "12 mois 18 mois 24 mois 30 mois 36 mois 42 mois 48 mois 60 mois 72 mois 84 mois" at bounding box center [400, 434] width 205 height 37
select select "60"
click at [298, 416] on select "12 mois 18 mois 24 mois 30 mois 36 mois 42 mois 48 mois 60 mois 72 mois 84 mois" at bounding box center [400, 434] width 205 height 37
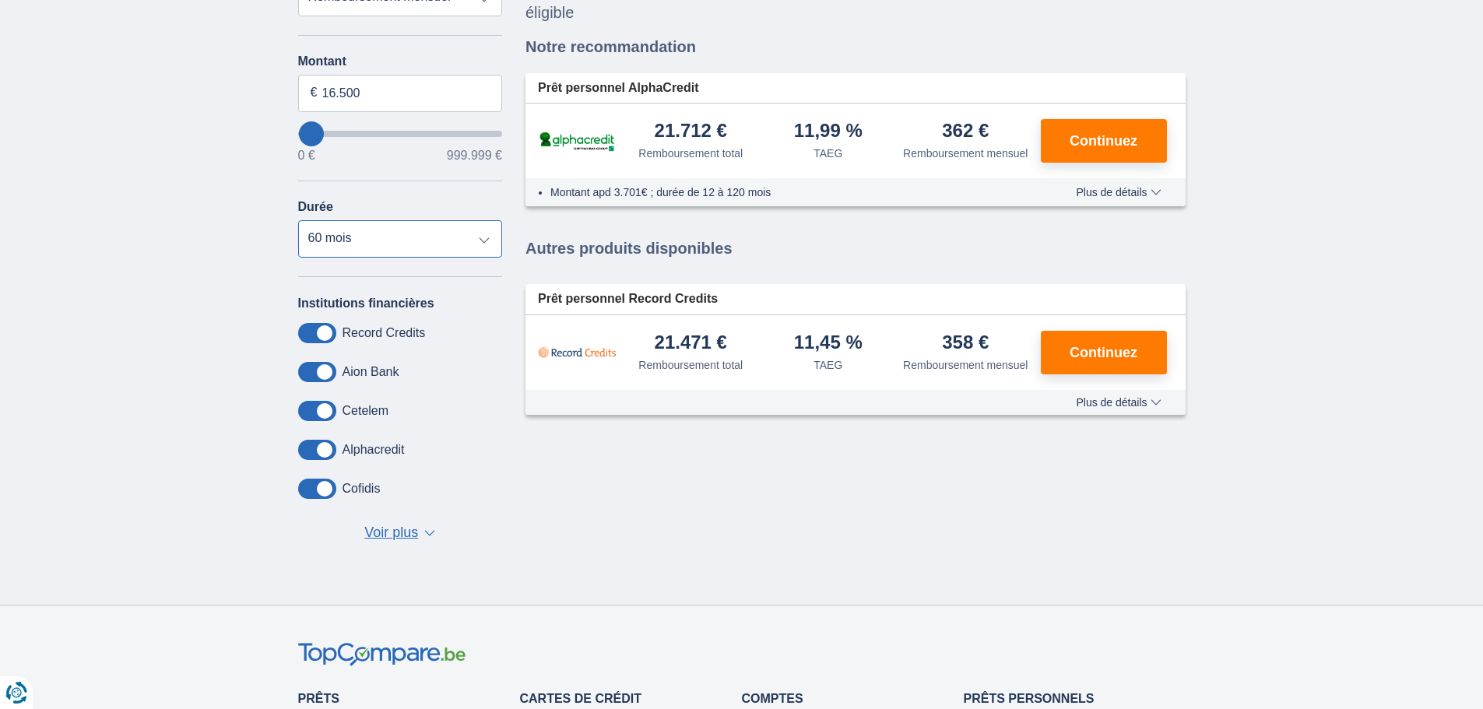
scroll to position [233, 0]
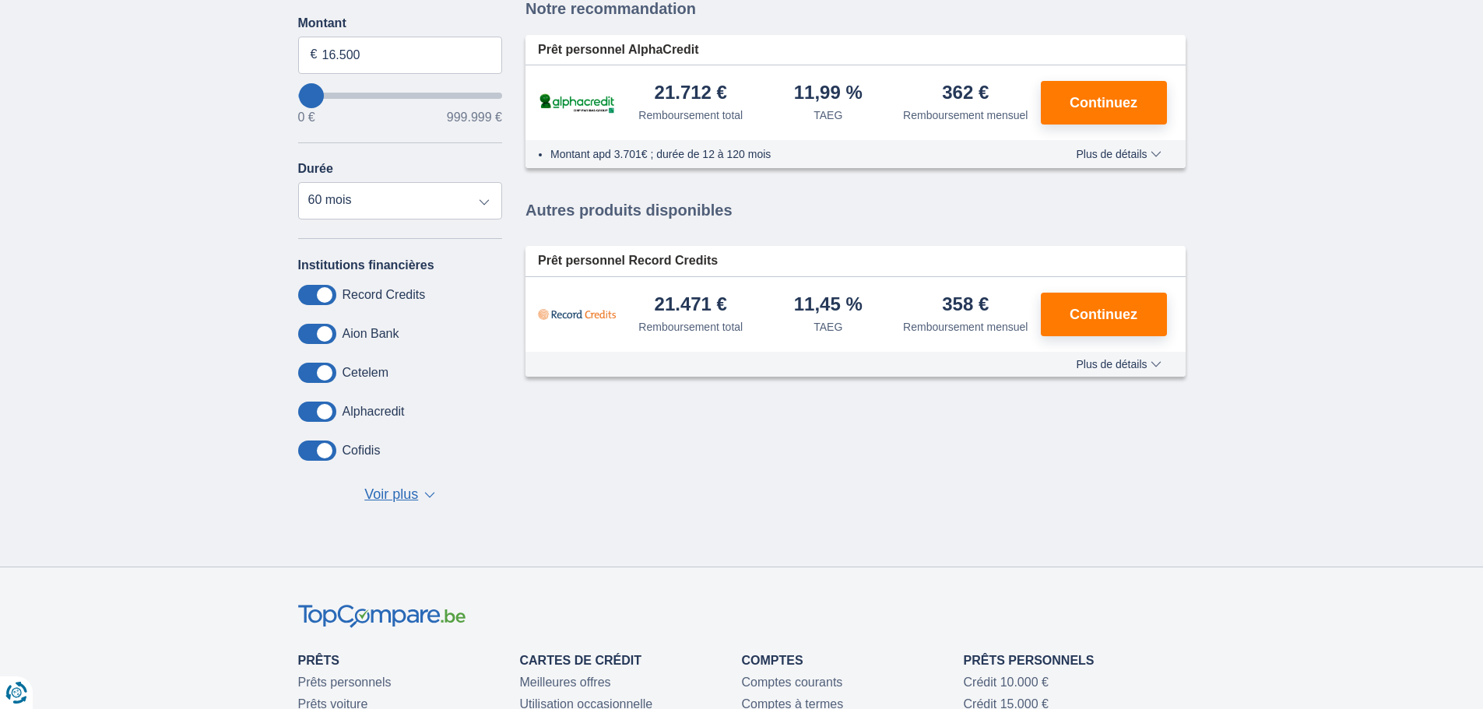
click at [432, 495] on span "▼" at bounding box center [429, 495] width 11 height 6
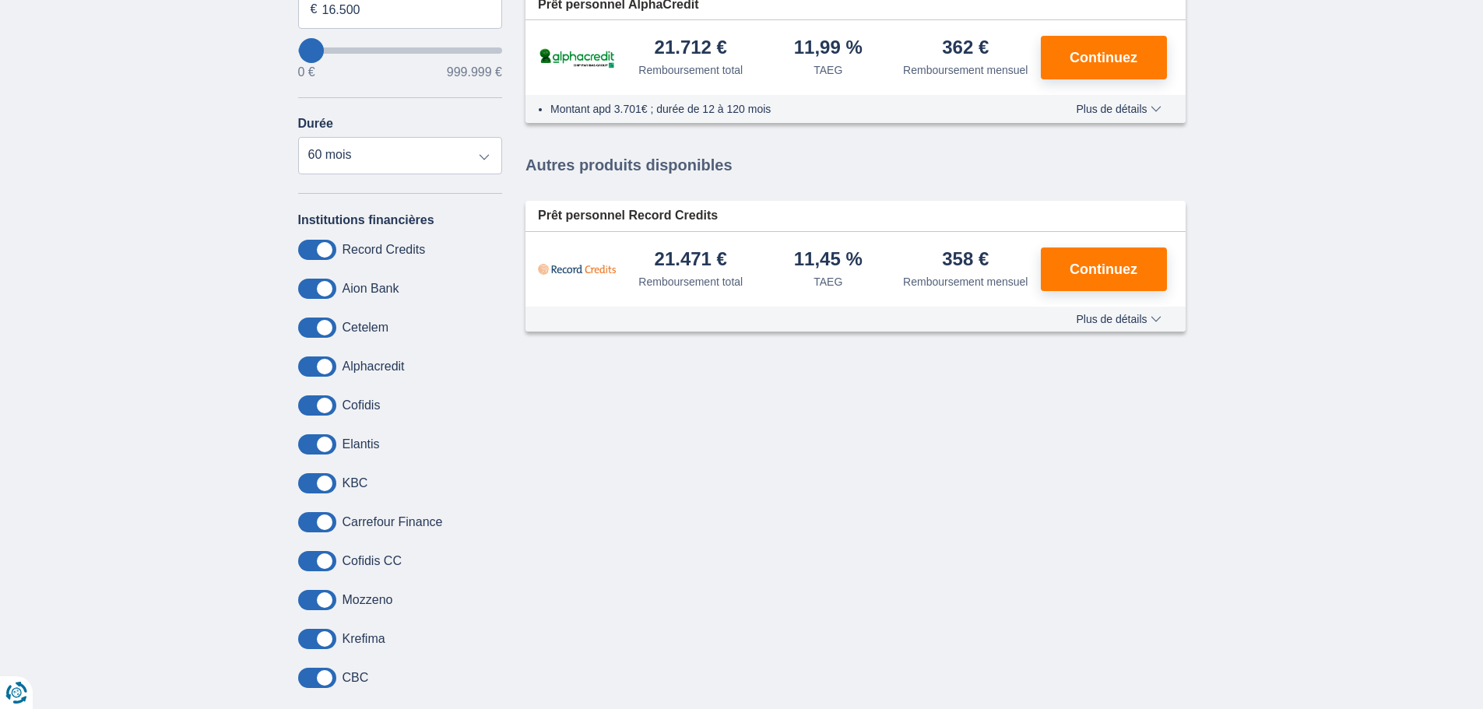
scroll to position [0, 0]
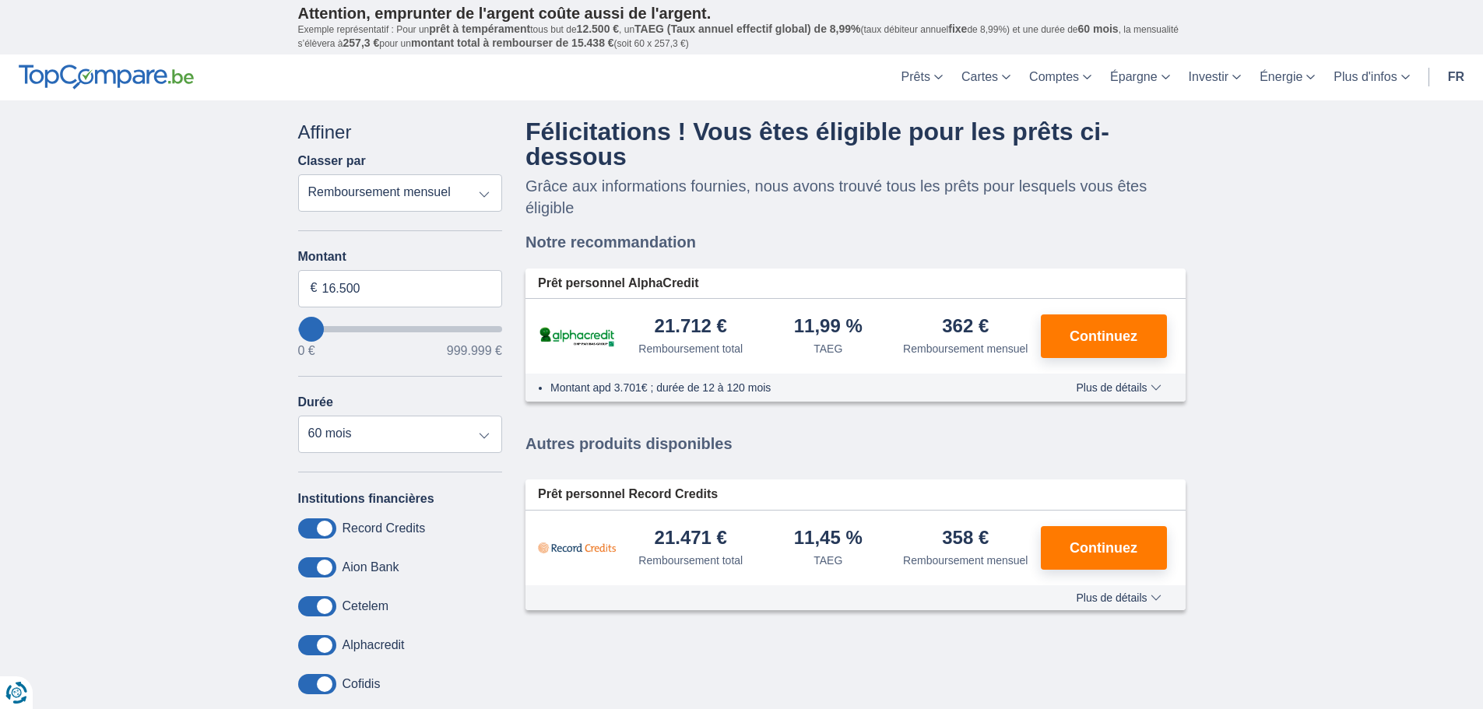
click at [1154, 391] on span "Plus de détails" at bounding box center [1118, 387] width 85 height 11
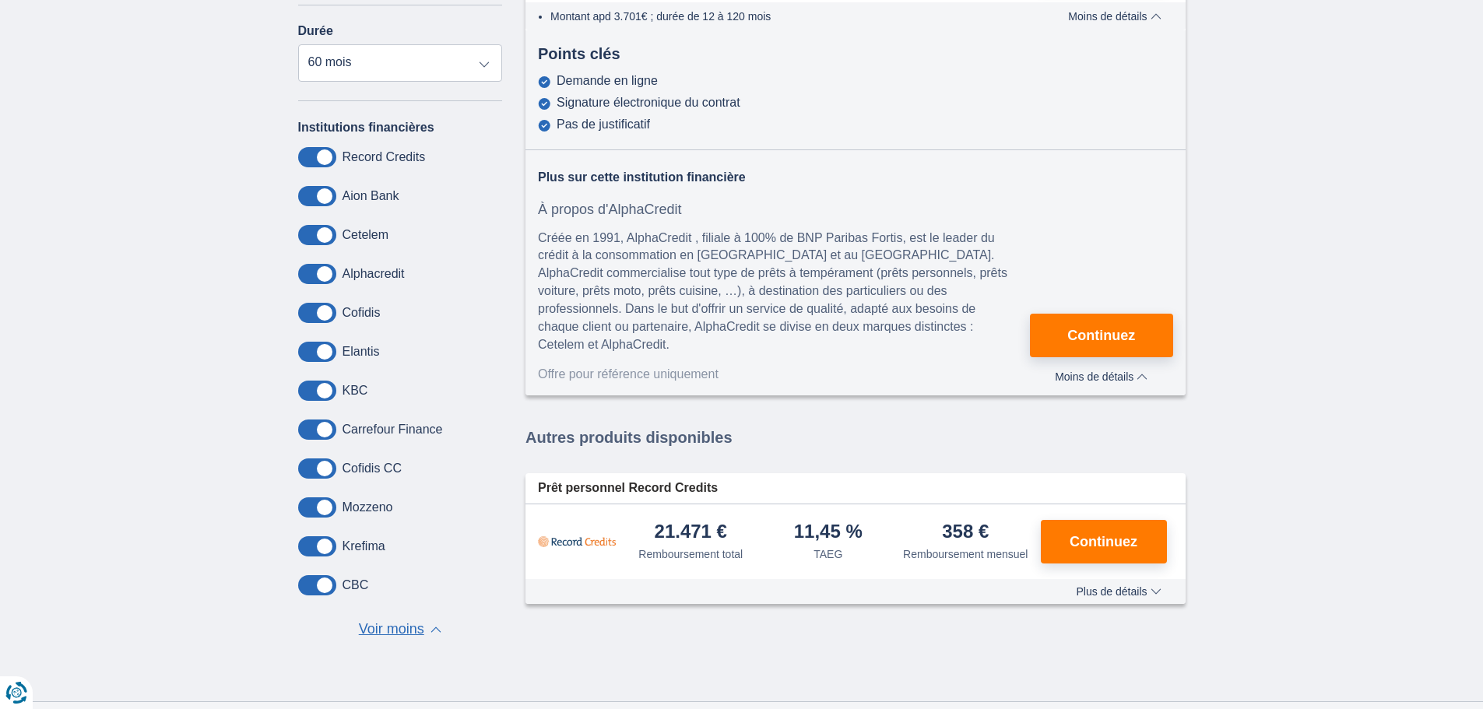
scroll to position [389, 0]
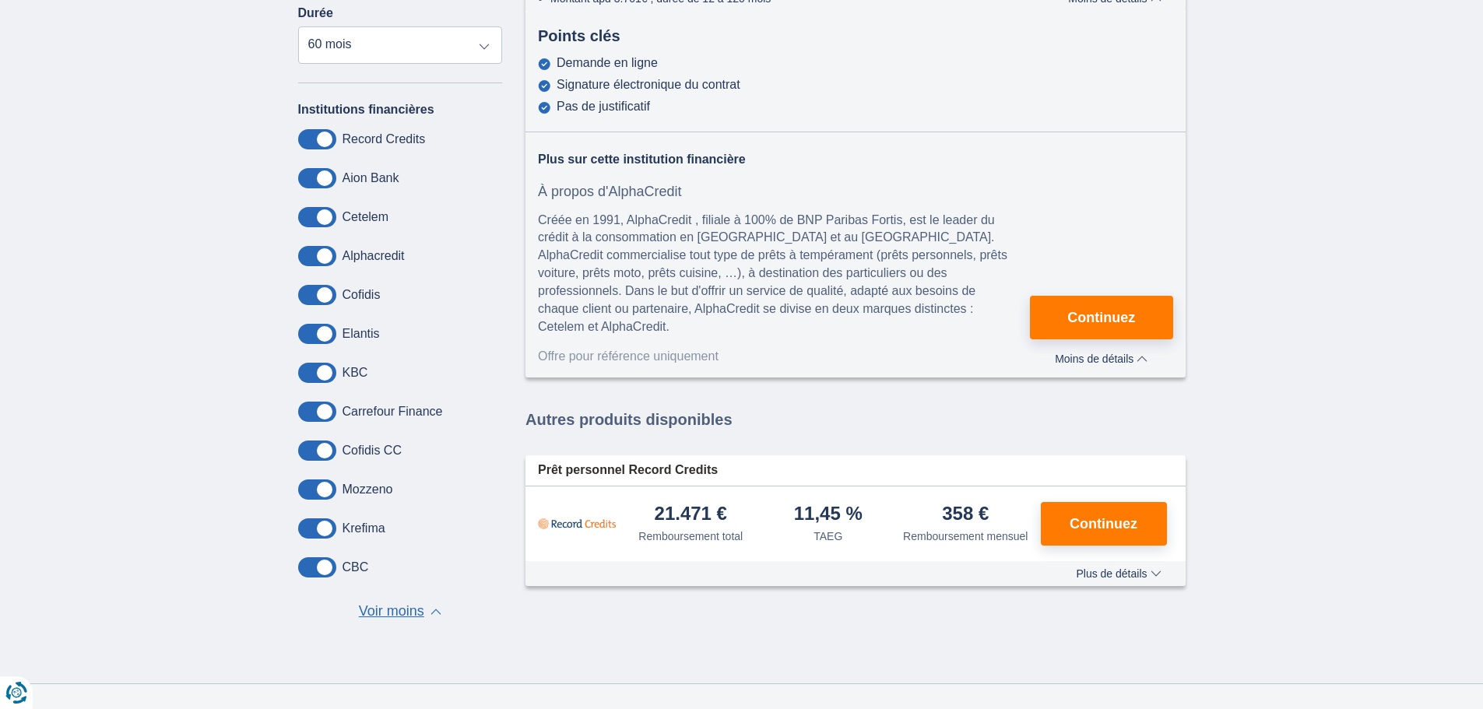
click at [1156, 572] on span "Plus de détails" at bounding box center [1118, 573] width 85 height 11
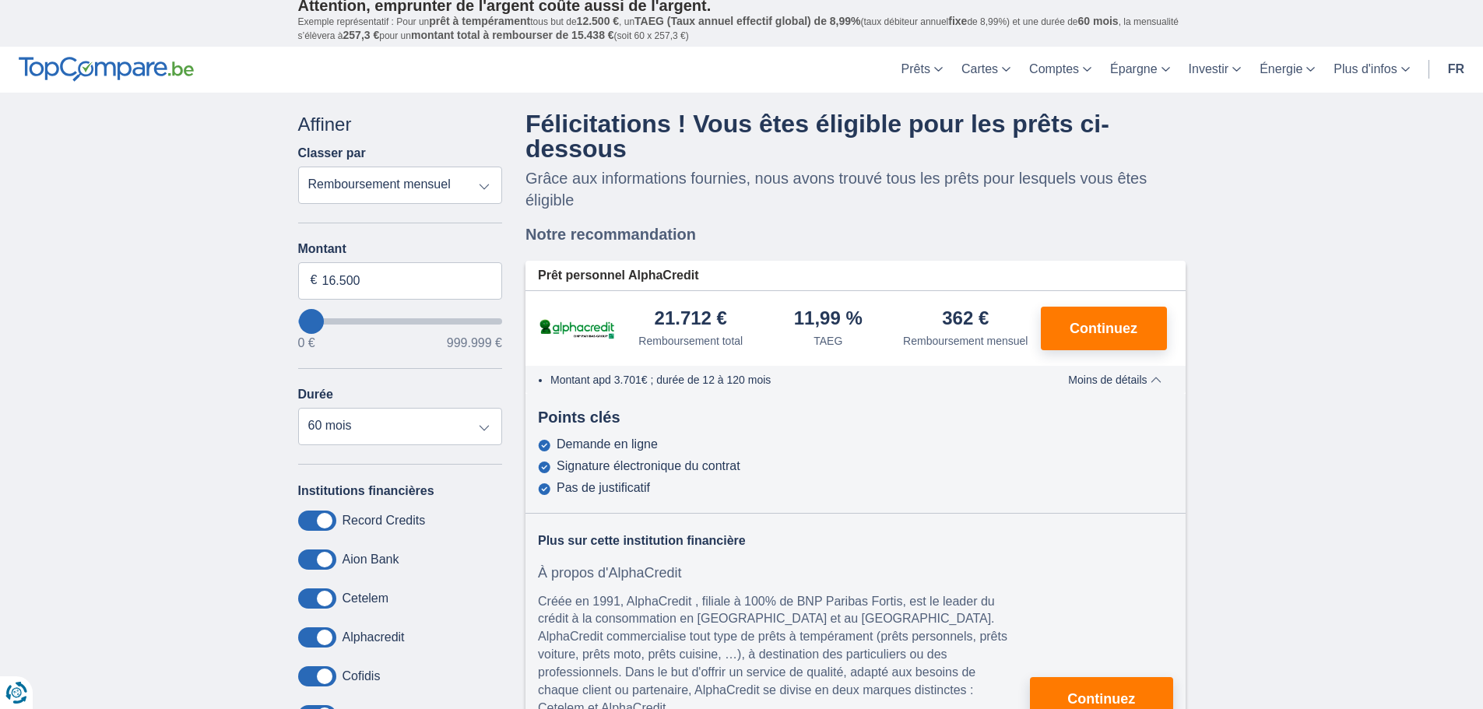
scroll to position [0, 0]
